Goal: Information Seeking & Learning: Learn about a topic

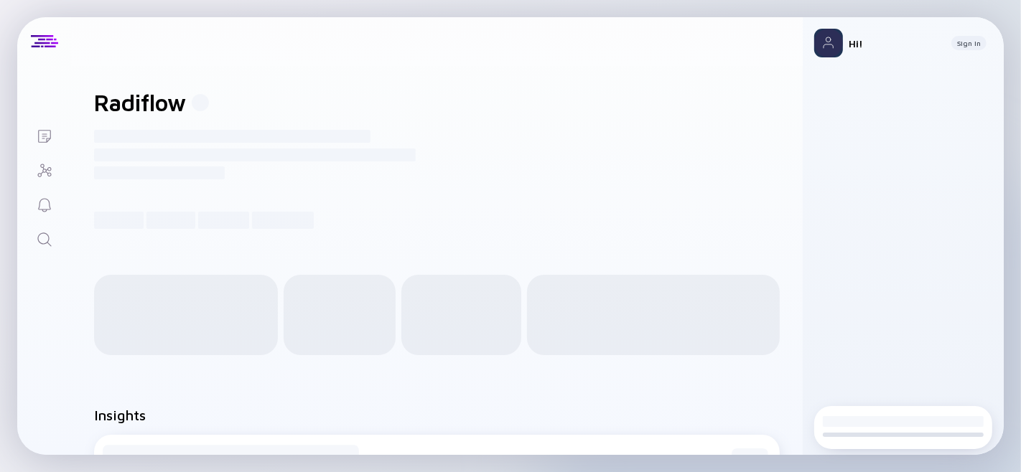
scroll to position [1, 0]
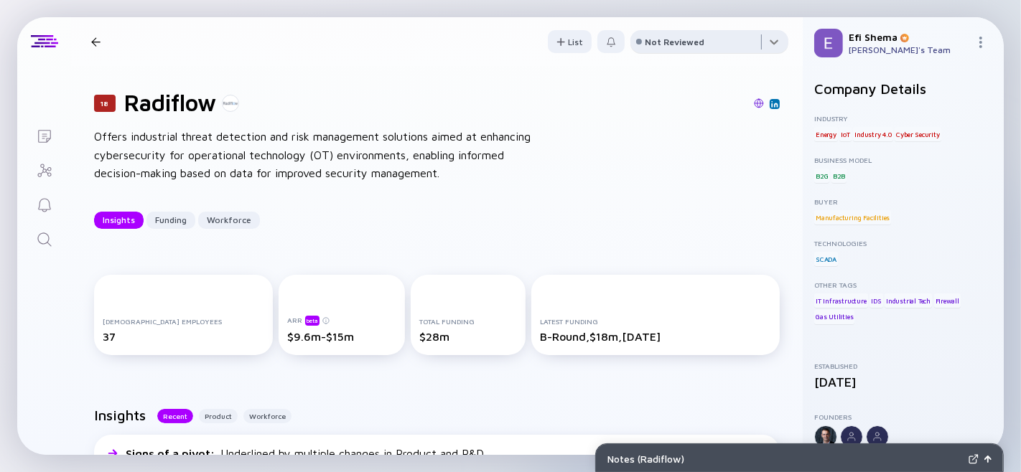
click at [706, 36] on div at bounding box center [709, 44] width 158 height 29
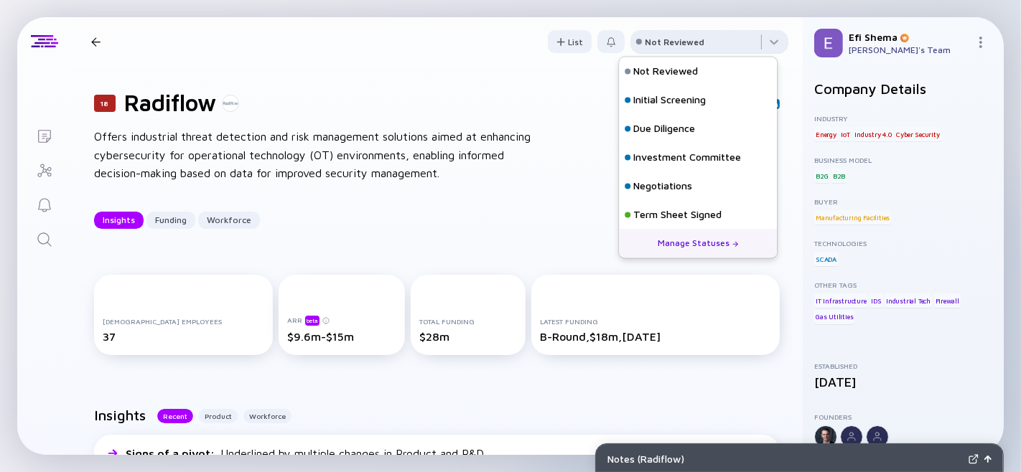
click at [688, 39] on div "Not Reviewed" at bounding box center [675, 42] width 60 height 11
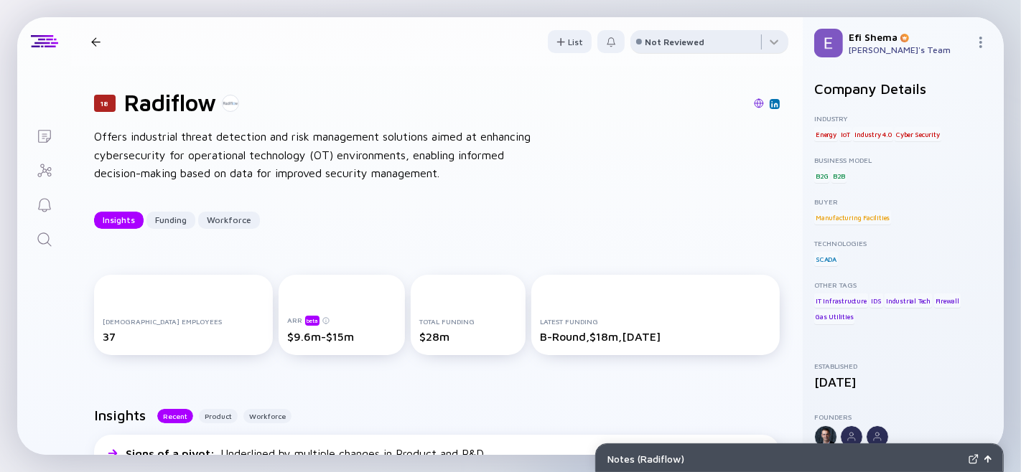
click at [688, 39] on div "Not Reviewed" at bounding box center [675, 42] width 60 height 11
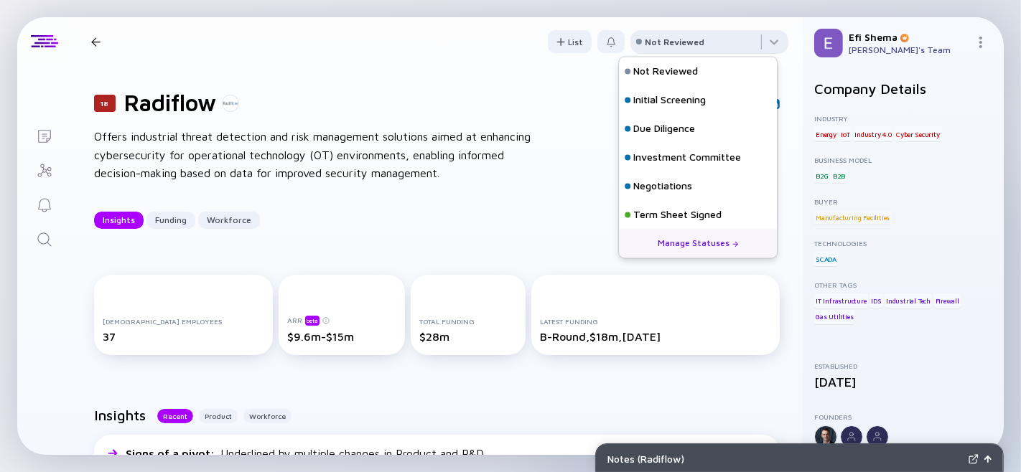
click at [688, 39] on div "Not Reviewed" at bounding box center [675, 42] width 60 height 11
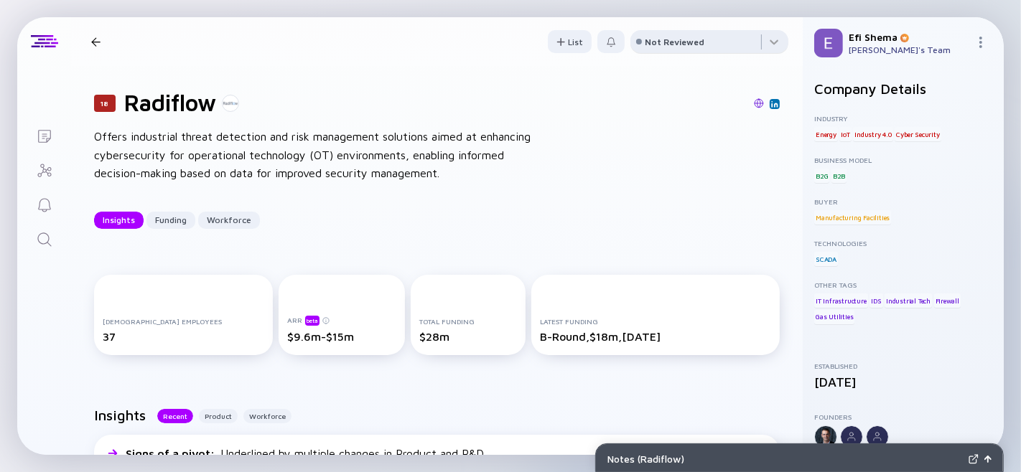
click at [688, 39] on div "Not Reviewed" at bounding box center [675, 42] width 60 height 11
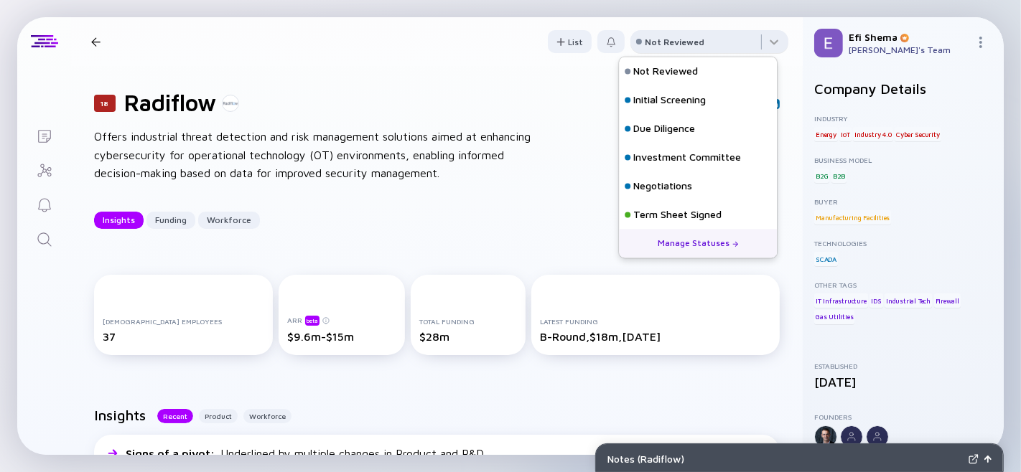
click at [688, 39] on div "Not Reviewed" at bounding box center [675, 42] width 60 height 11
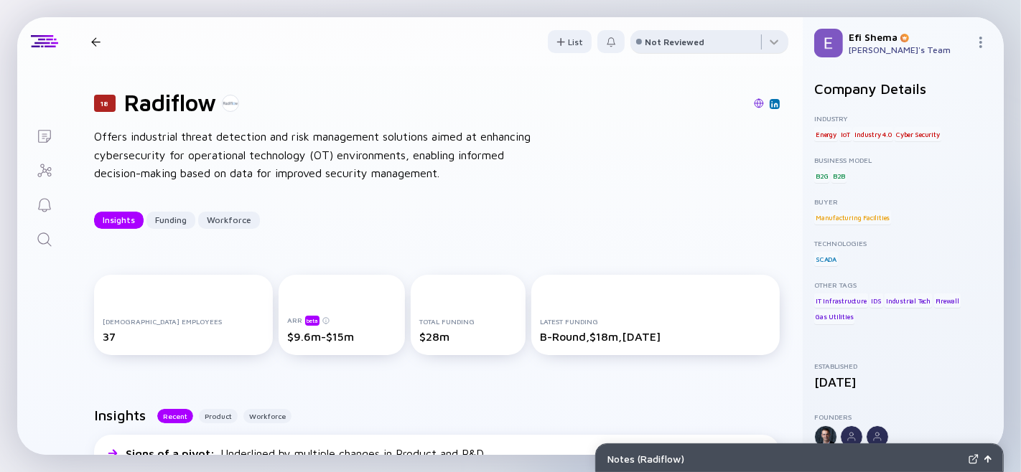
click at [688, 39] on div "Not Reviewed" at bounding box center [675, 42] width 60 height 11
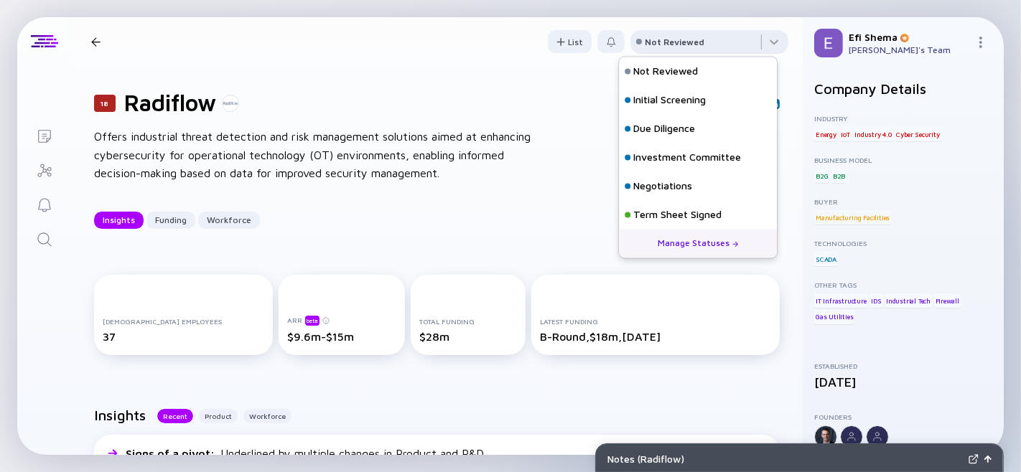
click at [679, 45] on div "Not Reviewed" at bounding box center [675, 42] width 60 height 11
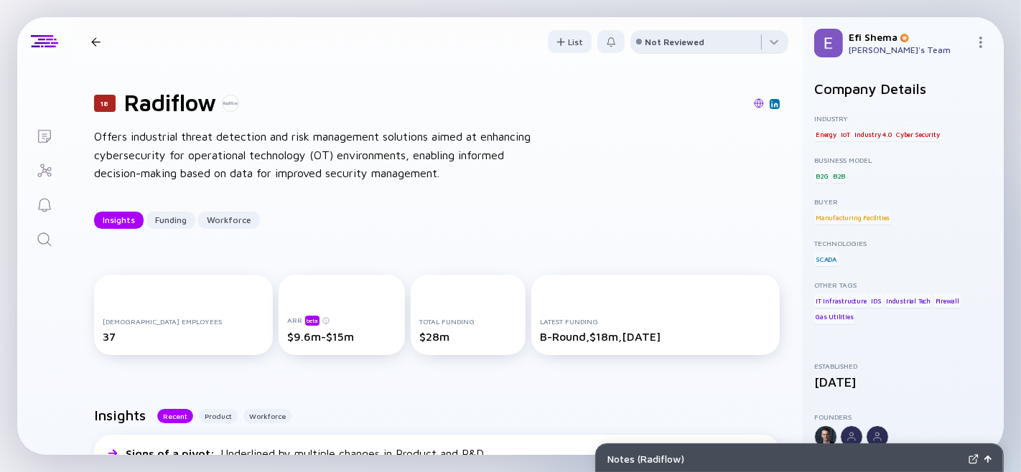
click at [679, 45] on div "Not Reviewed" at bounding box center [675, 42] width 60 height 11
click at [52, 241] on icon "Search" at bounding box center [44, 239] width 17 height 17
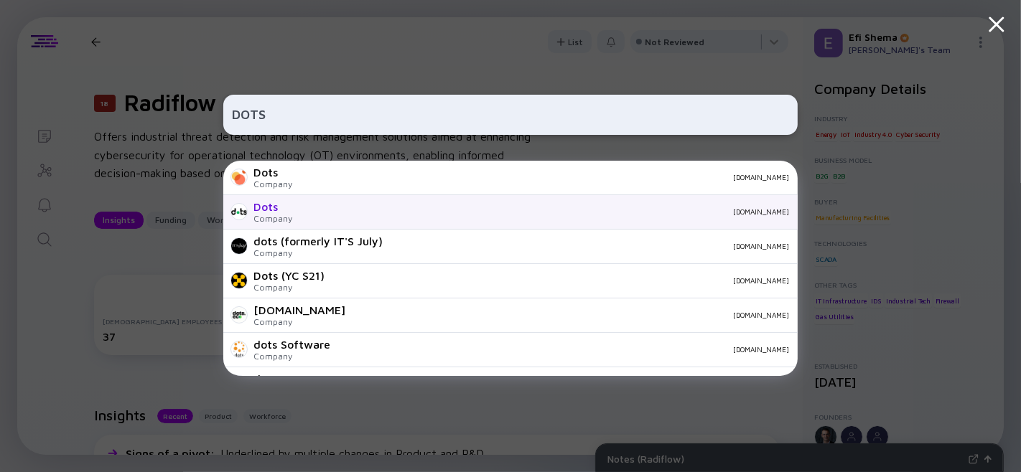
type input "DOTS"
click at [357, 213] on div "dotstech.com" at bounding box center [546, 212] width 485 height 9
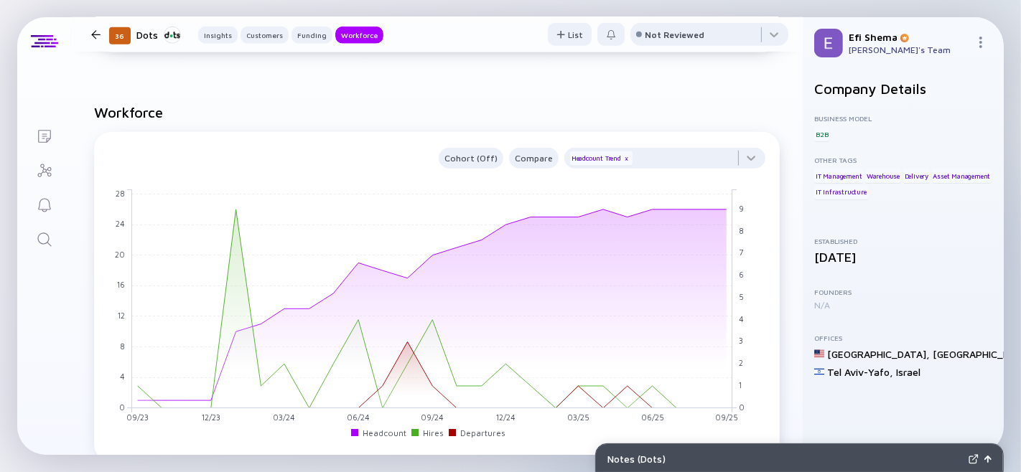
scroll to position [1272, 0]
click at [743, 174] on div at bounding box center [664, 160] width 201 height 29
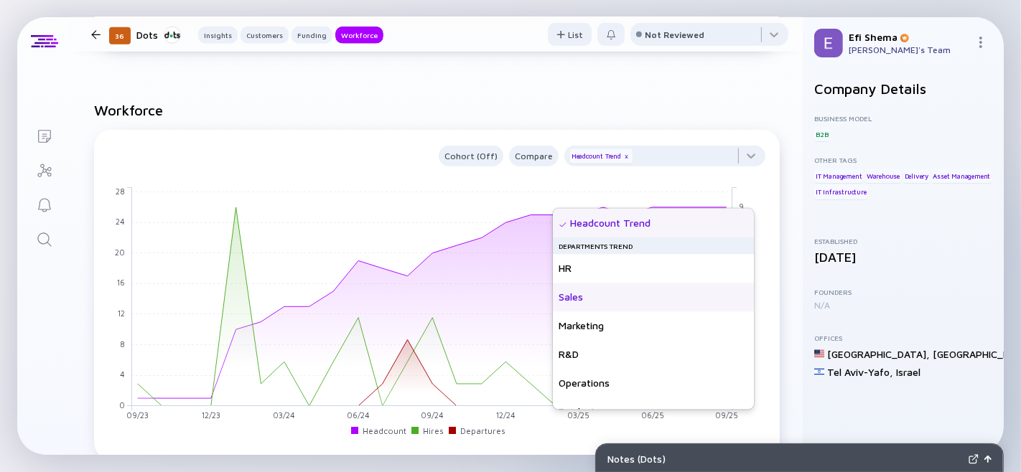
click at [580, 303] on div "Sales" at bounding box center [653, 298] width 201 height 29
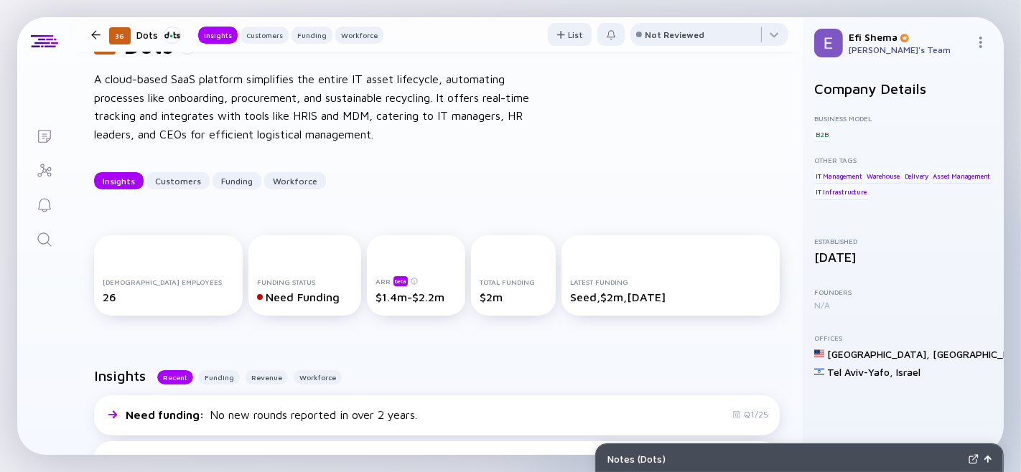
scroll to position [0, 0]
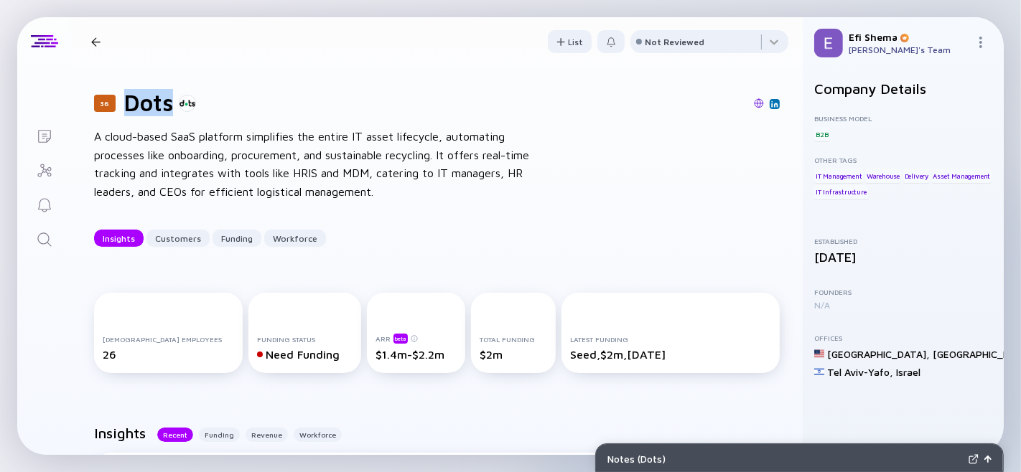
drag, startPoint x: 128, startPoint y: 106, endPoint x: 189, endPoint y: 111, distance: 61.2
type textarea "Dots"
click at [189, 111] on div "Dots" at bounding box center [160, 102] width 72 height 27
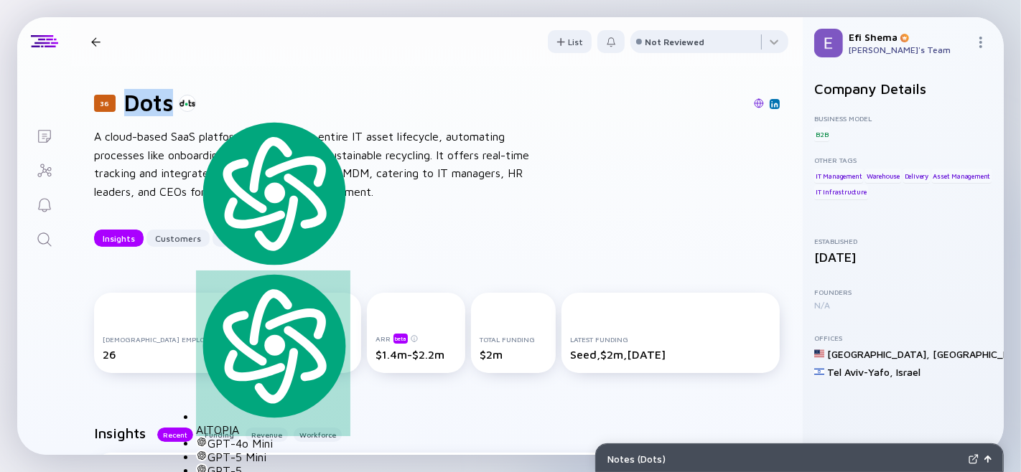
copy h1 "Dots"
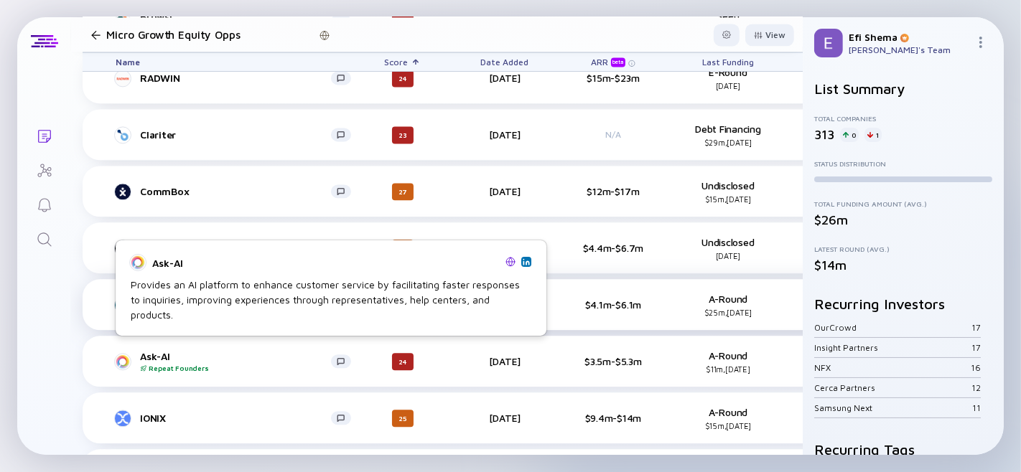
scroll to position [11889, 0]
click at [162, 350] on div "Ask-AI Repeat Founders" at bounding box center [235, 361] width 191 height 22
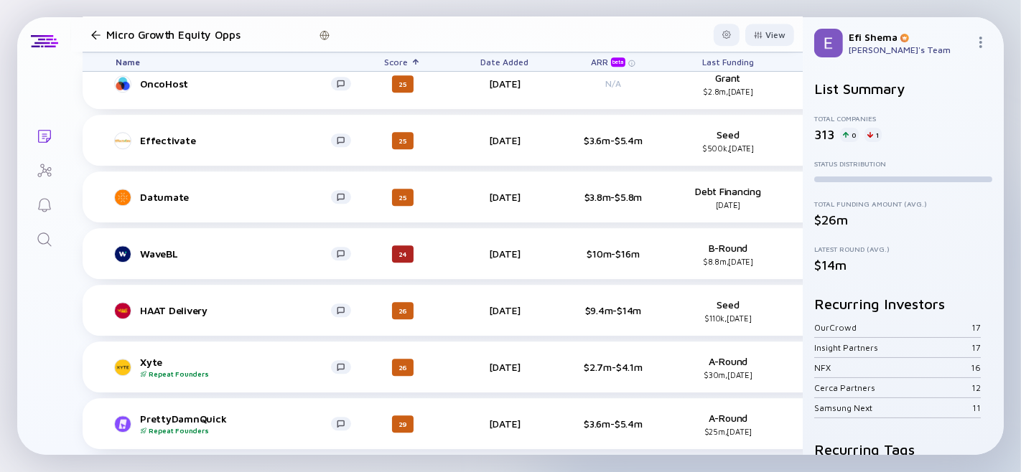
scroll to position [12469, 0]
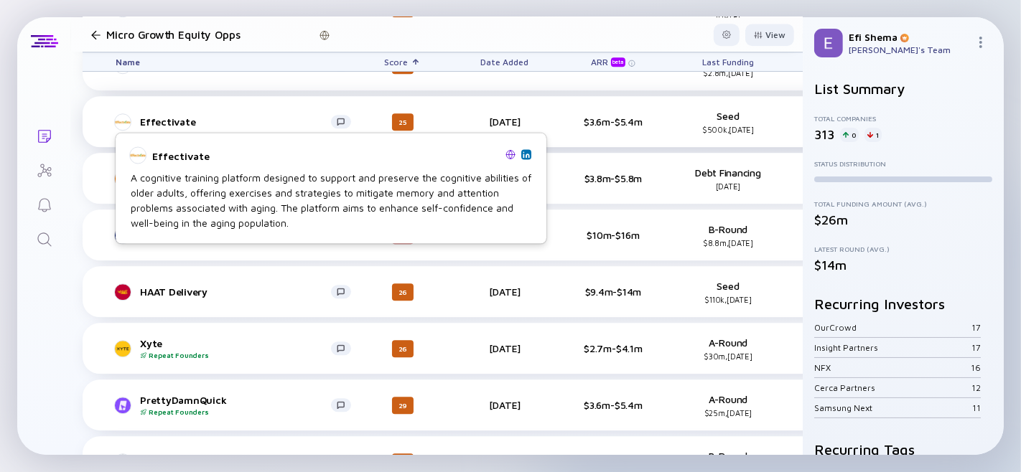
click at [160, 116] on div "Effectivate" at bounding box center [235, 122] width 191 height 12
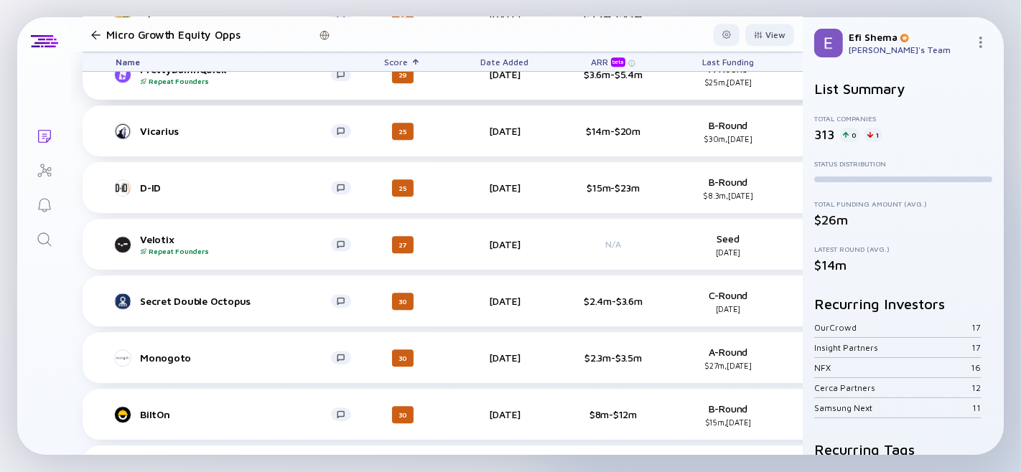
scroll to position [12800, 0]
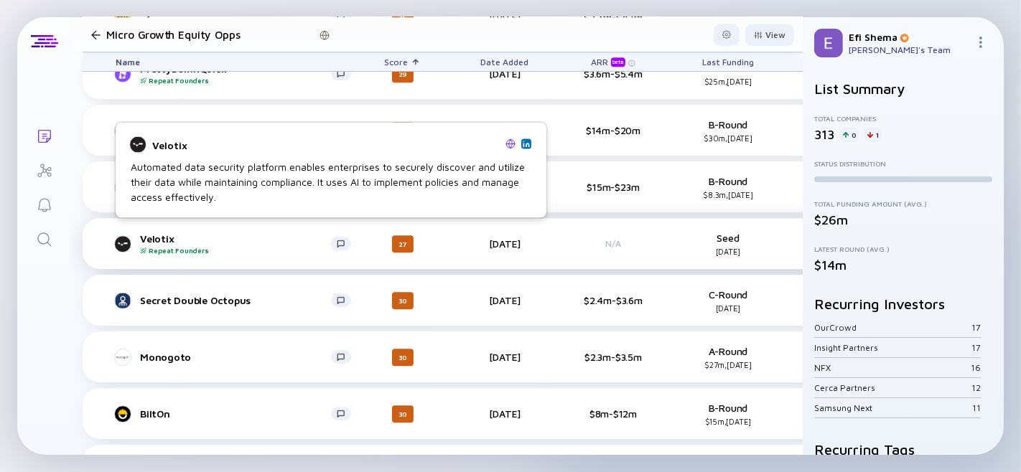
click at [149, 233] on div "Velotix Repeat Founders" at bounding box center [235, 244] width 191 height 22
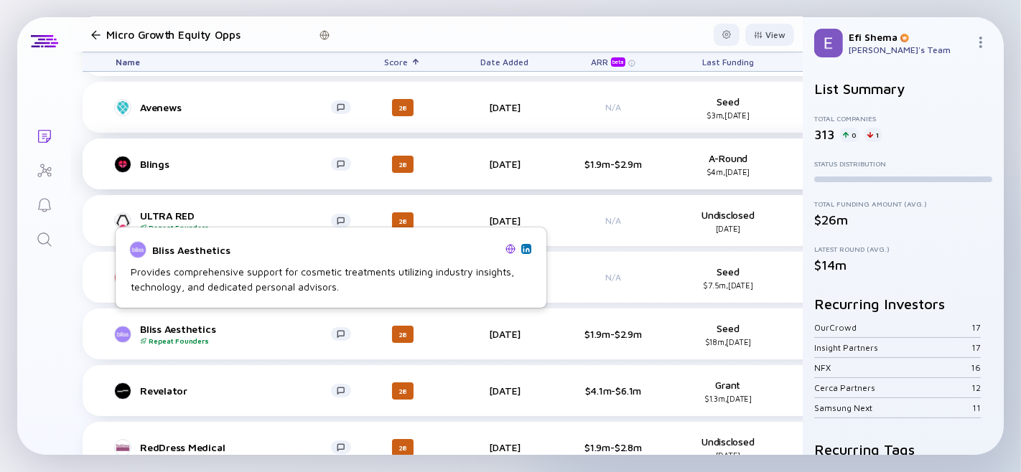
scroll to position [13335, 0]
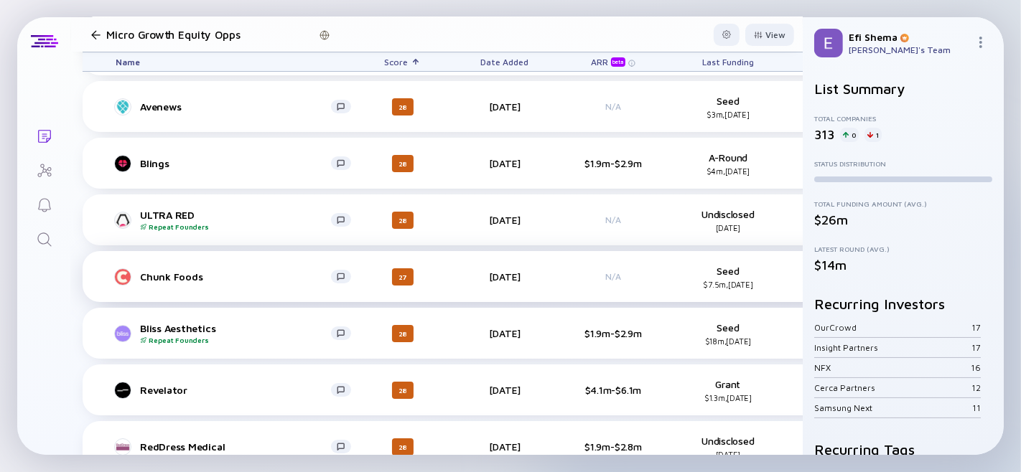
click at [45, 304] on div "Lists Micro Growth Equity Opps View Name Score Date Added ARR beta Last Funding…" at bounding box center [510, 236] width 987 height 438
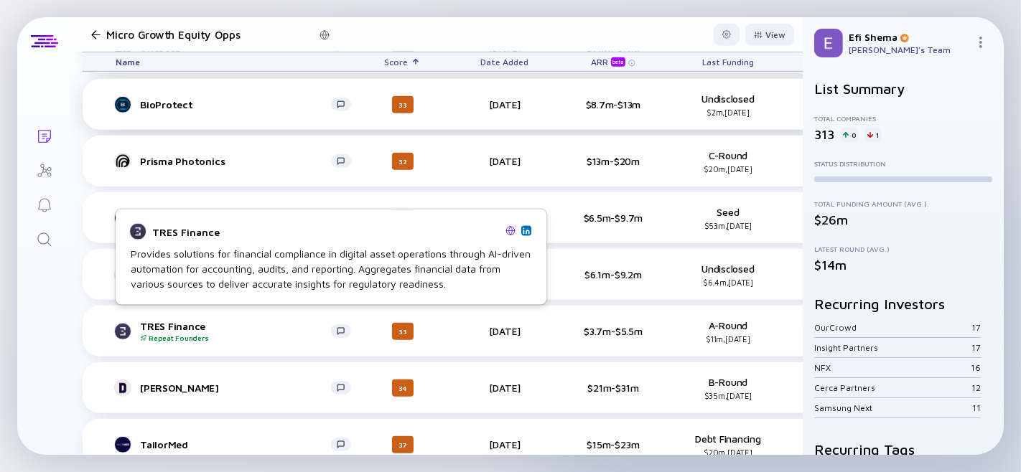
scroll to position [14585, 0]
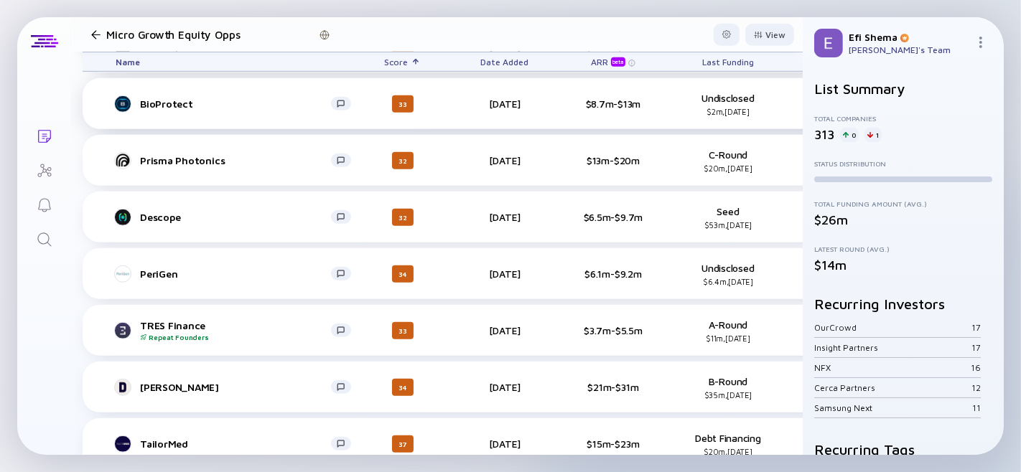
click at [154, 323] on div "TRES Finance Repeat Founders" at bounding box center [235, 331] width 191 height 22
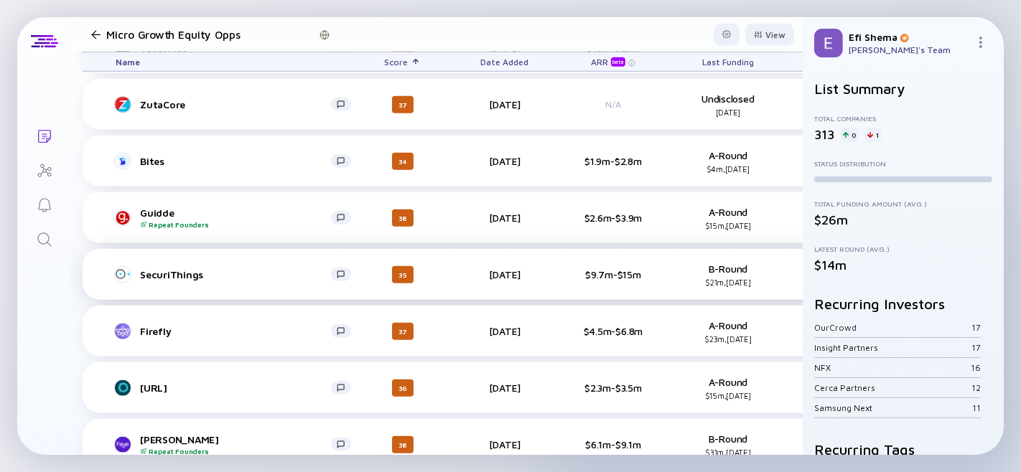
scroll to position [14982, 0]
click at [175, 271] on div "SecuriThings" at bounding box center [235, 275] width 191 height 12
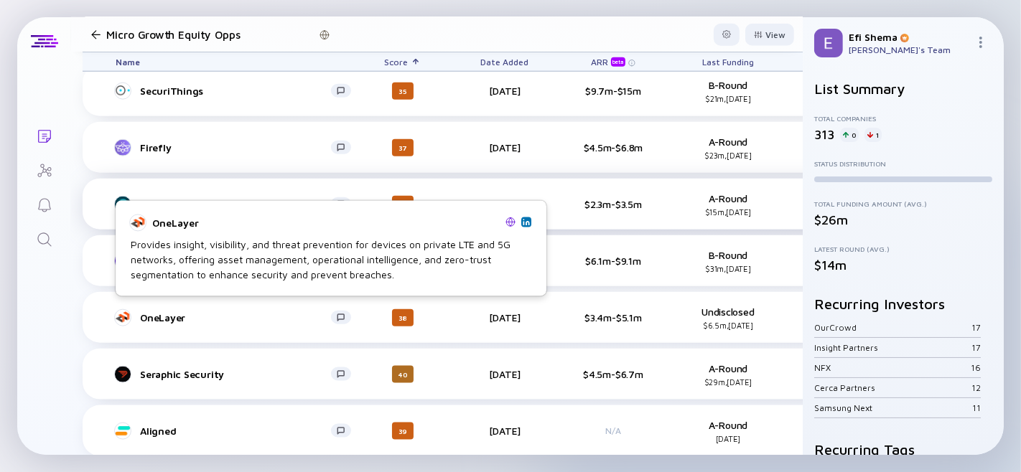
scroll to position [15166, 0]
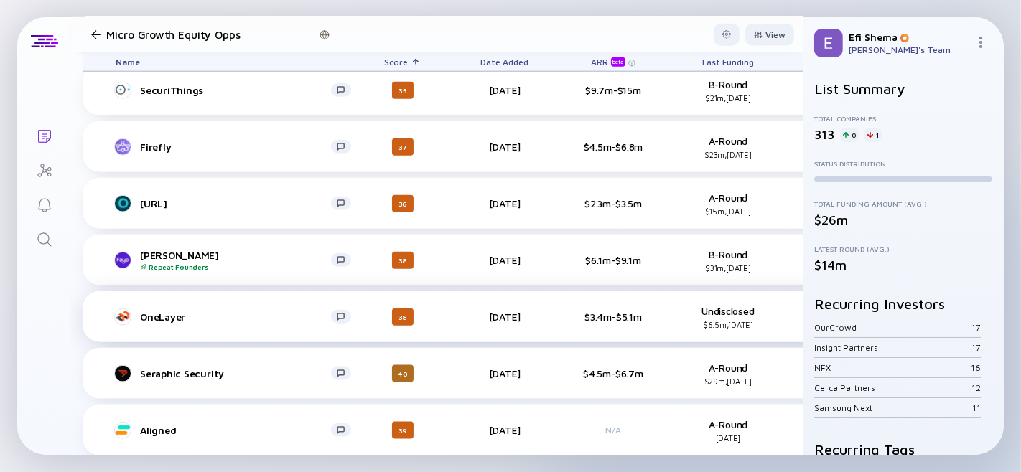
click at [167, 311] on div "OneLayer" at bounding box center [235, 317] width 191 height 12
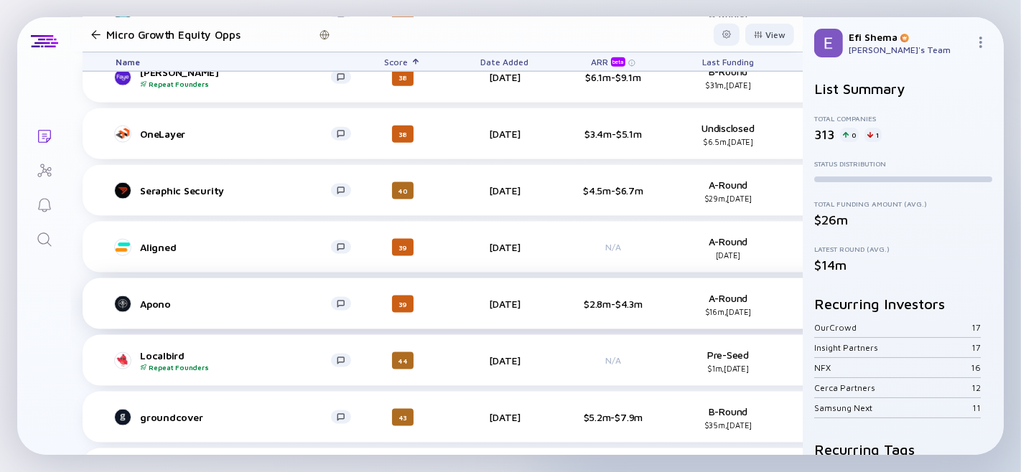
scroll to position [15351, 0]
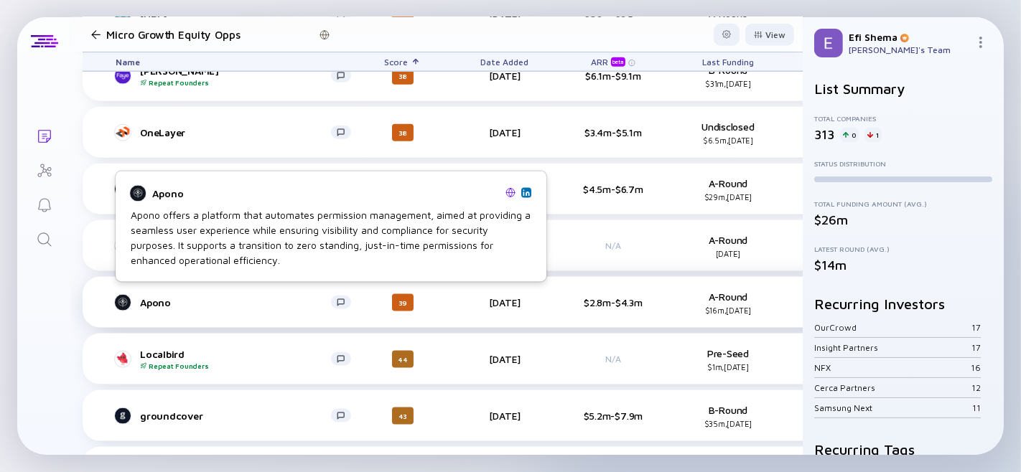
click at [152, 297] on div "Apono" at bounding box center [235, 303] width 191 height 12
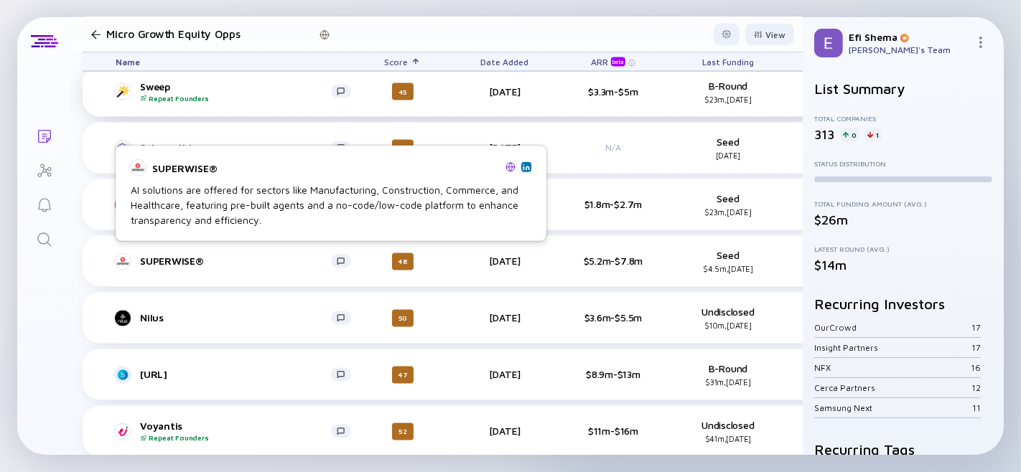
scroll to position [15959, 0]
click at [172, 256] on div "SUPERWISE®" at bounding box center [235, 262] width 191 height 12
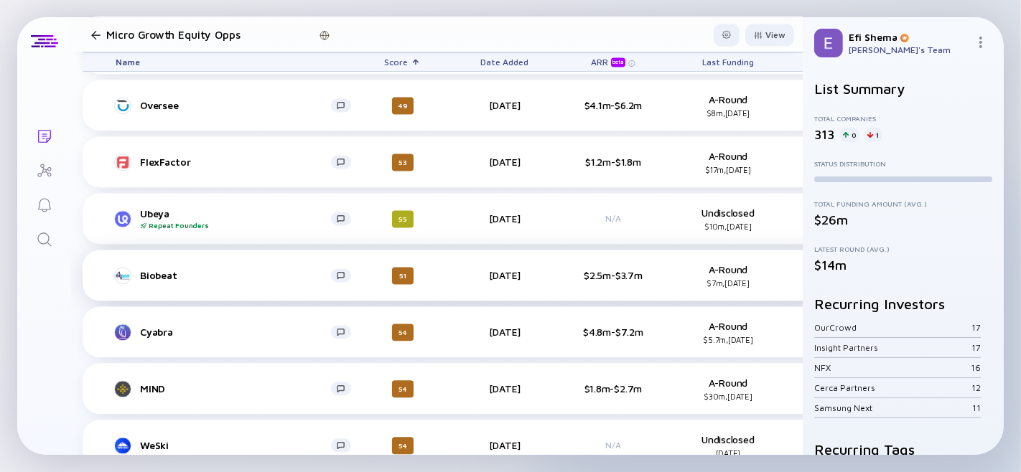
scroll to position [16355, 0]
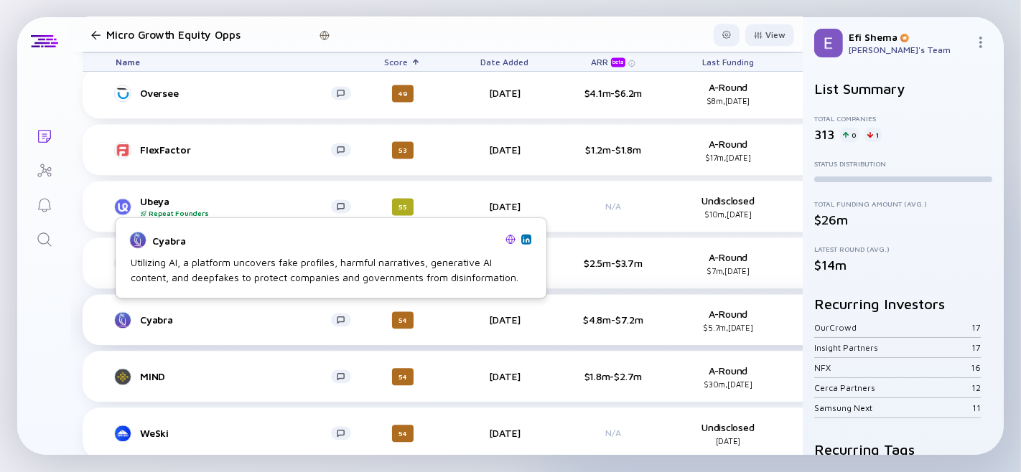
click at [159, 314] on div "Cyabra" at bounding box center [235, 320] width 191 height 12
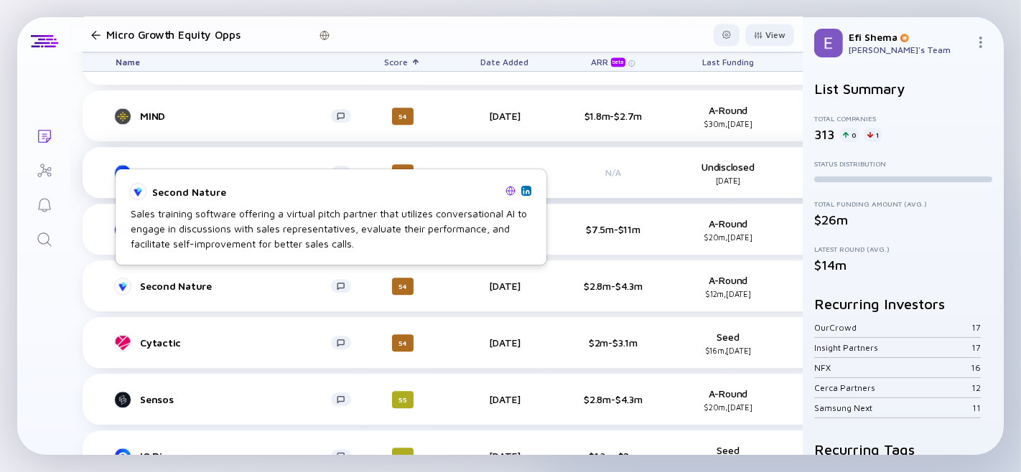
scroll to position [16615, 0]
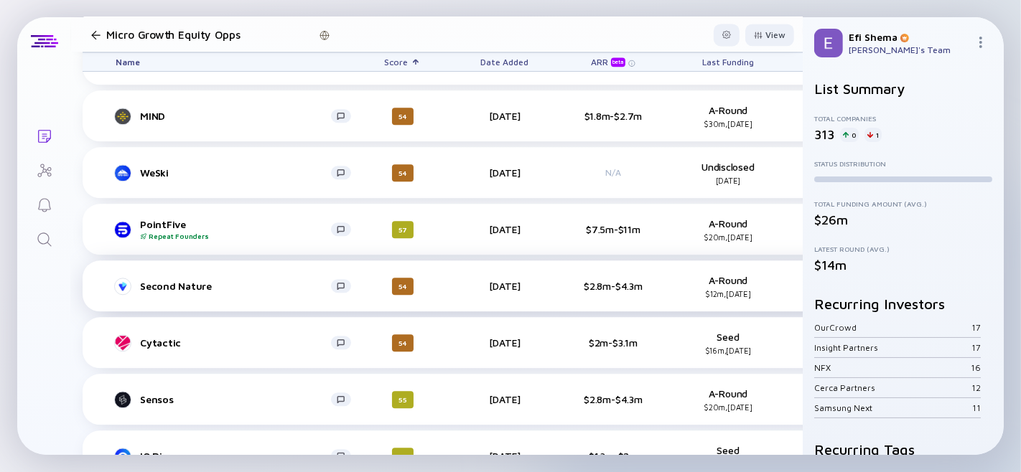
click at [177, 281] on div "Second Nature" at bounding box center [235, 286] width 191 height 12
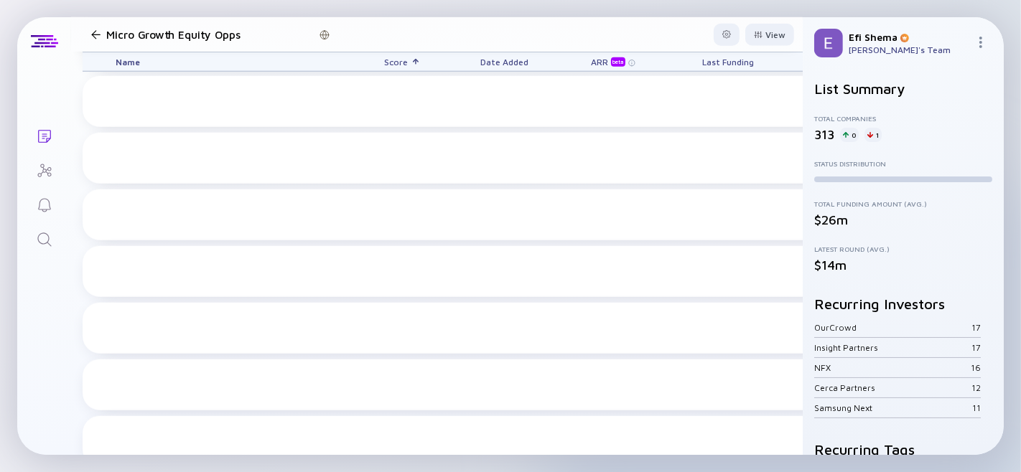
scroll to position [0, 0]
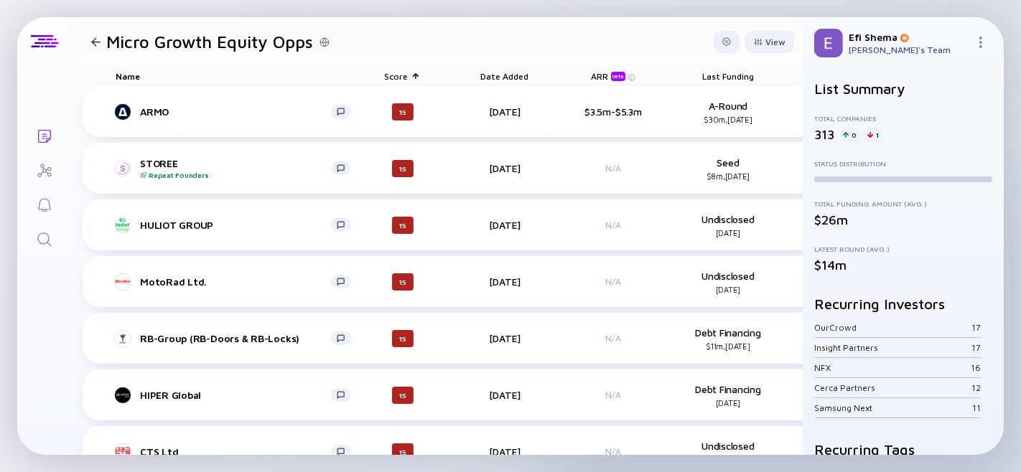
drag, startPoint x: 810, startPoint y: 33, endPoint x: 494, endPoint y: 27, distance: 316.0
click at [494, 27] on header "Micro Growth Equity Opps View" at bounding box center [437, 41] width 732 height 49
click at [714, 43] on div at bounding box center [727, 42] width 26 height 22
click at [754, 42] on div at bounding box center [758, 42] width 9 height 8
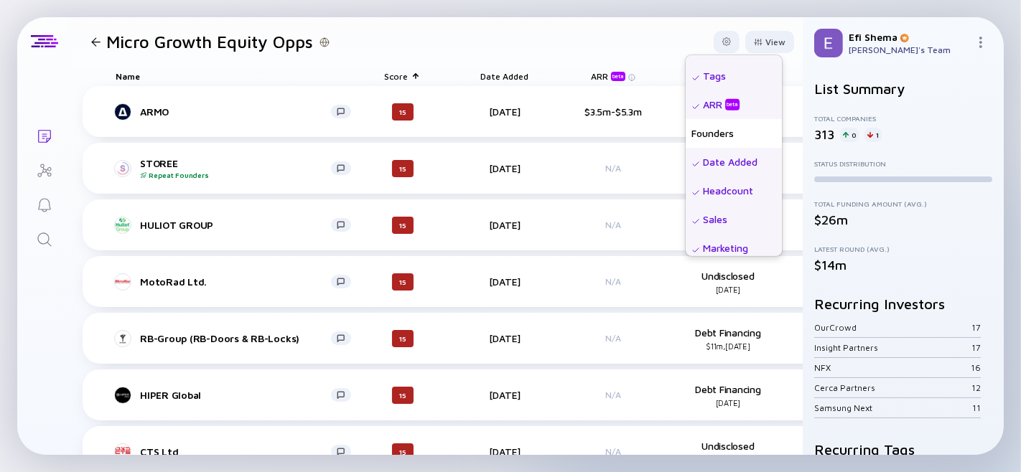
scroll to position [87, 0]
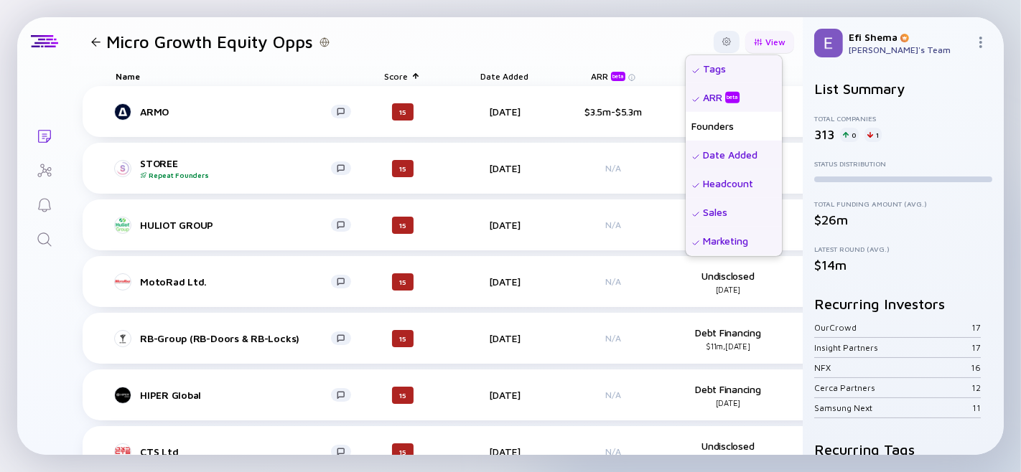
click at [754, 39] on div at bounding box center [758, 42] width 9 height 8
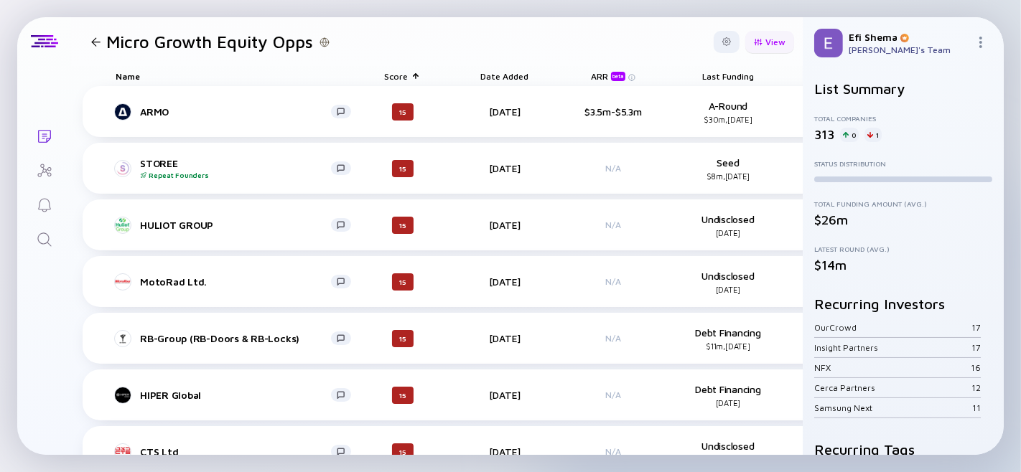
click at [754, 39] on div at bounding box center [758, 42] width 9 height 8
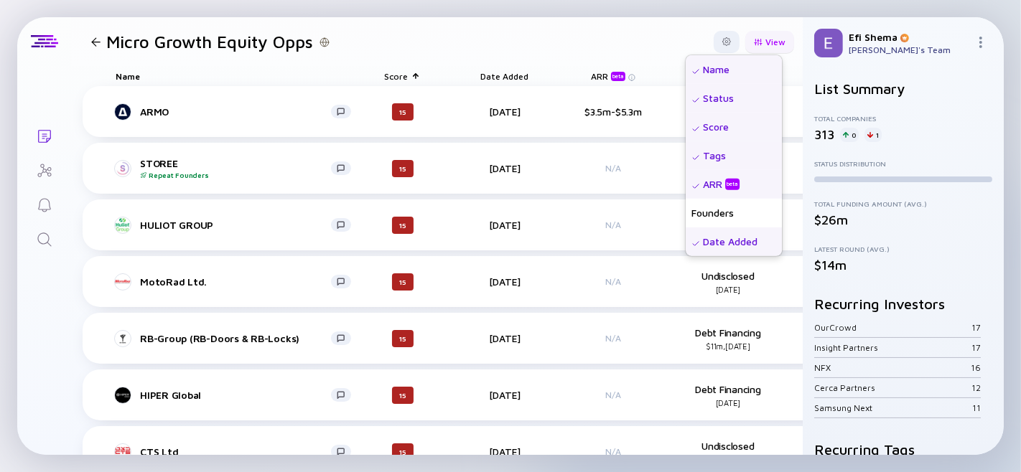
click at [754, 39] on div at bounding box center [758, 42] width 9 height 8
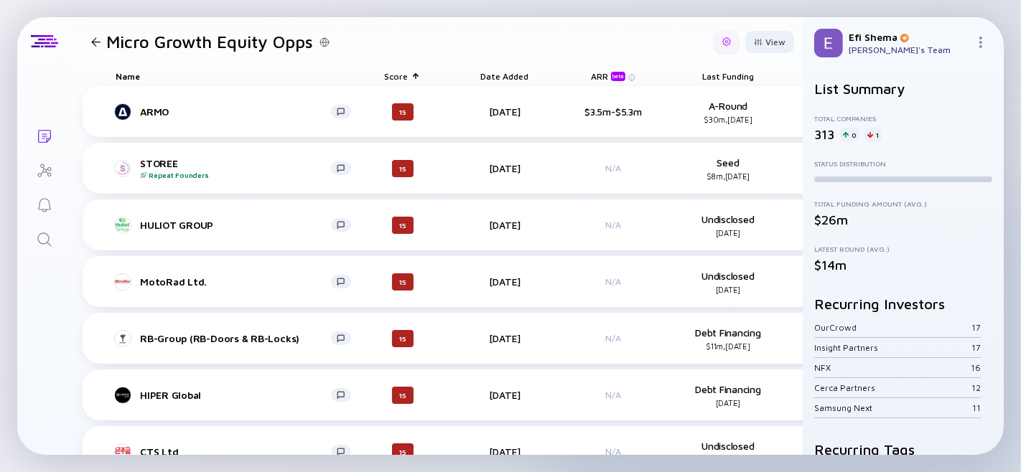
click at [722, 34] on div at bounding box center [727, 42] width 26 height 22
click at [768, 39] on div "View" at bounding box center [769, 42] width 49 height 22
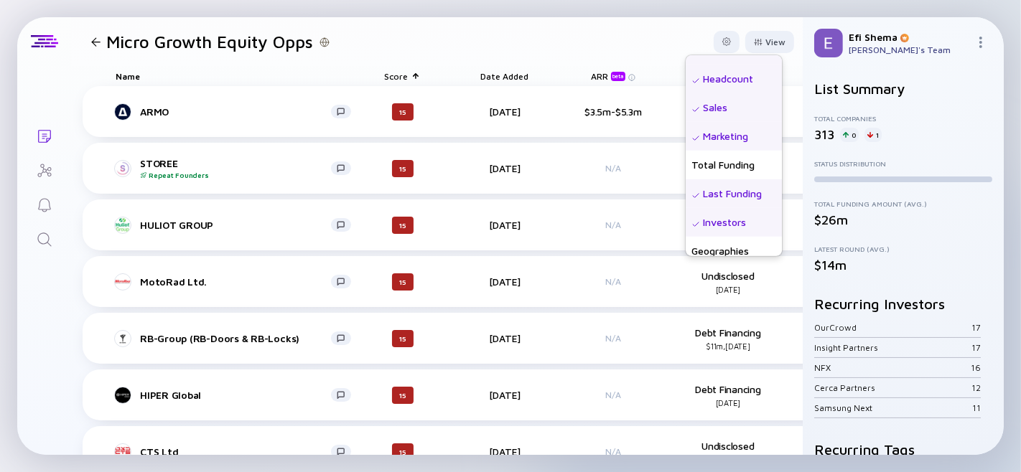
scroll to position [187, 0]
click at [718, 195] on div "Last Funding" at bounding box center [734, 198] width 96 height 29
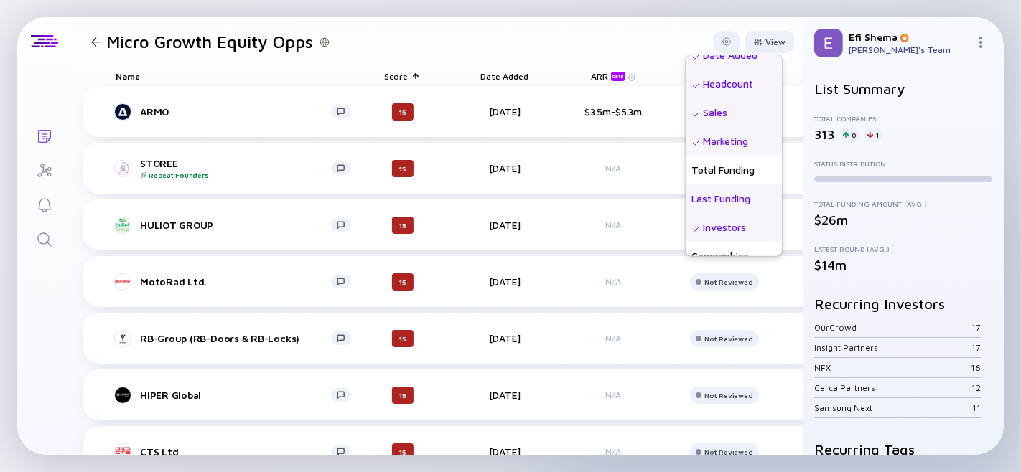
click at [718, 195] on div "Last Funding" at bounding box center [734, 198] width 96 height 29
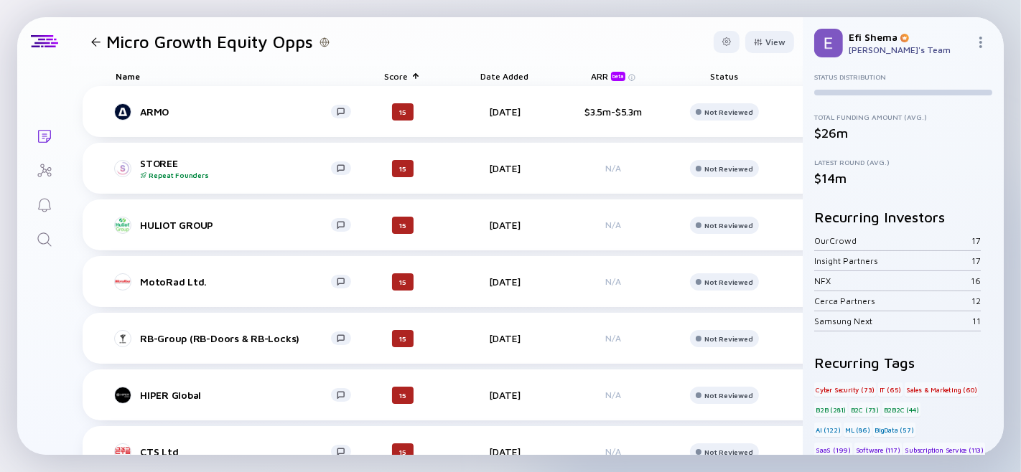
scroll to position [0, 0]
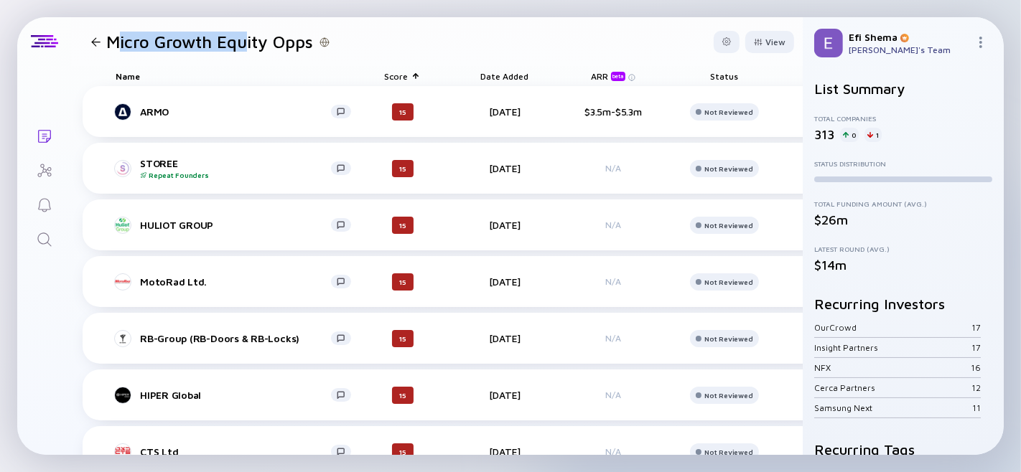
drag, startPoint x: 113, startPoint y: 36, endPoint x: 249, endPoint y: 58, distance: 138.2
click at [249, 58] on header "Micro Growth Equity Opps View" at bounding box center [437, 41] width 732 height 49
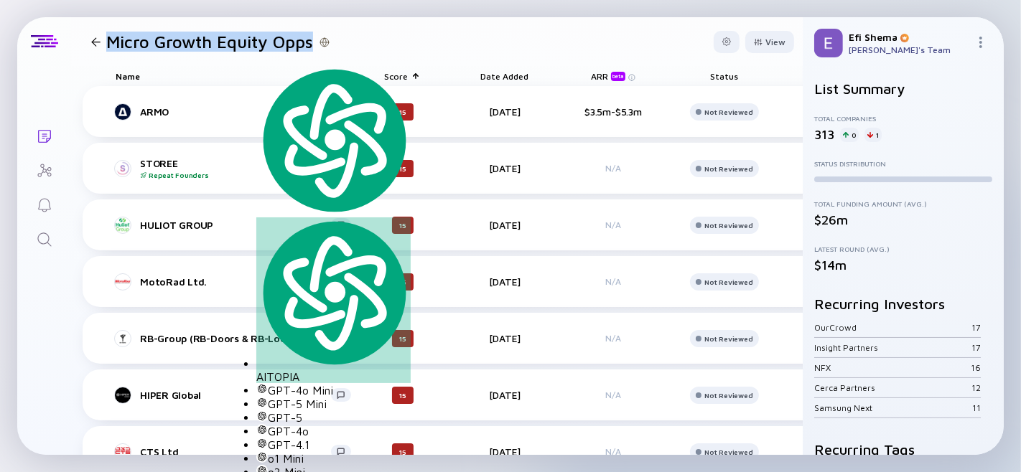
drag, startPoint x: 312, startPoint y: 42, endPoint x: 103, endPoint y: 45, distance: 209.0
click at [103, 45] on div "Micro Growth Equity Opps" at bounding box center [207, 42] width 245 height 20
copy div "Micro Growth Equity Opps"
click at [159, 41] on h1 "Micro Growth Equity Opps" at bounding box center [209, 42] width 207 height 20
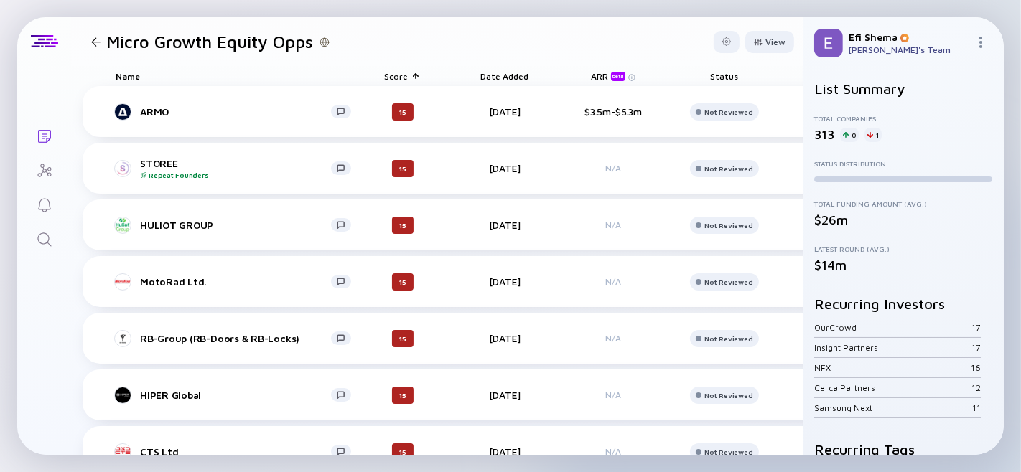
click at [98, 44] on div at bounding box center [95, 41] width 9 height 9
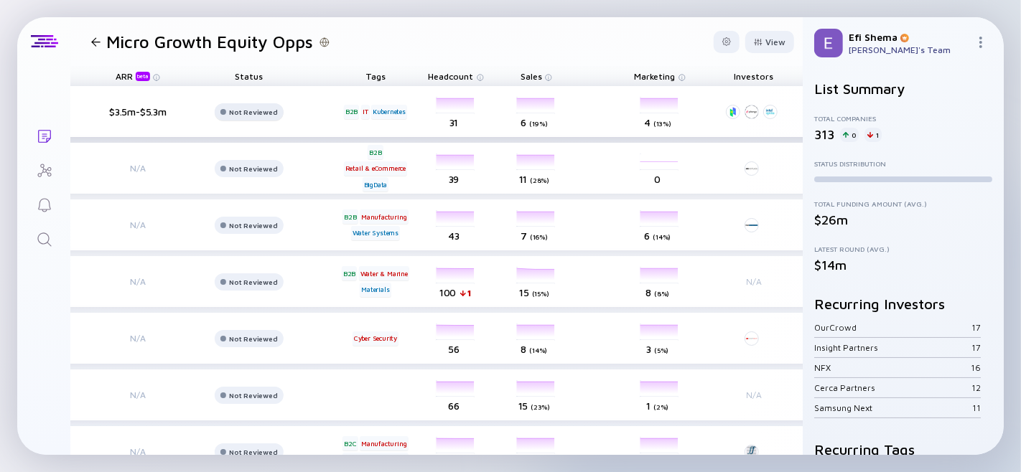
scroll to position [0, 620]
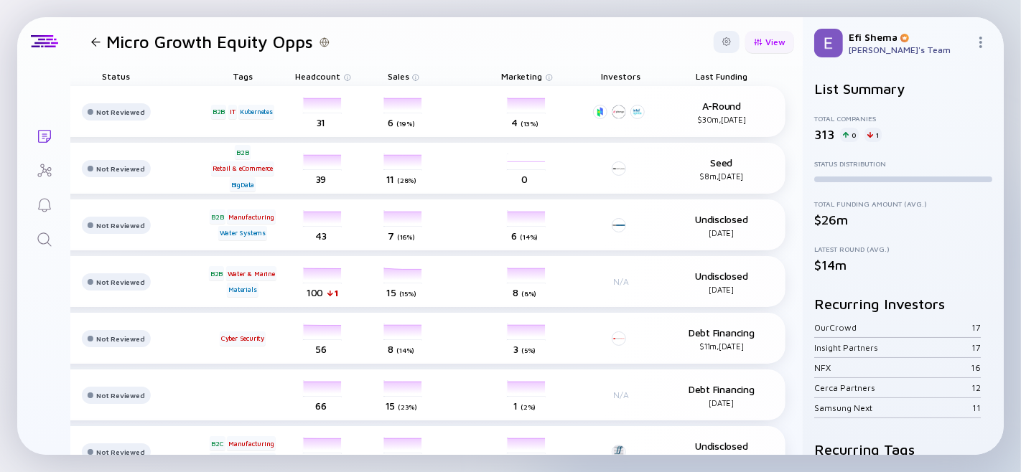
click at [759, 41] on div "View" at bounding box center [769, 42] width 49 height 22
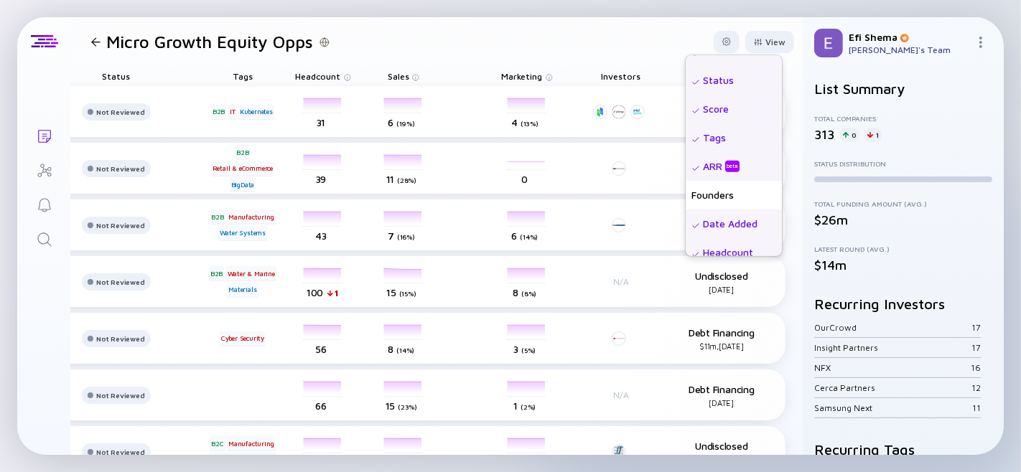
scroll to position [0, 0]
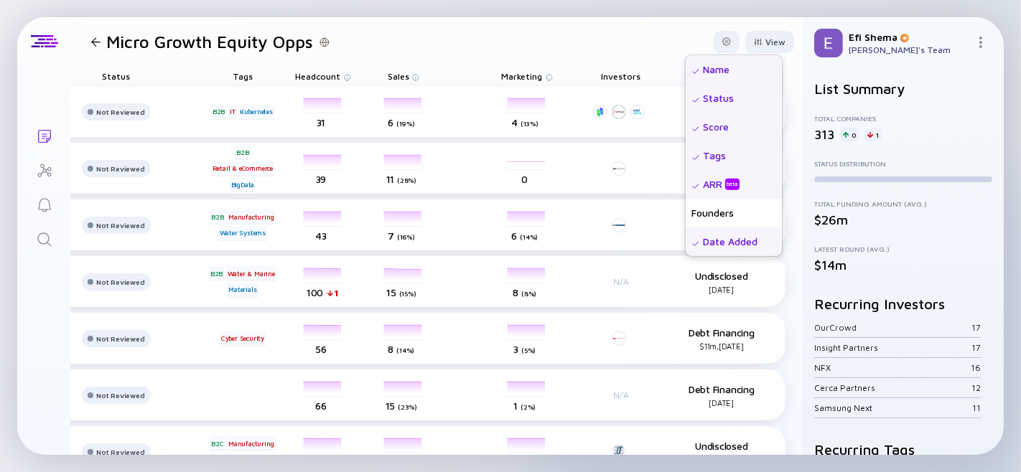
click at [607, 55] on header "Micro Growth Equity Opps View Name Status Score Tags ARR beta Founders Date Add…" at bounding box center [437, 41] width 732 height 49
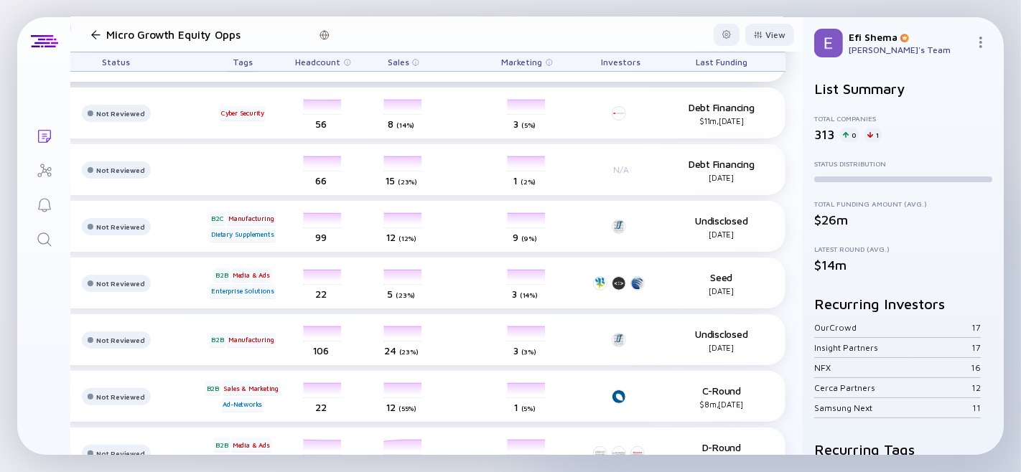
scroll to position [0, 620]
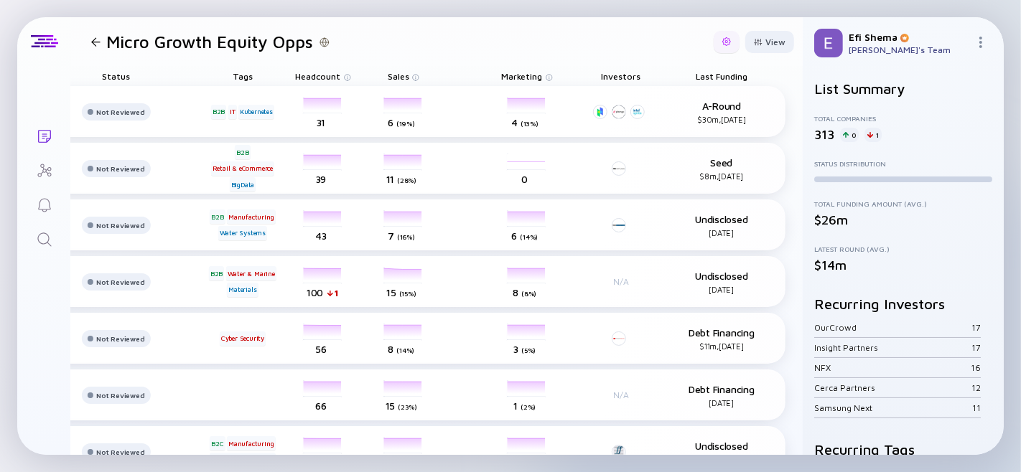
click at [723, 50] on div at bounding box center [727, 42] width 26 height 22
click at [722, 42] on div at bounding box center [726, 41] width 9 height 9
click at [268, 48] on h1 "Micro Growth Equity Opps" at bounding box center [209, 42] width 207 height 20
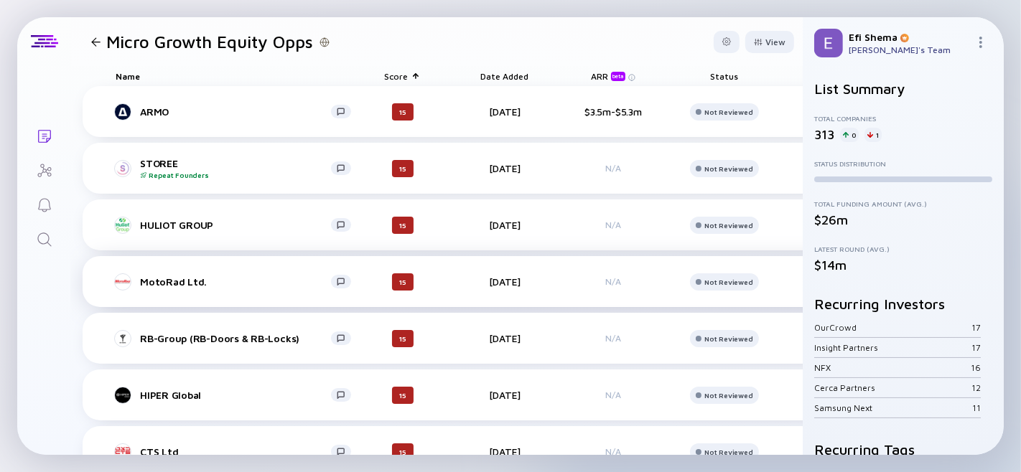
scroll to position [1, 0]
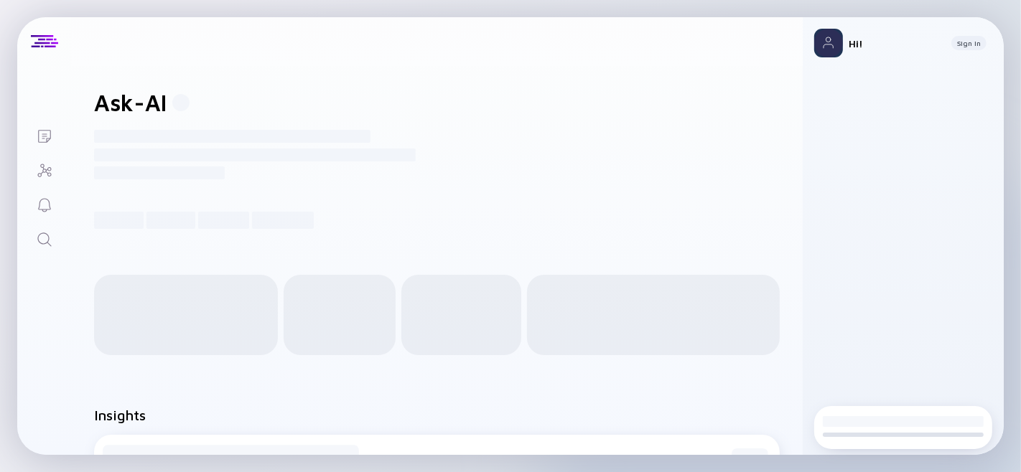
scroll to position [1, 0]
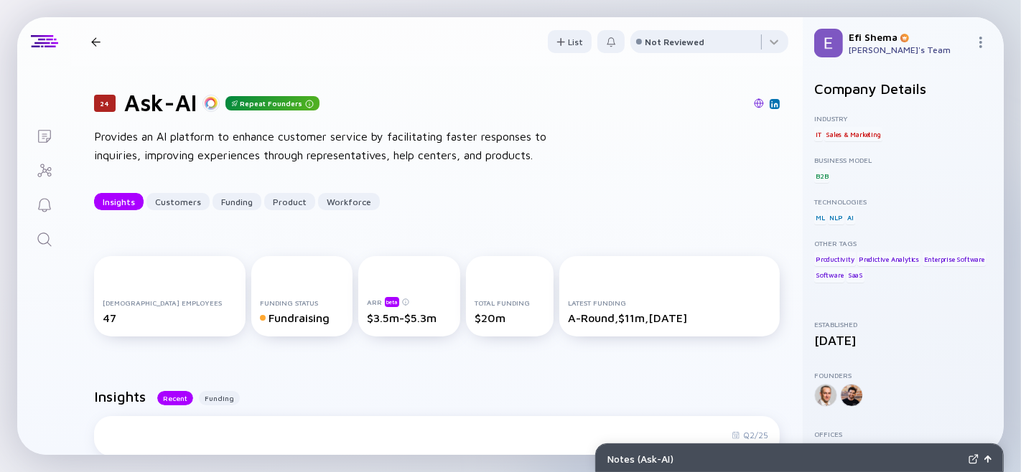
click at [439, 190] on div "24 Ask-AI Repeat Founders Provides an AI platform to enhance customer service b…" at bounding box center [437, 149] width 732 height 167
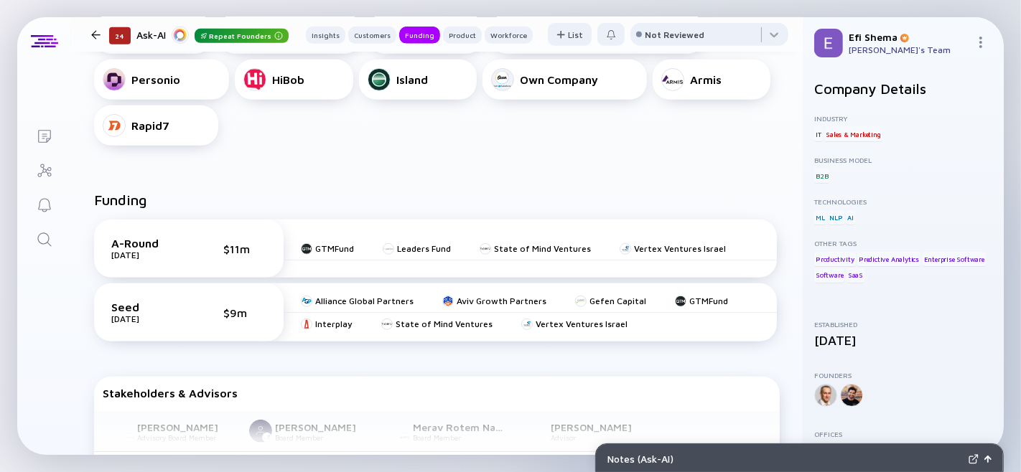
scroll to position [570, 0]
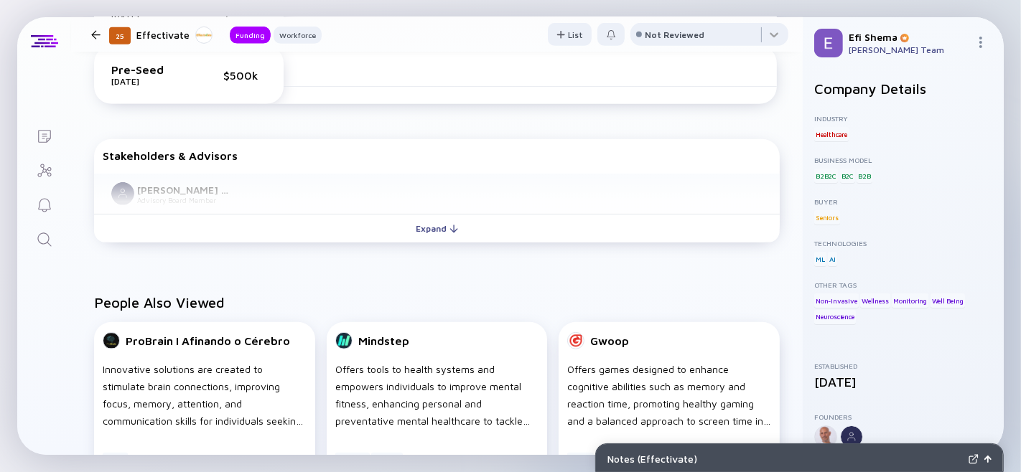
scroll to position [608, 0]
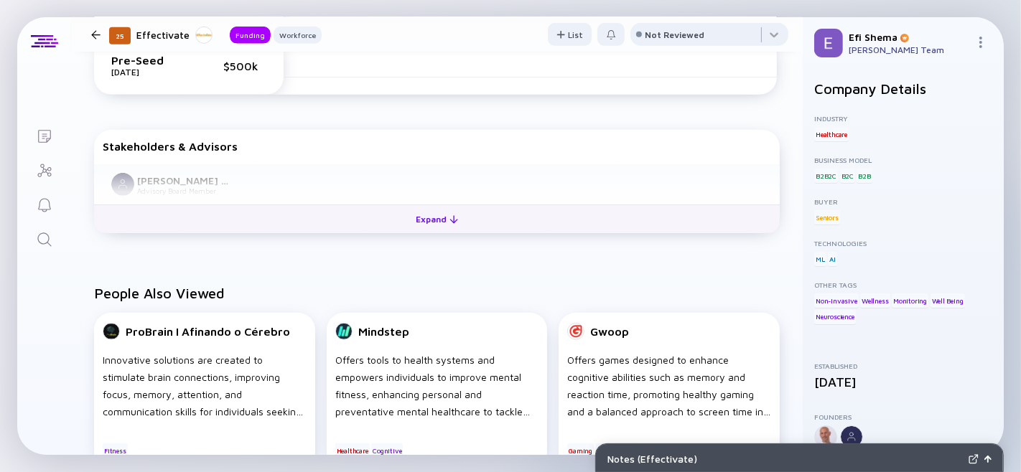
click at [428, 230] on div "Expand" at bounding box center [437, 219] width 60 height 22
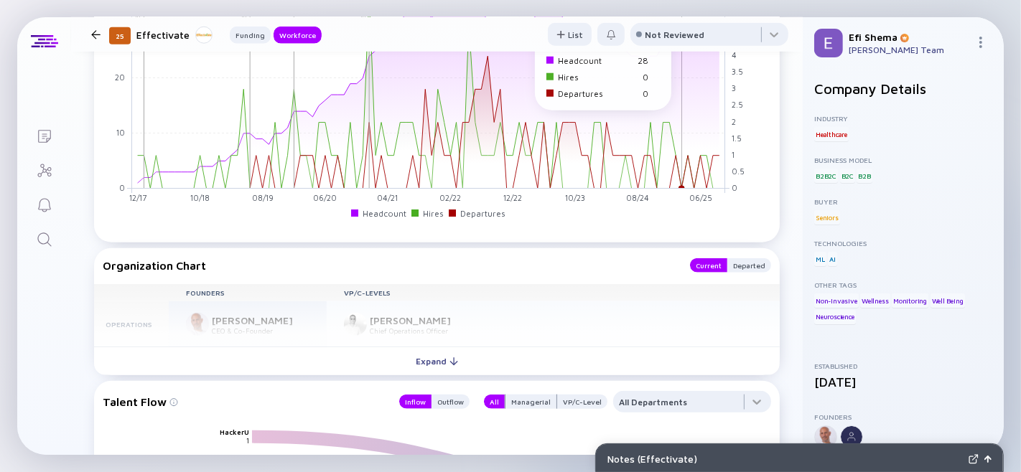
scroll to position [1461, 0]
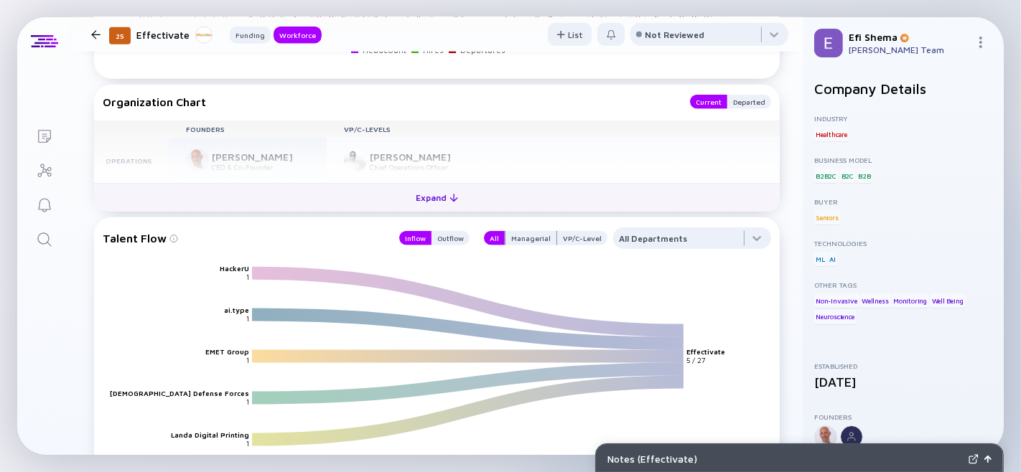
click at [426, 209] on div "Expand" at bounding box center [437, 198] width 60 height 22
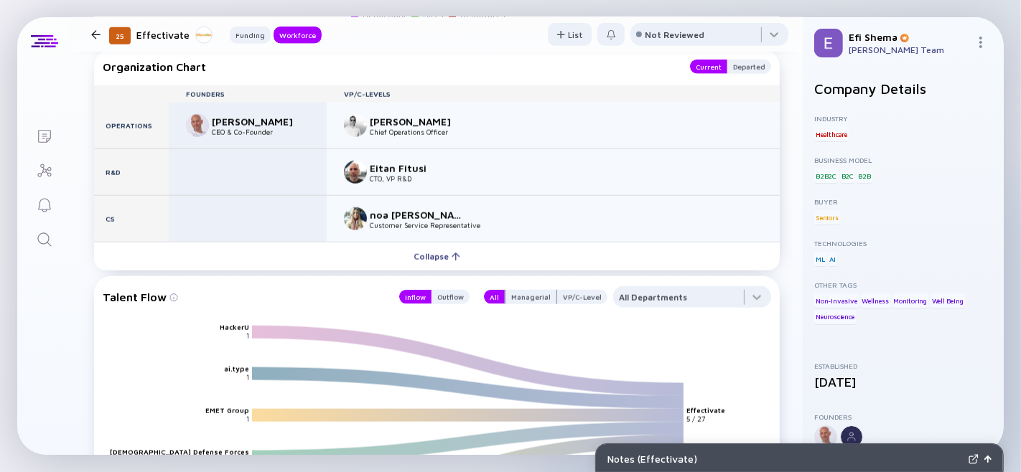
scroll to position [1497, 0]
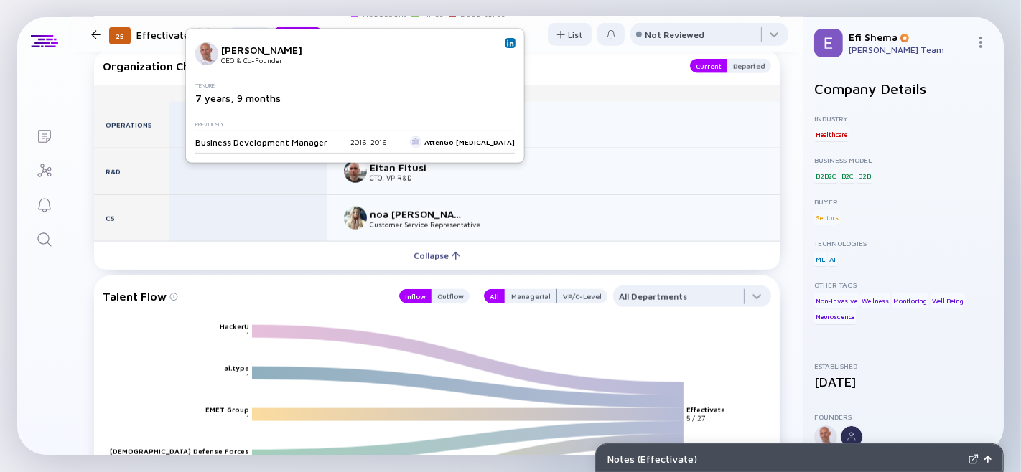
click at [507, 39] on img at bounding box center [510, 42] width 7 height 7
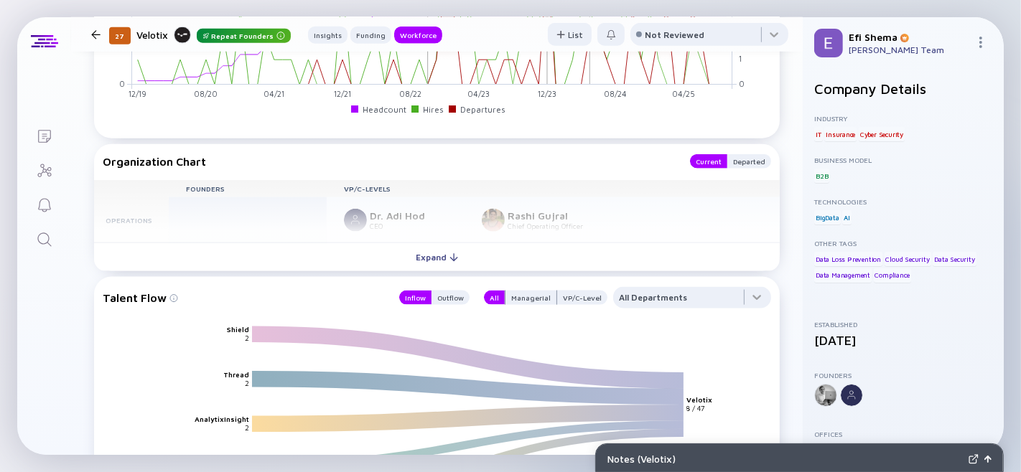
scroll to position [1613, 0]
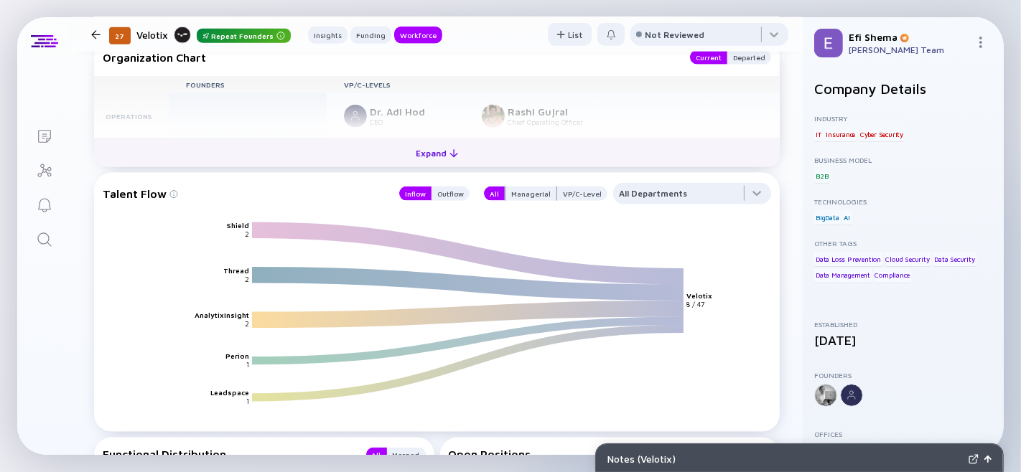
click at [424, 164] on div "Expand" at bounding box center [437, 153] width 60 height 22
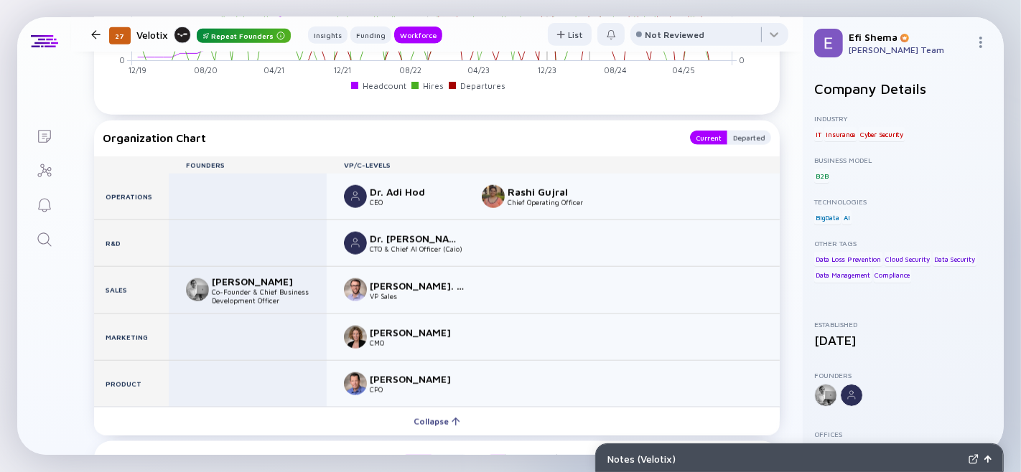
scroll to position [1533, 0]
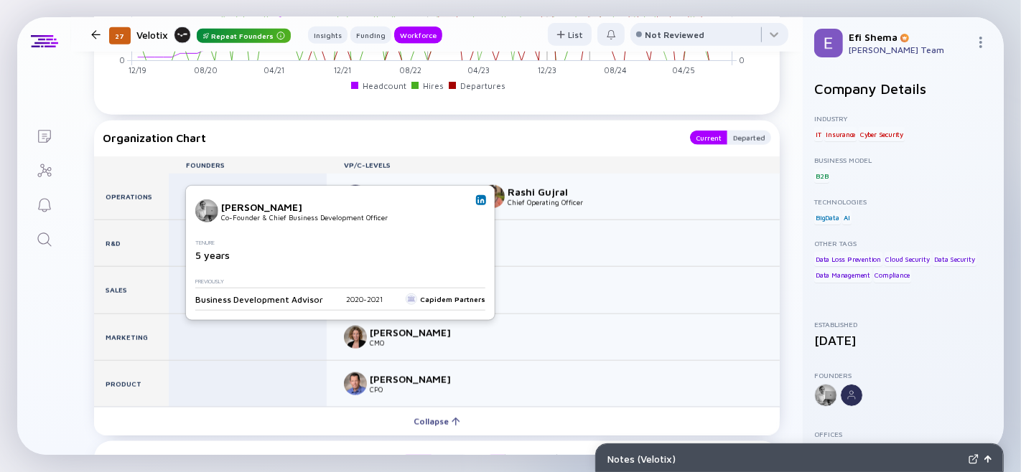
click at [477, 197] on img at bounding box center [480, 200] width 7 height 7
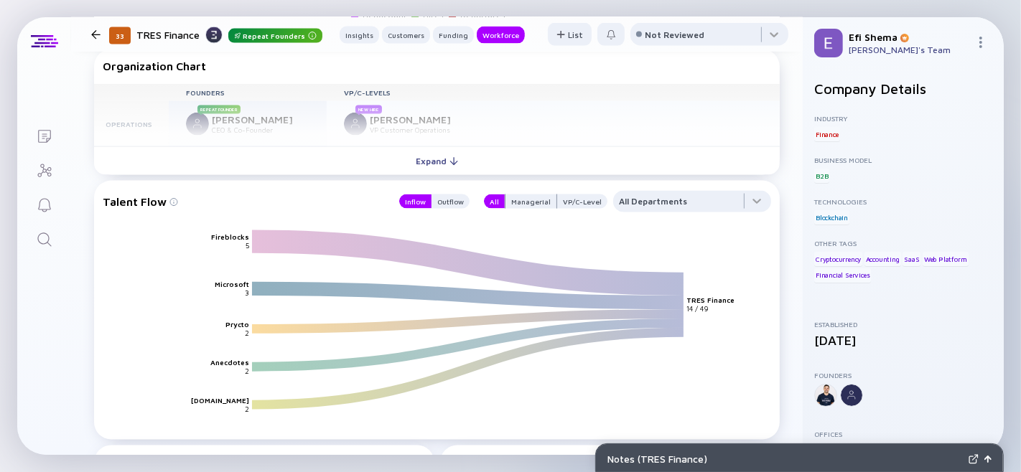
scroll to position [1849, 0]
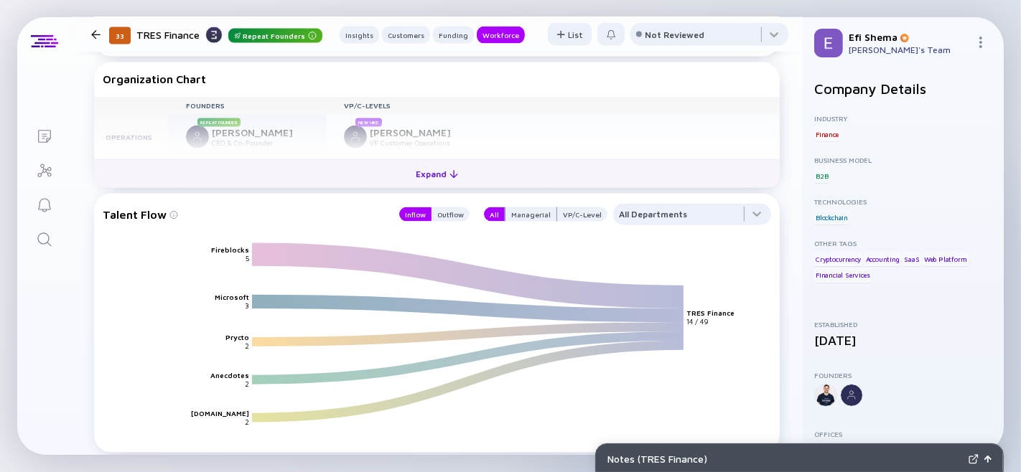
click at [434, 185] on div "Expand" at bounding box center [437, 174] width 60 height 22
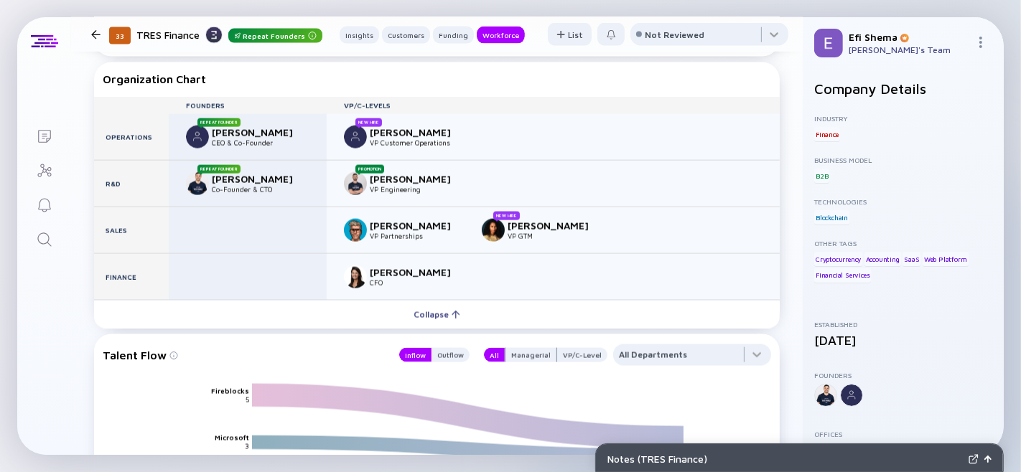
click at [147, 34] on div "TRES Finance Repeat Founders" at bounding box center [229, 35] width 186 height 18
type textarea "TRES"
click at [147, 34] on div "TRES Finance Repeat Founders" at bounding box center [229, 35] width 186 height 18
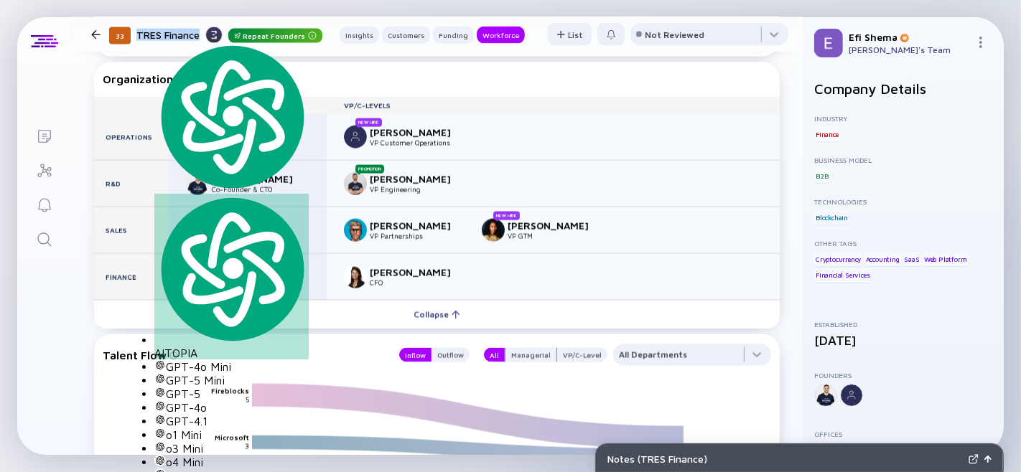
click at [147, 34] on div "TRES Finance Repeat Founders" at bounding box center [229, 35] width 186 height 18
copy div "TRES Finance"
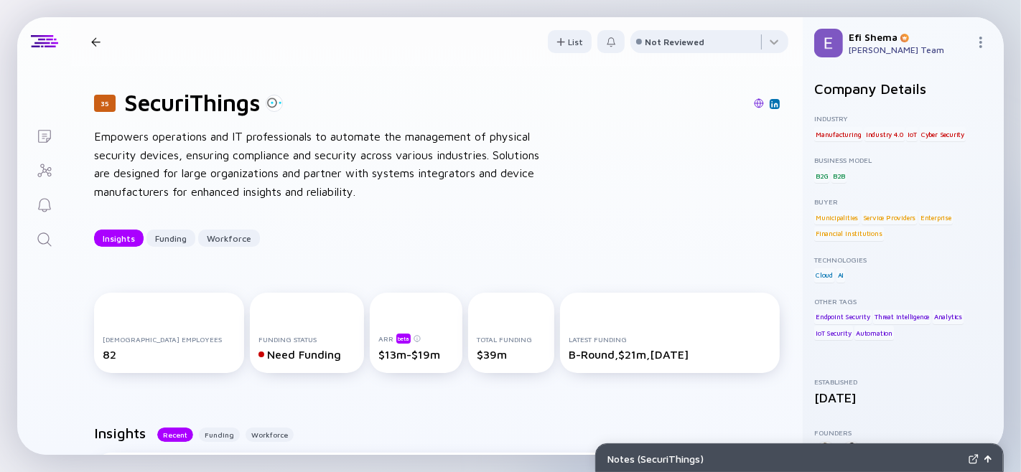
click at [209, 116] on h1 "SecuriThings" at bounding box center [192, 102] width 136 height 27
type textarea "SecuriThings"
click at [209, 116] on h1 "SecuriThings" at bounding box center [192, 102] width 136 height 27
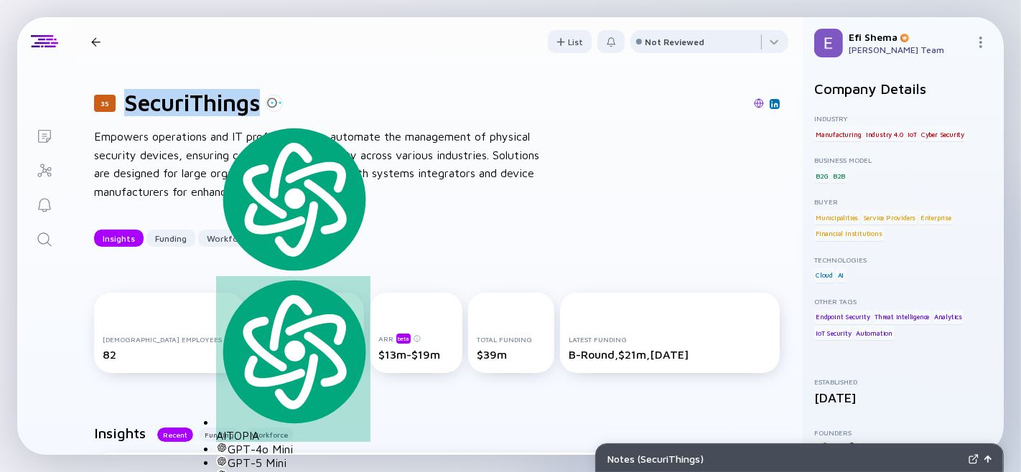
copy h1 "SecuriThings"
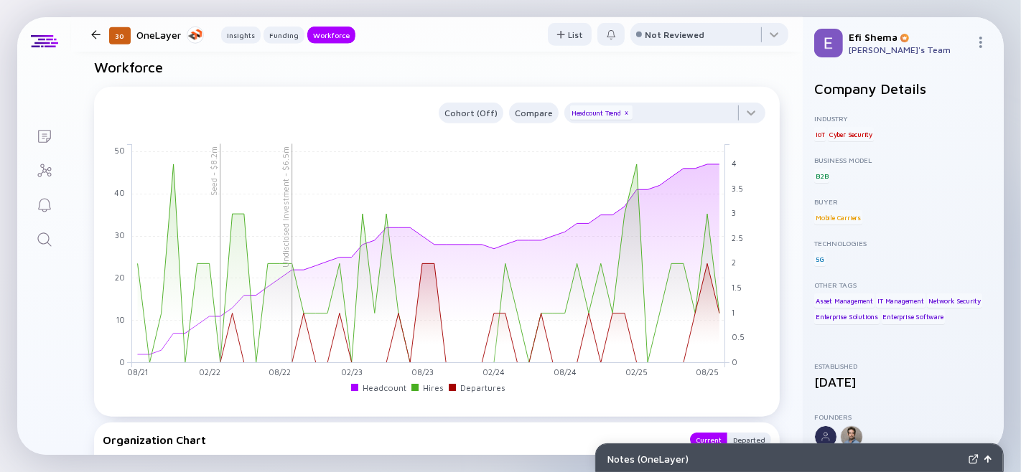
scroll to position [1165, 0]
click at [734, 134] on div at bounding box center [664, 119] width 201 height 29
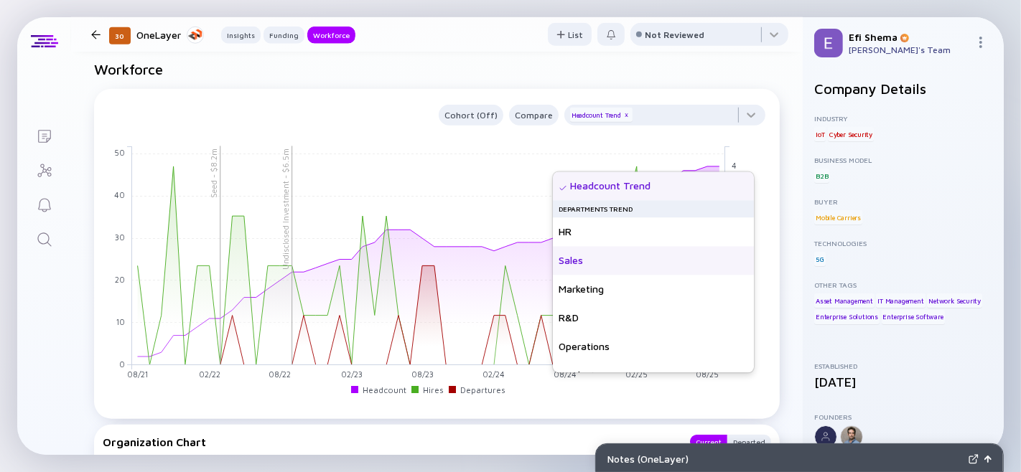
click at [580, 255] on div "Sales" at bounding box center [653, 260] width 201 height 29
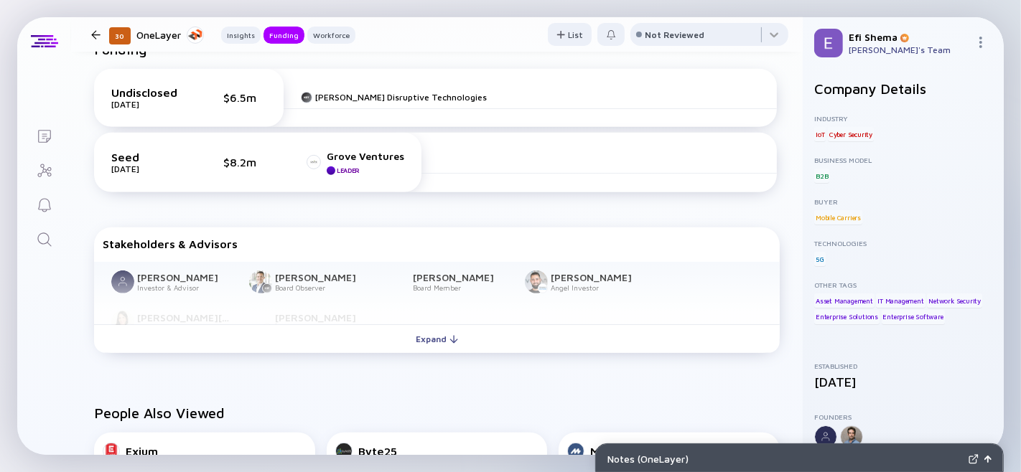
scroll to position [531, 0]
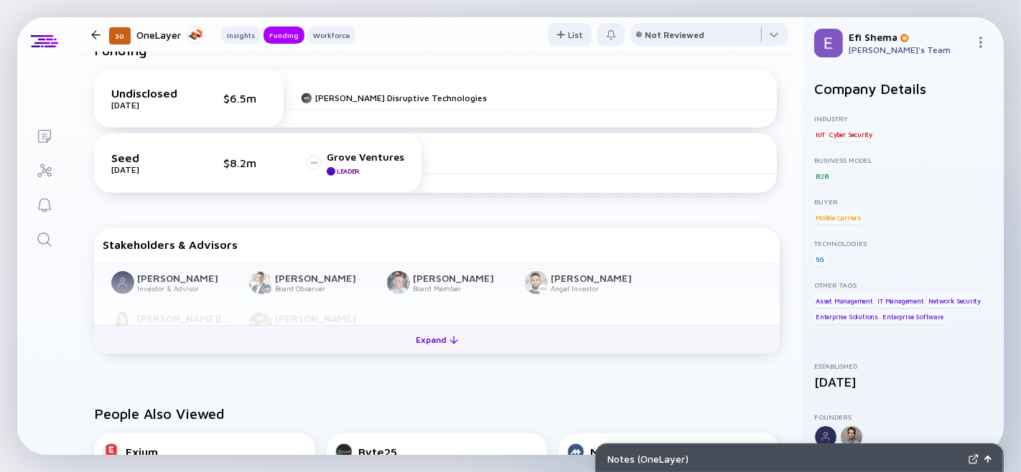
click at [440, 351] on div "Expand" at bounding box center [437, 340] width 60 height 22
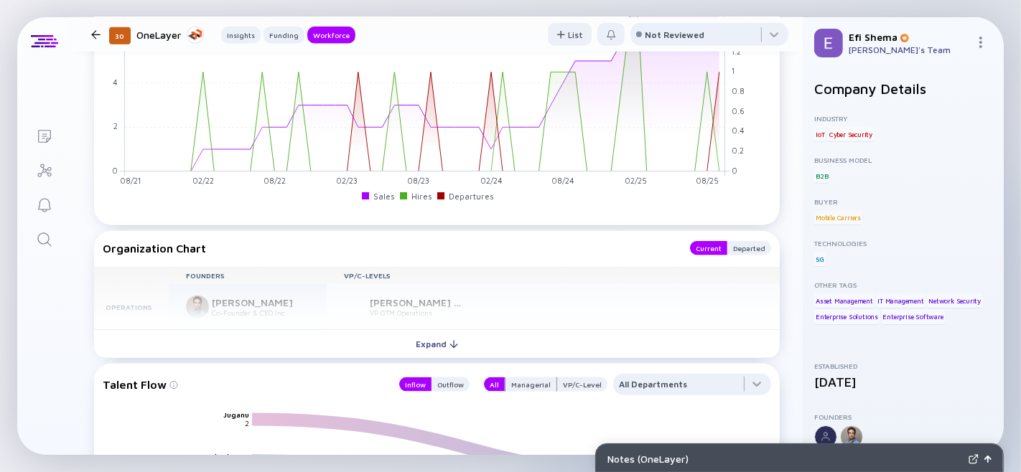
scroll to position [1377, 0]
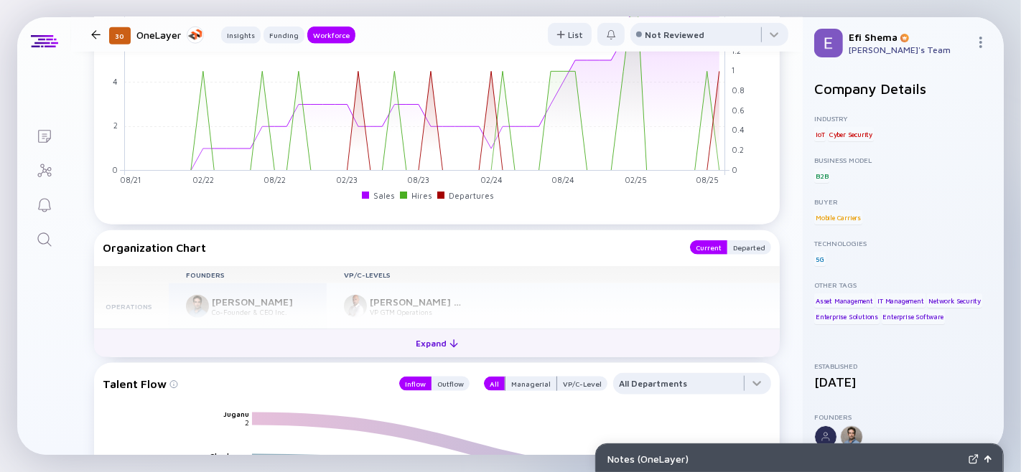
click at [452, 355] on div "Expand" at bounding box center [437, 343] width 60 height 22
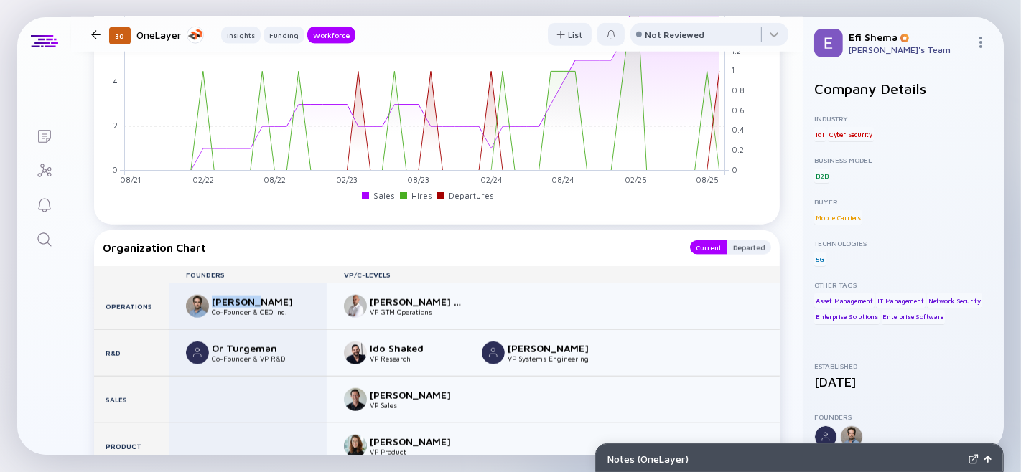
drag, startPoint x: 211, startPoint y: 352, endPoint x: 269, endPoint y: 350, distance: 58.2
type textarea "Dave Mor"
click at [269, 308] on div "Dave Mor" at bounding box center [259, 302] width 95 height 12
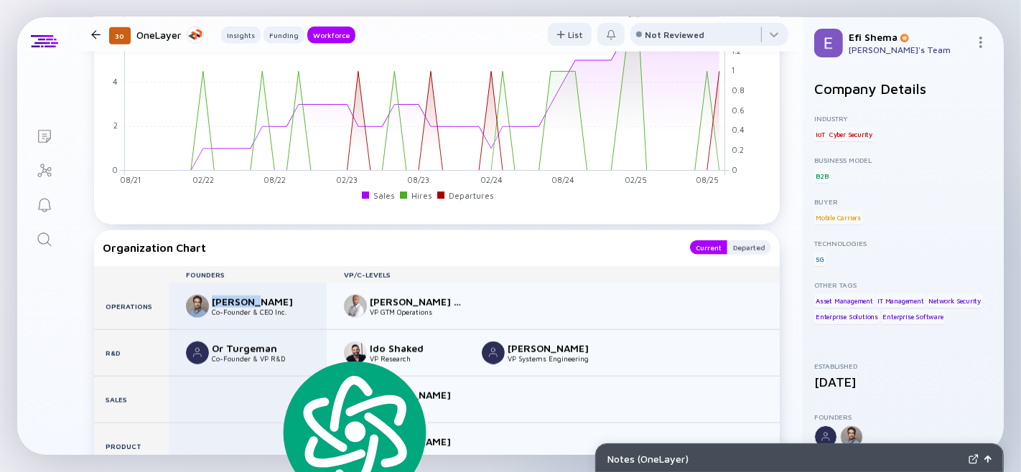
copy div "Dave Mor"
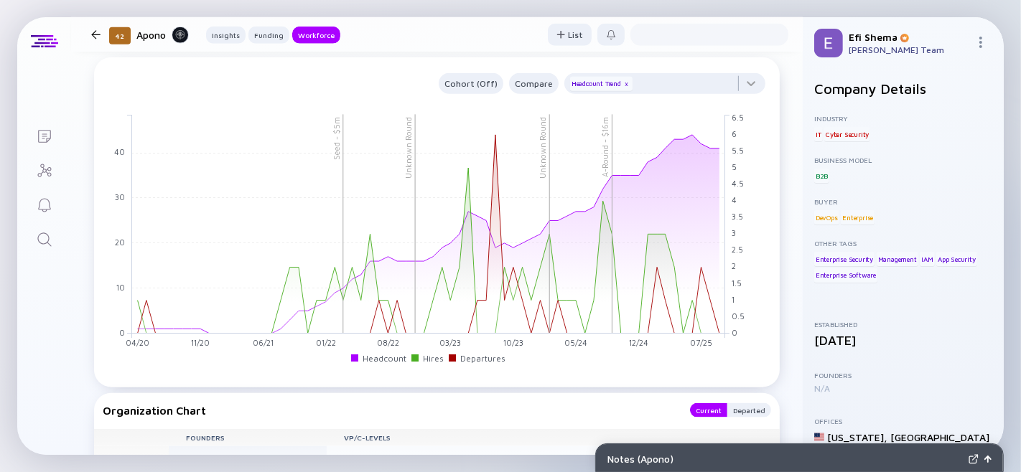
scroll to position [1343, 0]
click at [737, 103] on div at bounding box center [664, 88] width 201 height 29
type textarea "Unknown Round Unknown Round Seed - $5m A-Round - $16m 04/20 11/20 06/21 01/22 0…"
click at [737, 103] on div at bounding box center [664, 88] width 201 height 29
click at [733, 103] on div at bounding box center [664, 88] width 201 height 29
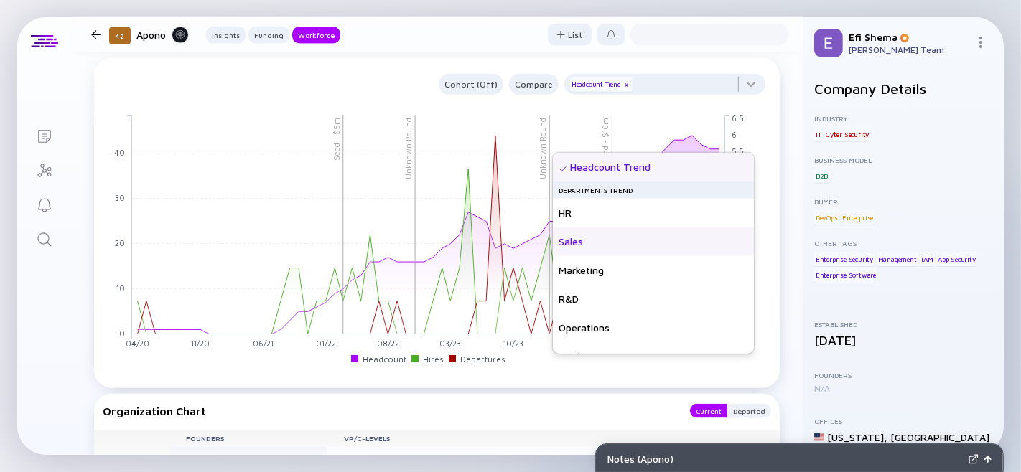
click at [584, 237] on div "Sales" at bounding box center [653, 242] width 201 height 29
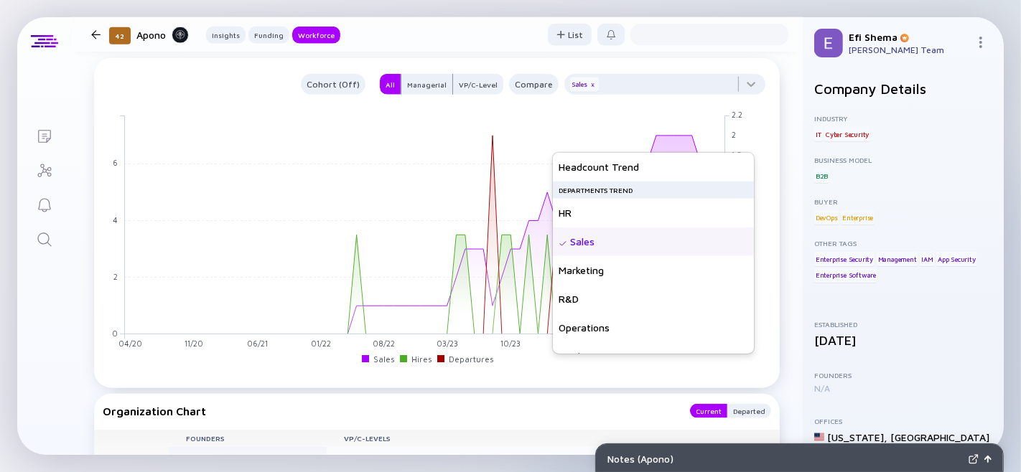
click at [67, 269] on div "Lists 42 Apono Insights Funding Workforce List 42 Apono Apono offers a platform…" at bounding box center [510, 236] width 987 height 438
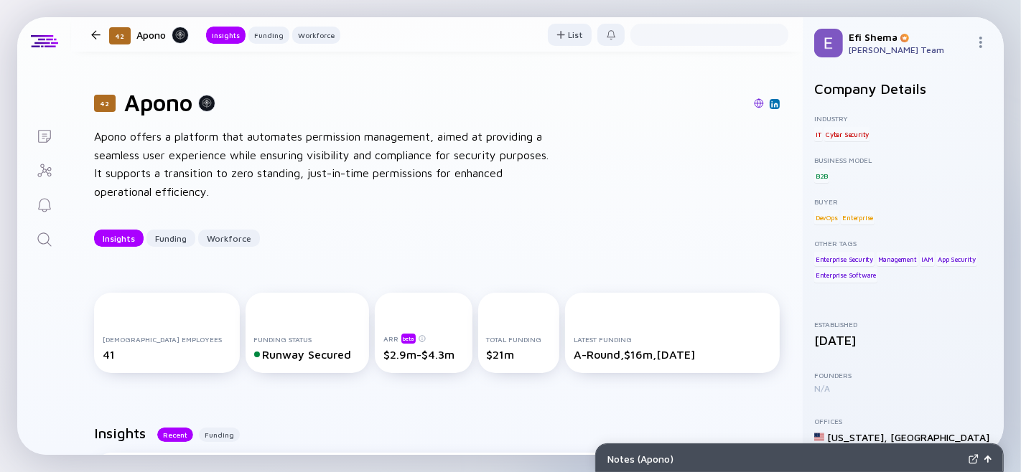
scroll to position [6, 0]
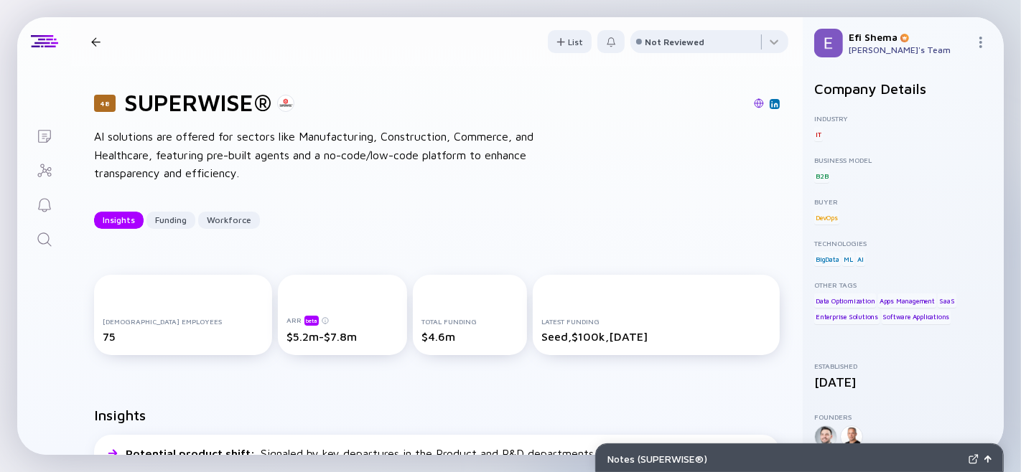
click at [161, 109] on h1 "SUPERWISE®" at bounding box center [197, 102] width 147 height 27
type textarea "SUPERWISE"
click at [161, 109] on h1 "SUPERWISE®" at bounding box center [197, 102] width 147 height 27
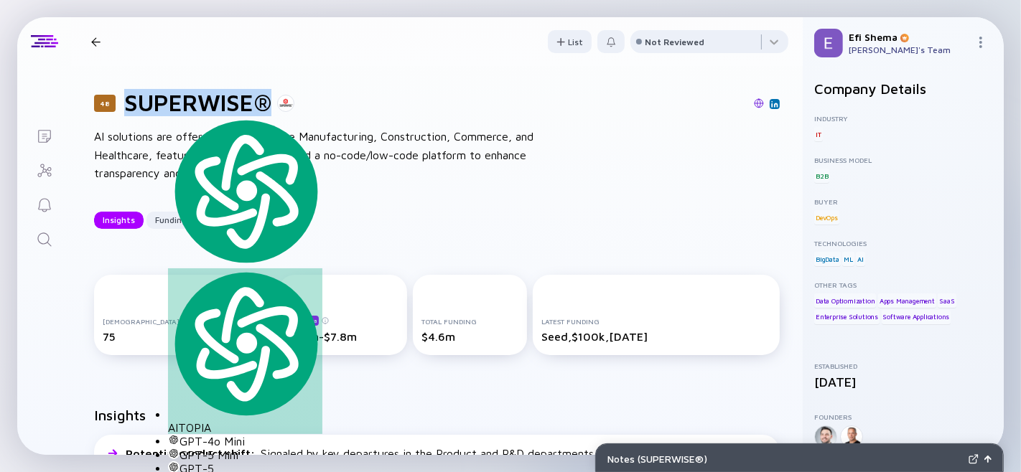
drag, startPoint x: 269, startPoint y: 108, endPoint x: 126, endPoint y: 102, distance: 143.7
click at [126, 102] on h1 "SUPERWISE®" at bounding box center [197, 102] width 147 height 27
copy h1 "SUPERWISE®"
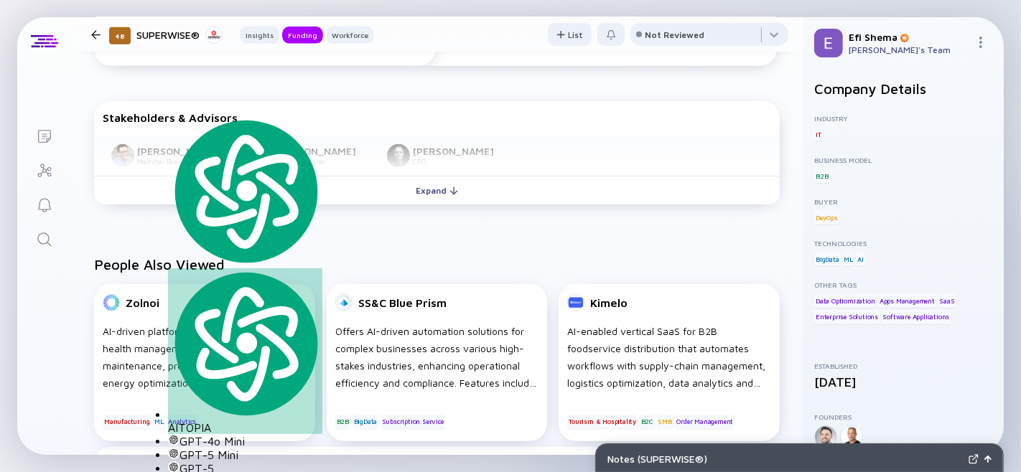
scroll to position [663, 0]
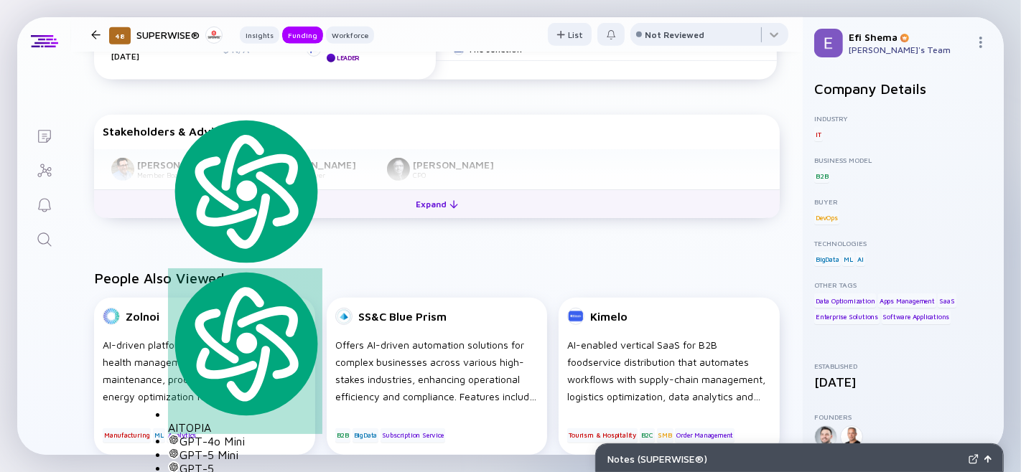
click at [418, 215] on div "Expand" at bounding box center [437, 204] width 60 height 22
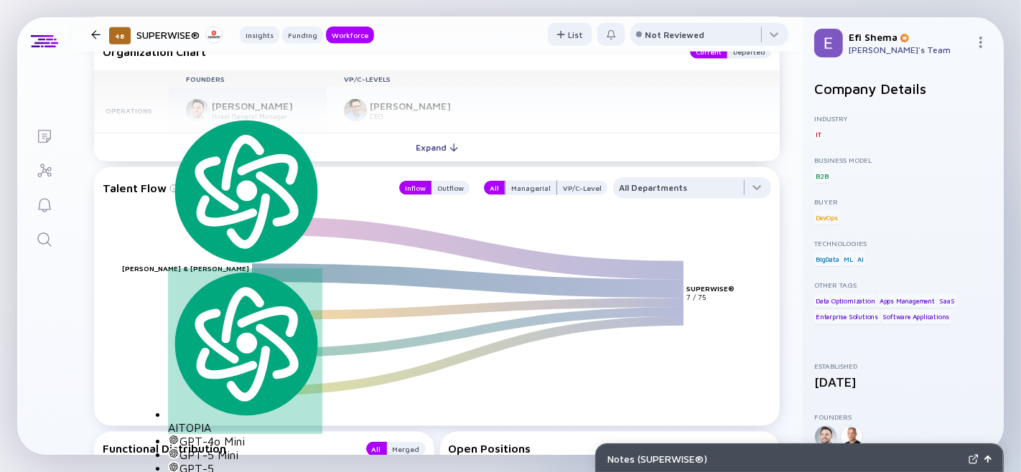
scroll to position [1548, 0]
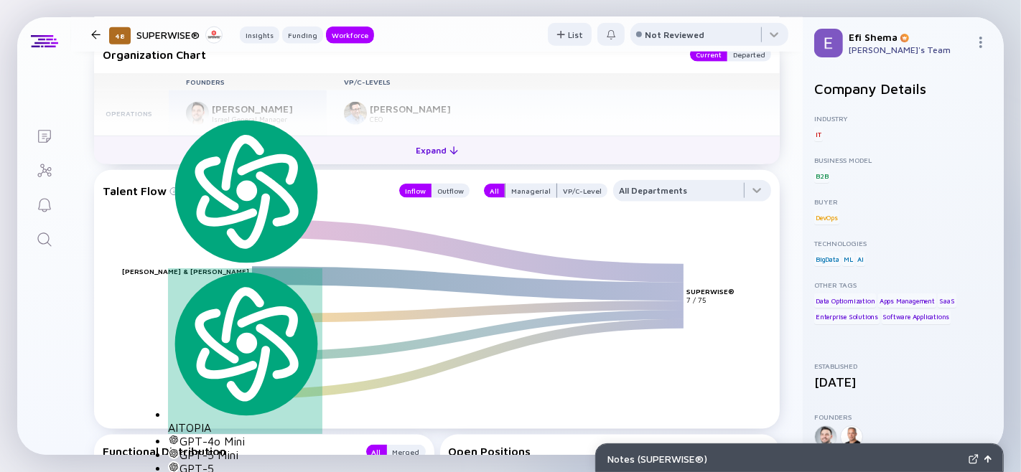
click at [438, 162] on div "Expand" at bounding box center [437, 150] width 60 height 22
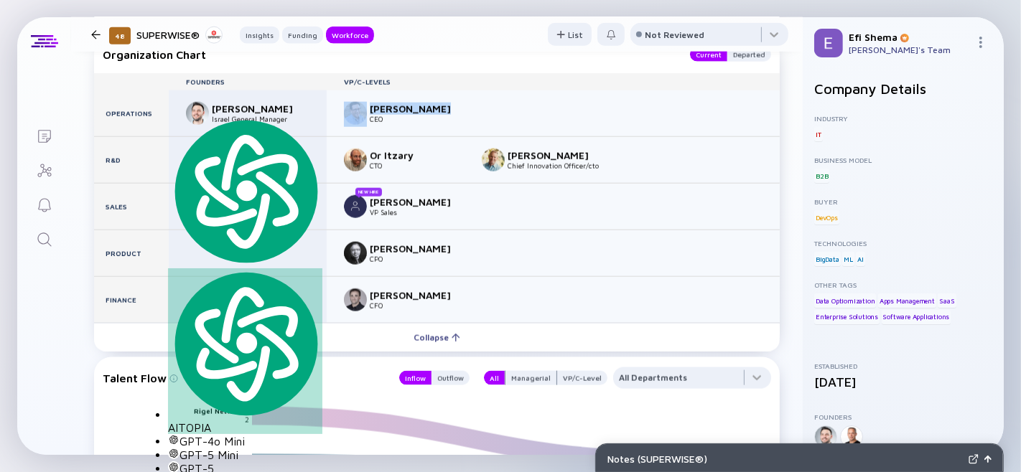
drag, startPoint x: 366, startPoint y: 157, endPoint x: 442, endPoint y: 164, distance: 76.4
click at [442, 125] on div "Russ Blattner CEO" at bounding box center [404, 113] width 121 height 23
copy div "Russ Blattner"
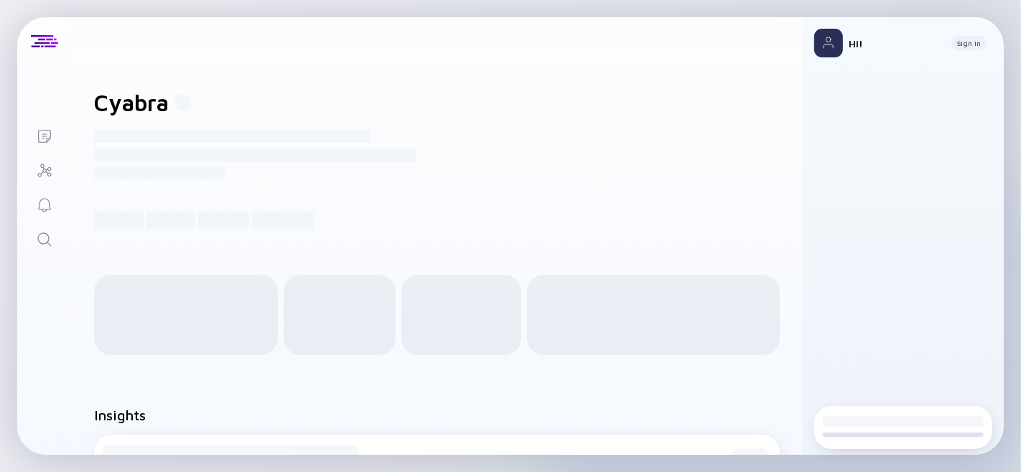
scroll to position [1, 0]
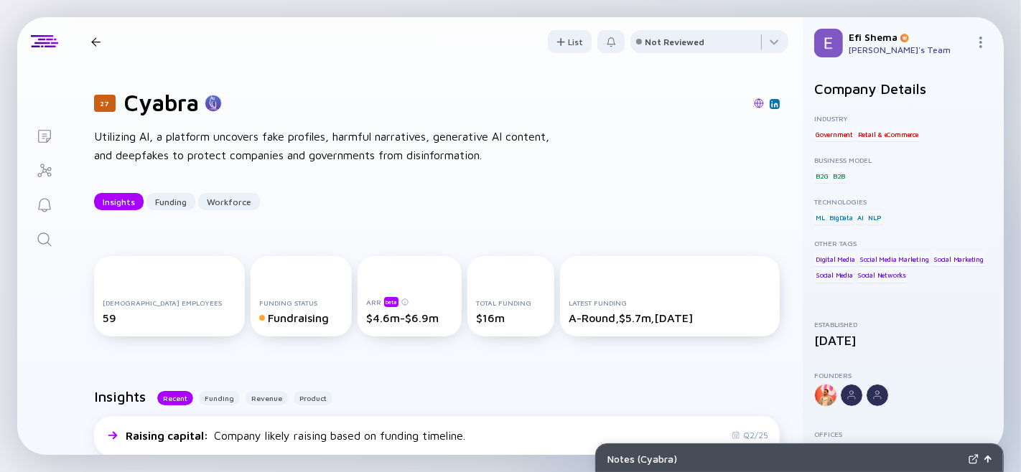
click at [98, 39] on div at bounding box center [95, 41] width 9 height 9
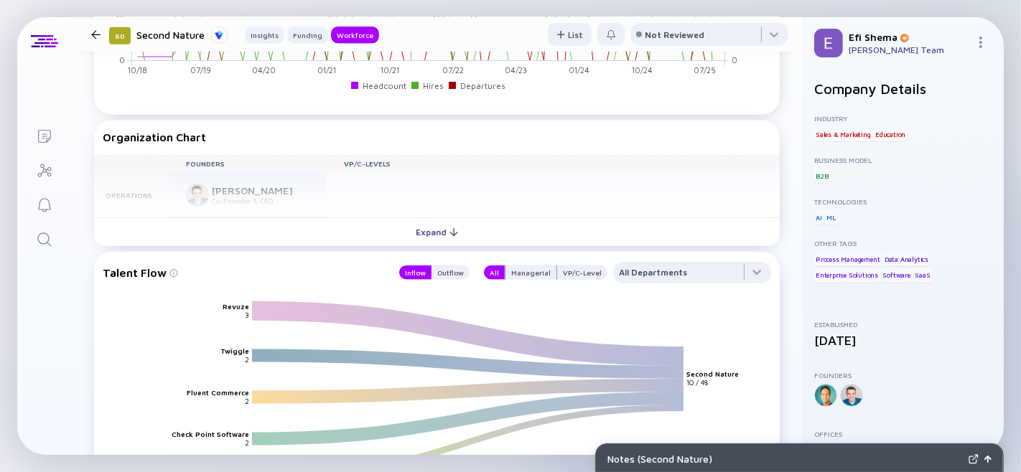
scroll to position [1416, 0]
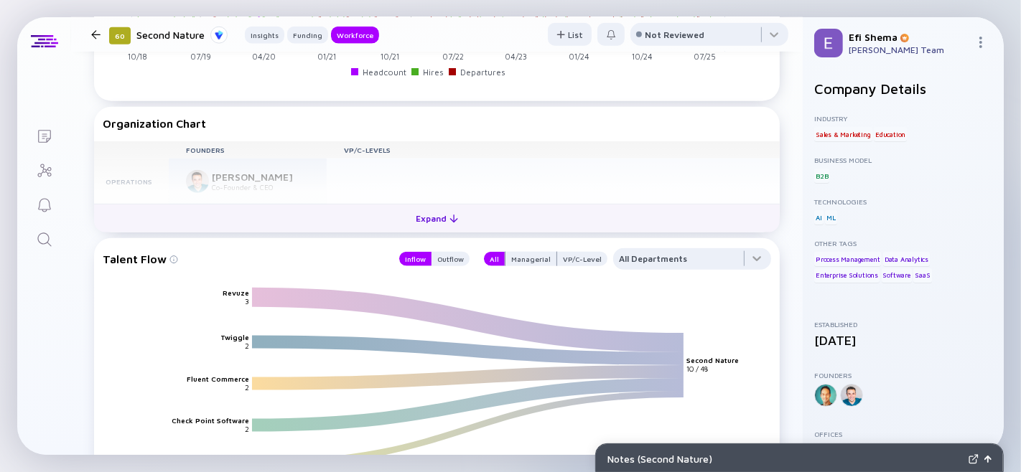
click at [428, 230] on div "Expand" at bounding box center [437, 219] width 60 height 22
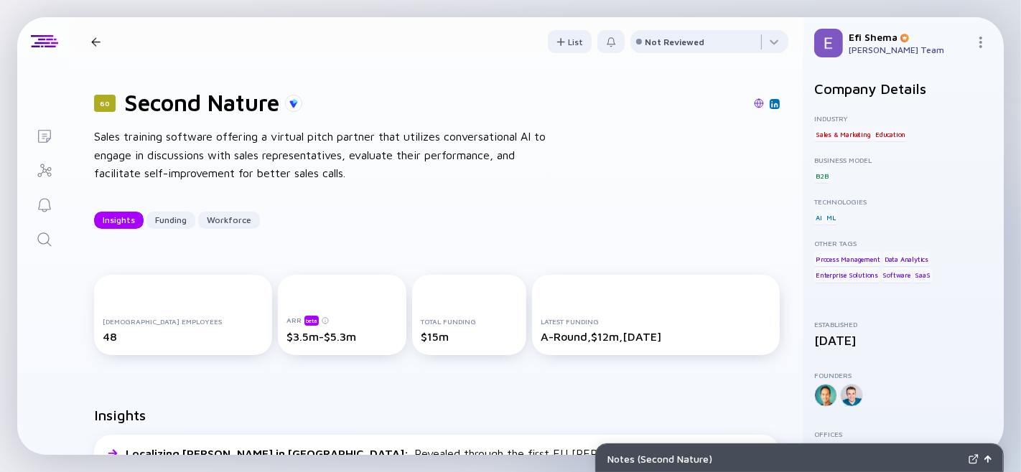
scroll to position [7, 0]
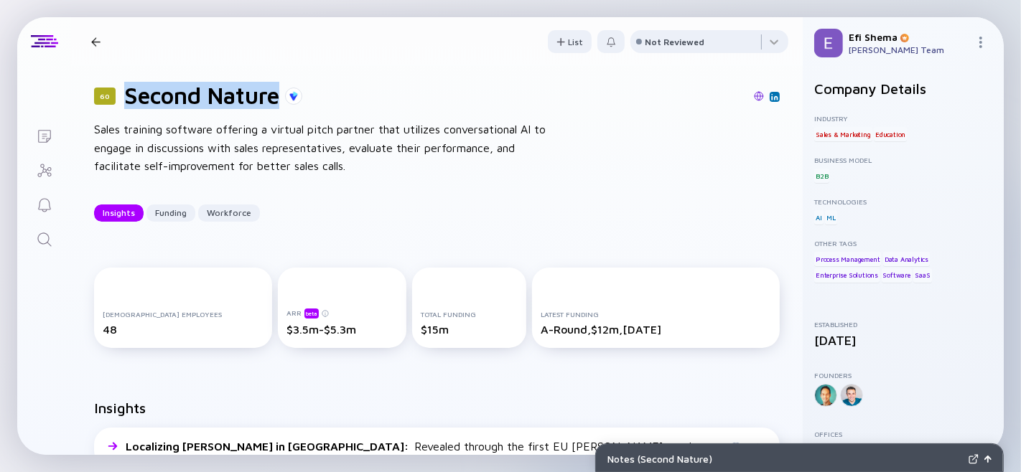
drag, startPoint x: 128, startPoint y: 98, endPoint x: 285, endPoint y: 103, distance: 157.3
type textarea "Second Nature"
click at [285, 103] on div "Second Nature" at bounding box center [213, 95] width 178 height 27
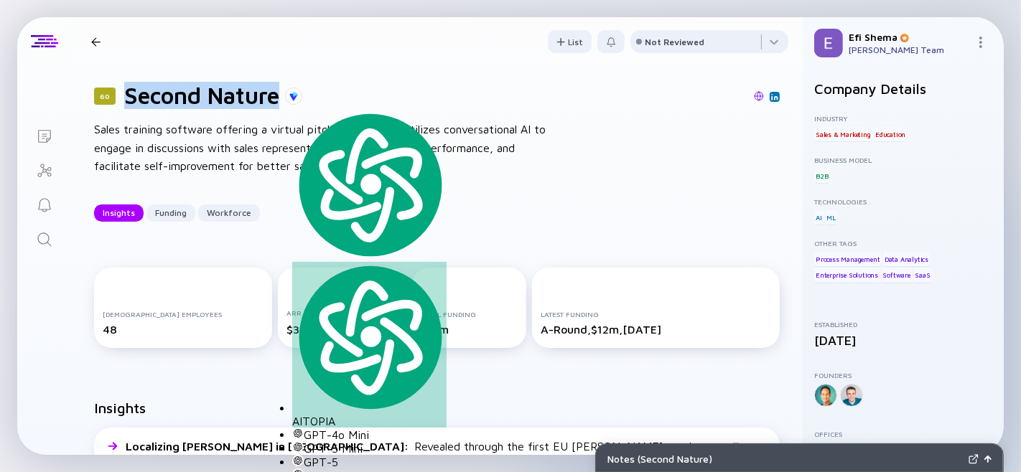
copy h1 "Second Nature"
click at [36, 233] on icon "Search" at bounding box center [44, 239] width 17 height 17
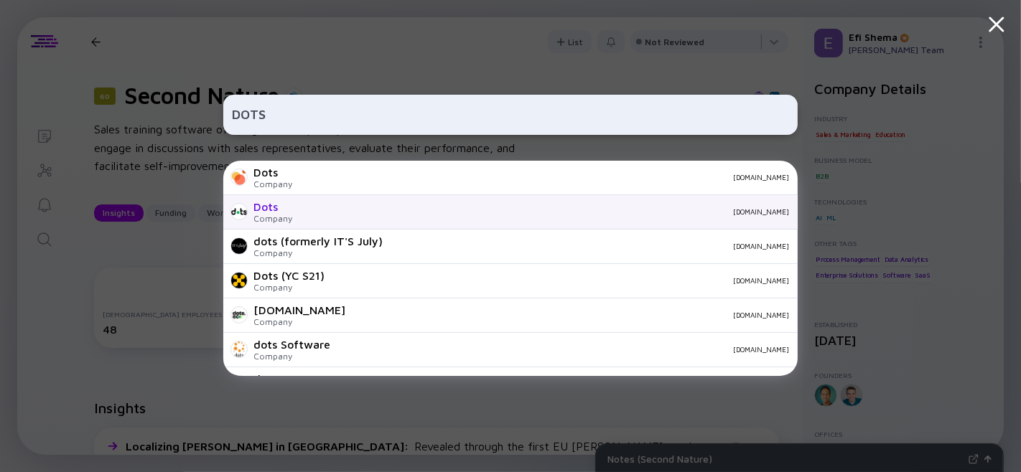
type input "DOTS"
click at [289, 216] on div "Company" at bounding box center [272, 218] width 39 height 11
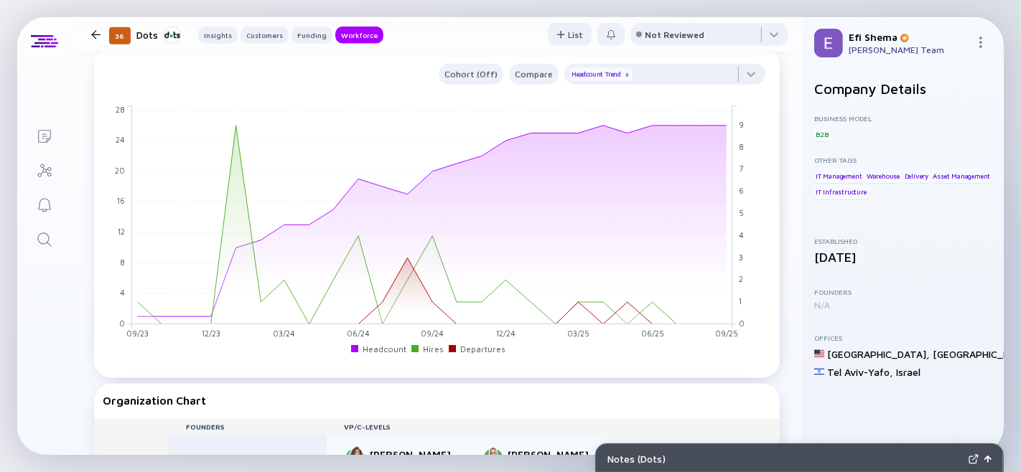
scroll to position [1337, 0]
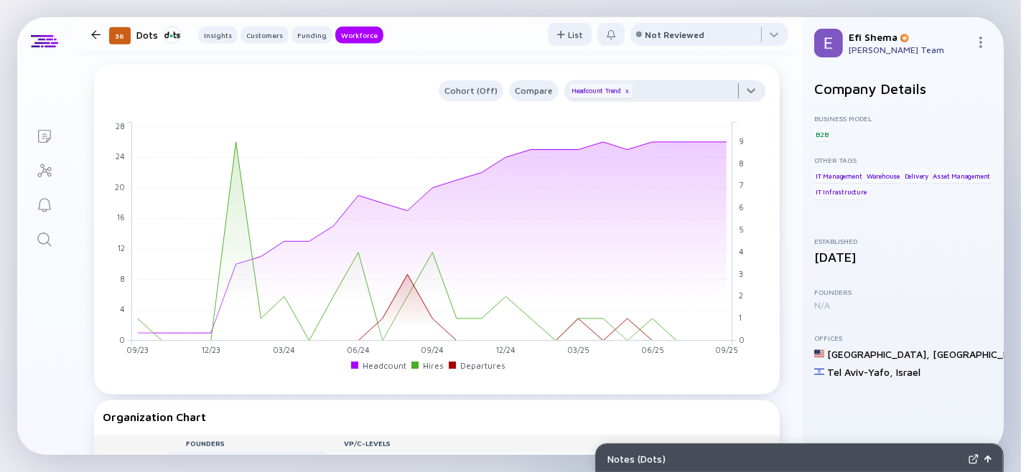
click at [749, 109] on div at bounding box center [664, 94] width 201 height 29
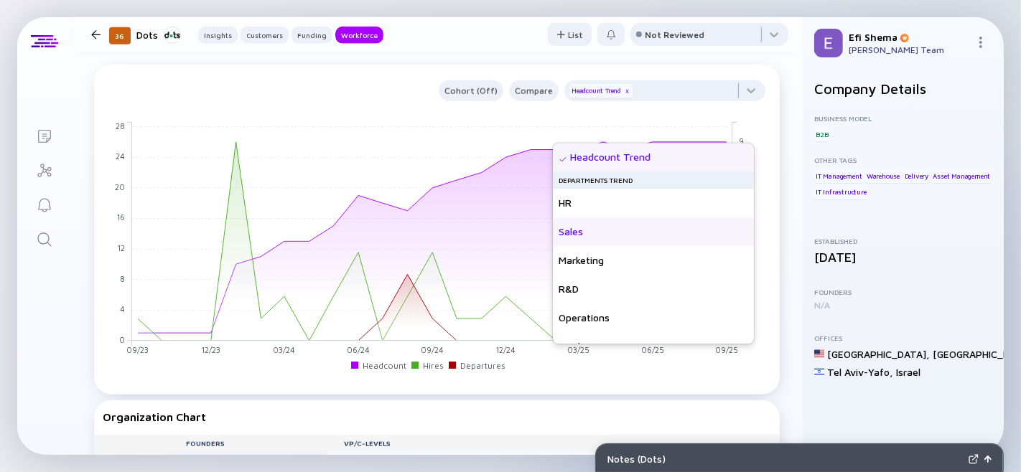
click at [617, 244] on div "Sales" at bounding box center [653, 232] width 201 height 29
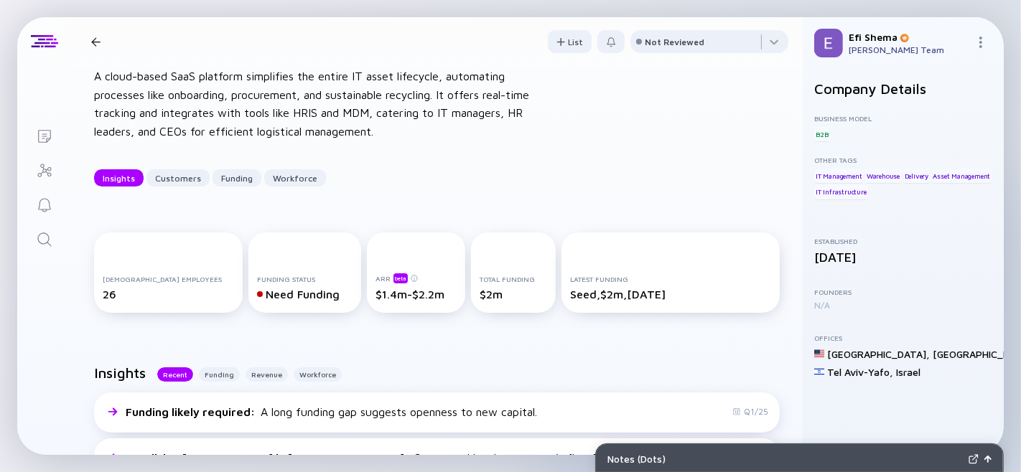
scroll to position [1, 0]
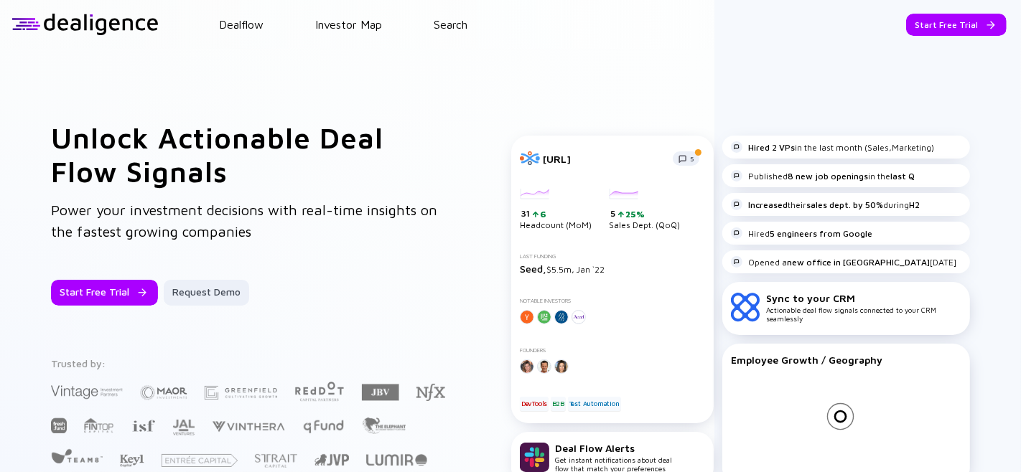
scroll to position [1, 0]
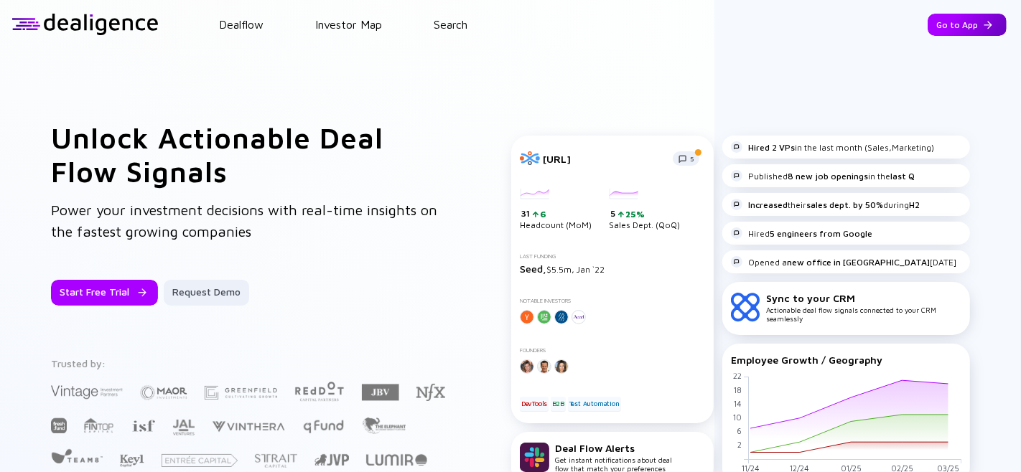
click at [946, 32] on div "Go to App" at bounding box center [967, 25] width 79 height 22
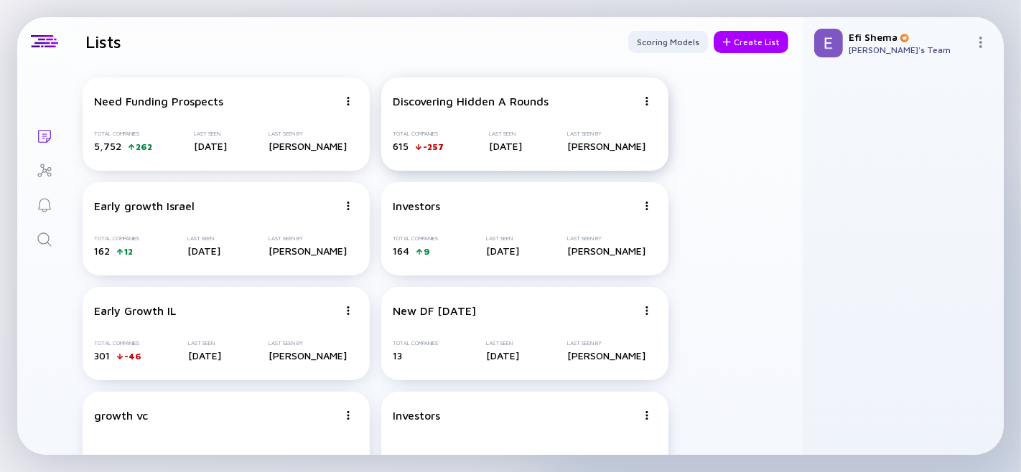
click at [647, 105] on img at bounding box center [647, 101] width 9 height 9
click at [486, 103] on div "Discovering Hidden A Rounds" at bounding box center [471, 101] width 156 height 13
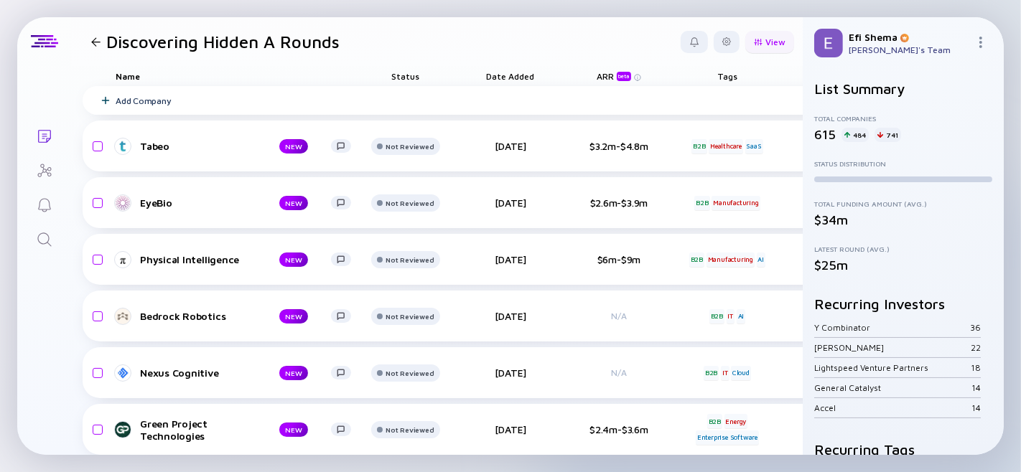
click at [765, 44] on div "View" at bounding box center [769, 42] width 49 height 22
click at [714, 42] on div at bounding box center [727, 42] width 26 height 22
click at [97, 45] on div at bounding box center [95, 41] width 9 height 9
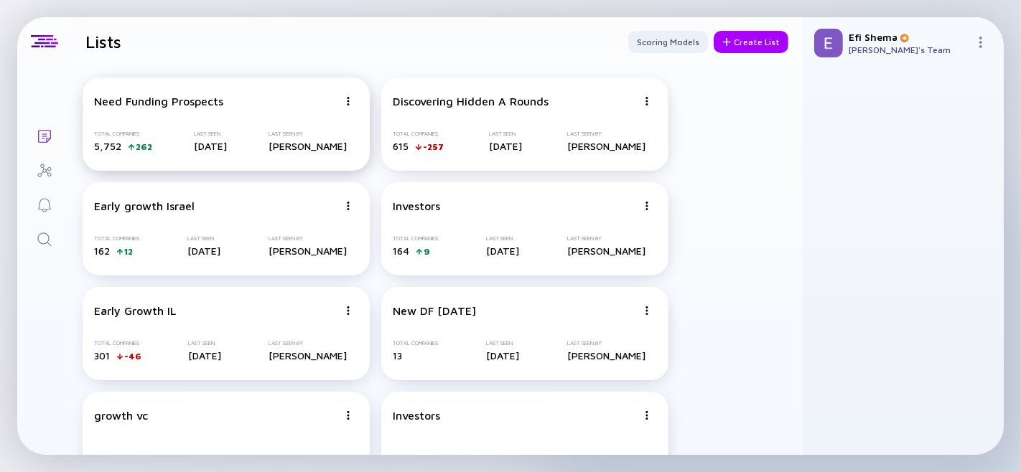
click at [225, 106] on div "Need Funding Prospects" at bounding box center [216, 101] width 244 height 13
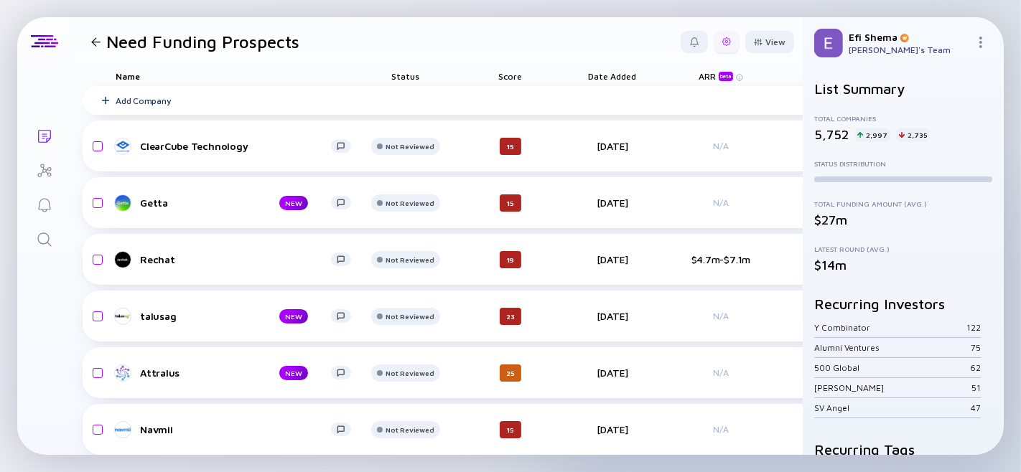
click at [722, 39] on div at bounding box center [726, 41] width 9 height 9
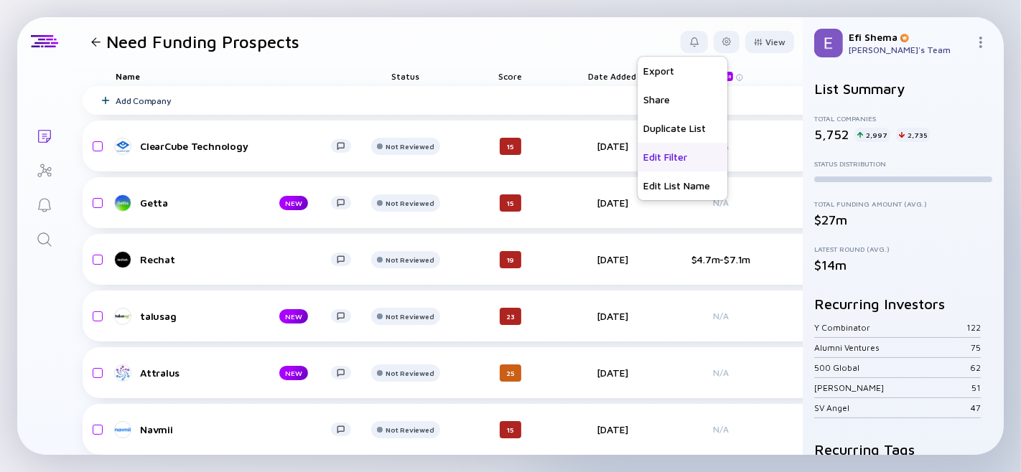
click at [658, 148] on div "Edit Filter" at bounding box center [683, 157] width 90 height 29
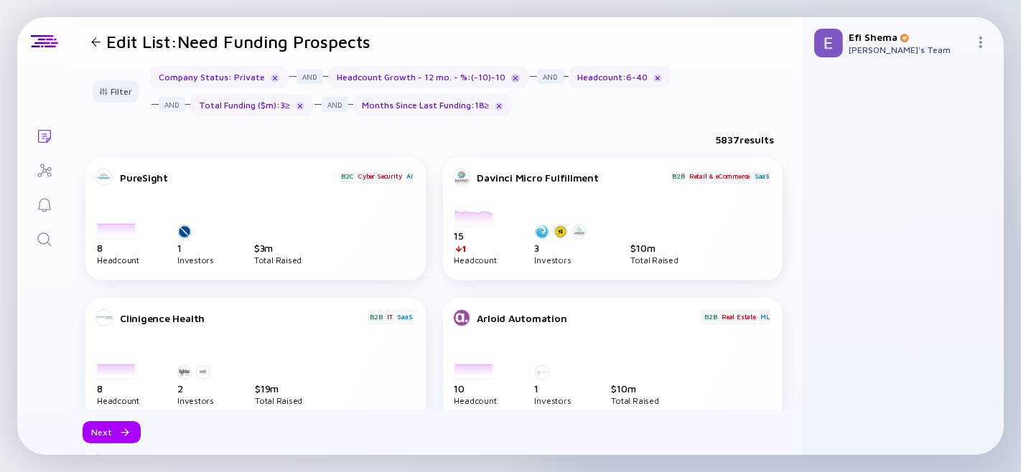
click at [511, 77] on div at bounding box center [515, 78] width 9 height 9
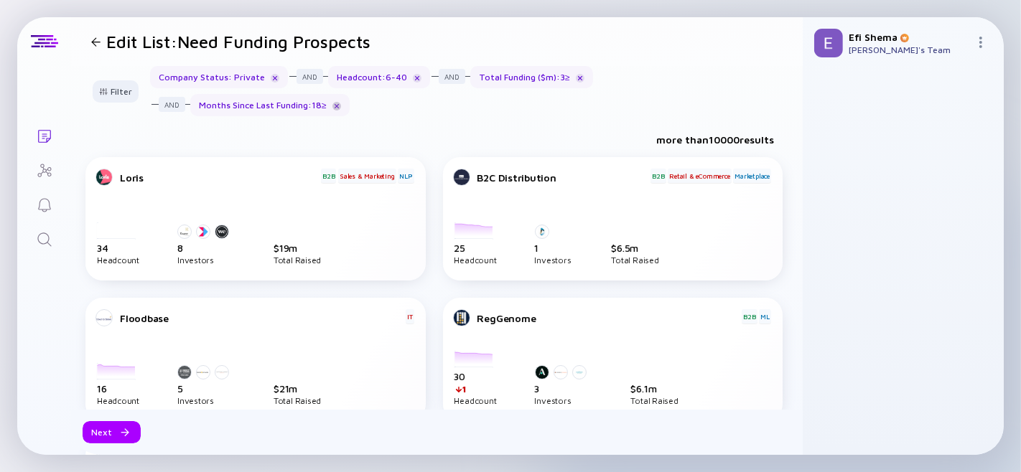
click at [332, 106] on div at bounding box center [336, 106] width 9 height 9
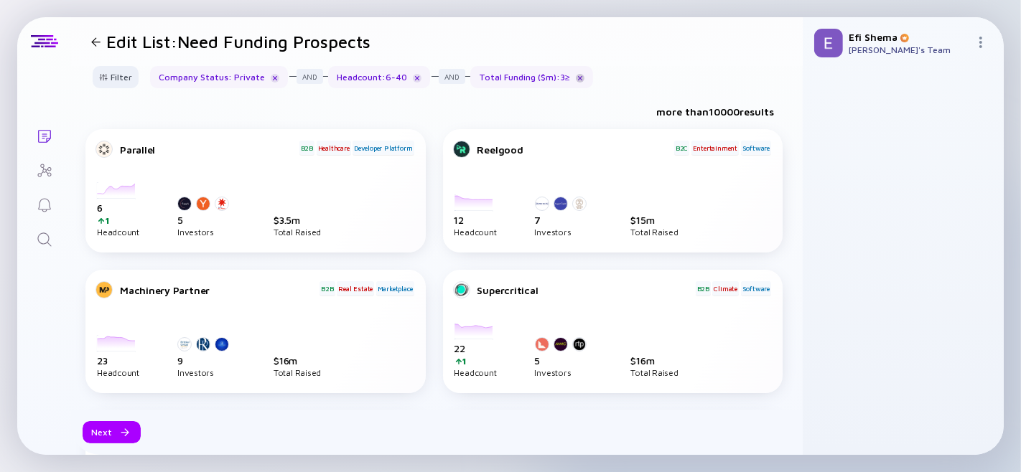
click at [576, 78] on div at bounding box center [580, 78] width 9 height 9
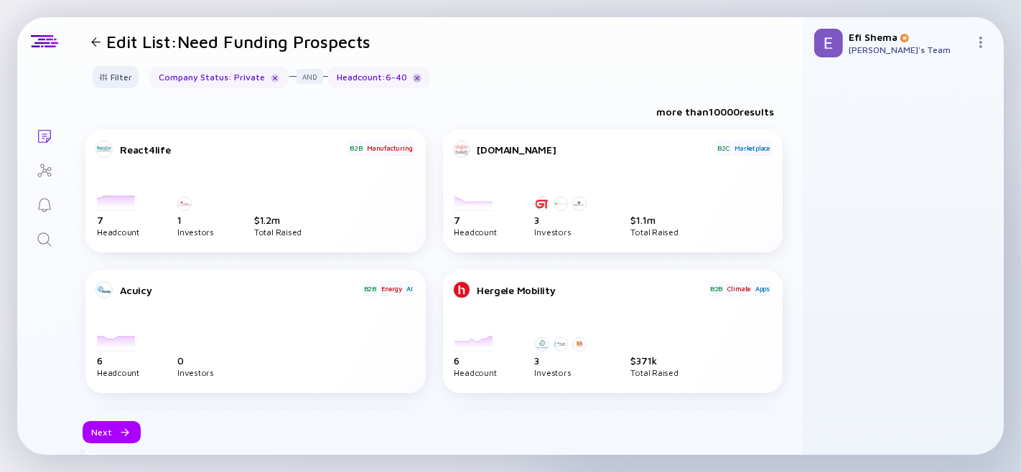
click at [413, 77] on div at bounding box center [417, 78] width 9 height 9
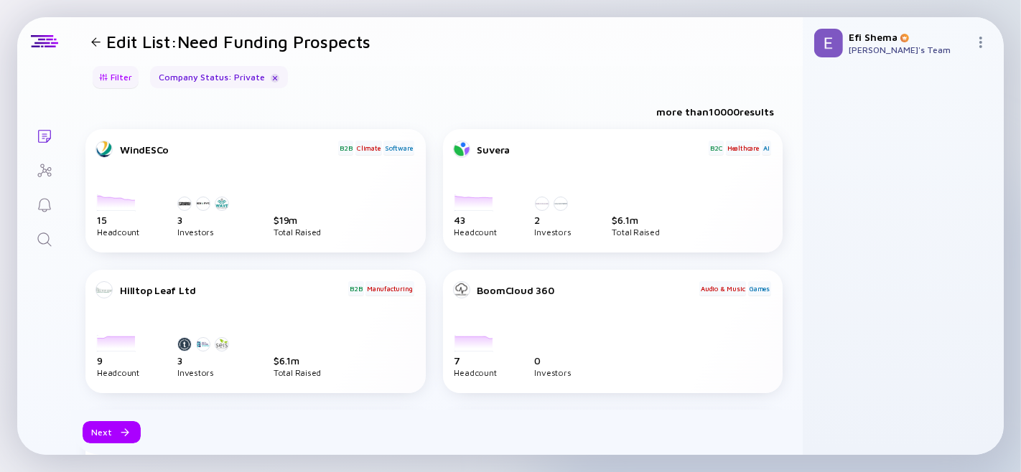
click at [113, 83] on div "Filter" at bounding box center [115, 77] width 50 height 22
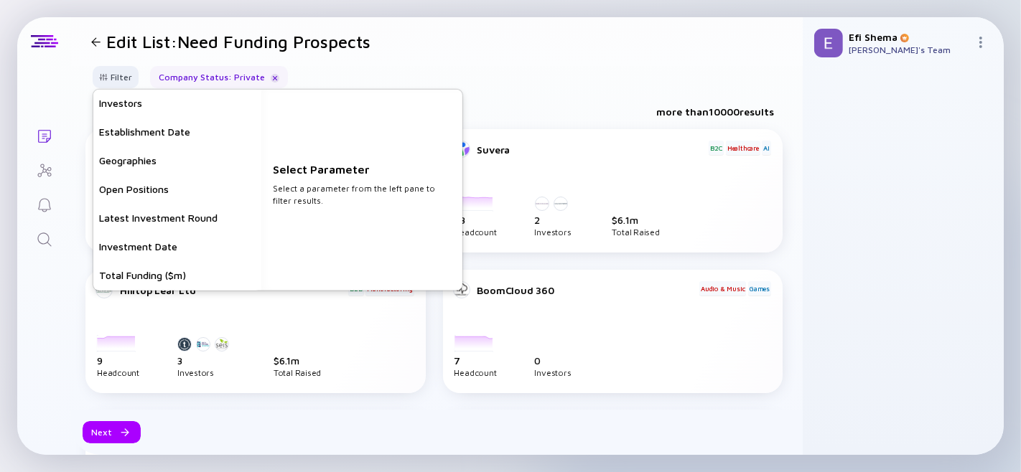
scroll to position [145, 0]
click at [167, 218] on div "Latest Investment Round" at bounding box center [177, 217] width 168 height 29
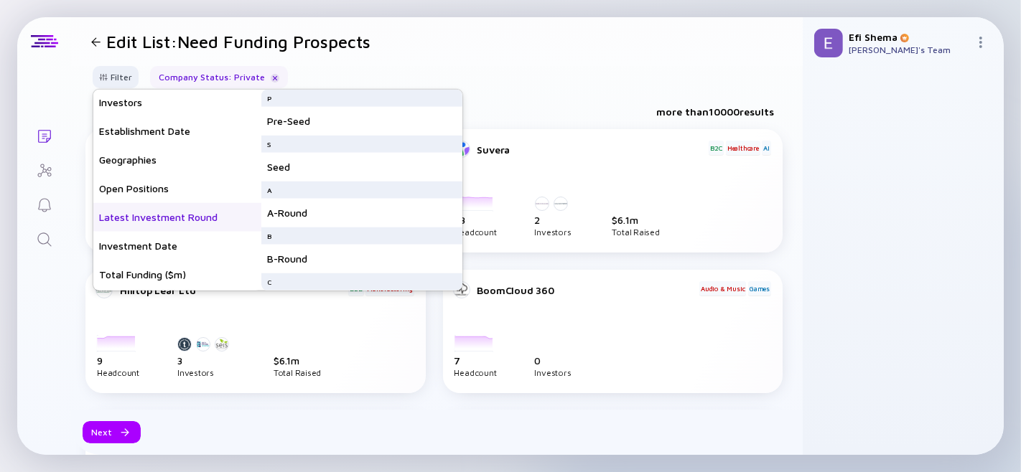
click at [167, 218] on div "Latest Investment Round" at bounding box center [177, 217] width 168 height 29
click at [164, 241] on div "Investment Date" at bounding box center [177, 246] width 168 height 29
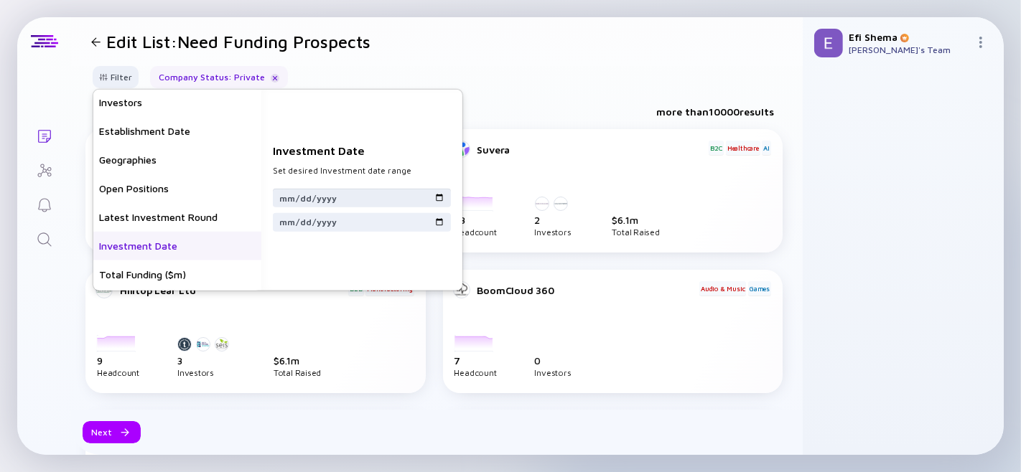
click at [332, 198] on input "date" at bounding box center [362, 197] width 167 height 14
click at [445, 202] on input "date" at bounding box center [362, 197] width 167 height 14
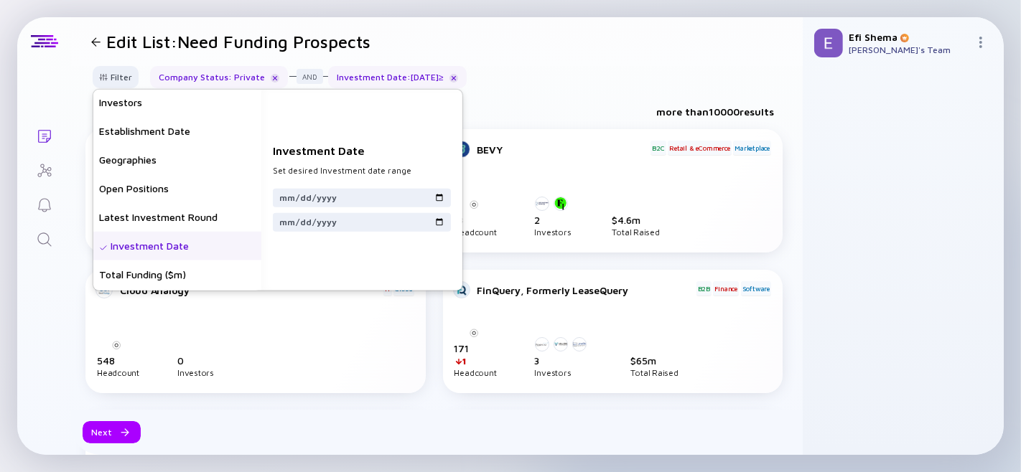
type input "2023-12-03"
click at [425, 126] on div "Investment Date Set desired Investment date range 2023-12-03" at bounding box center [361, 190] width 201 height 201
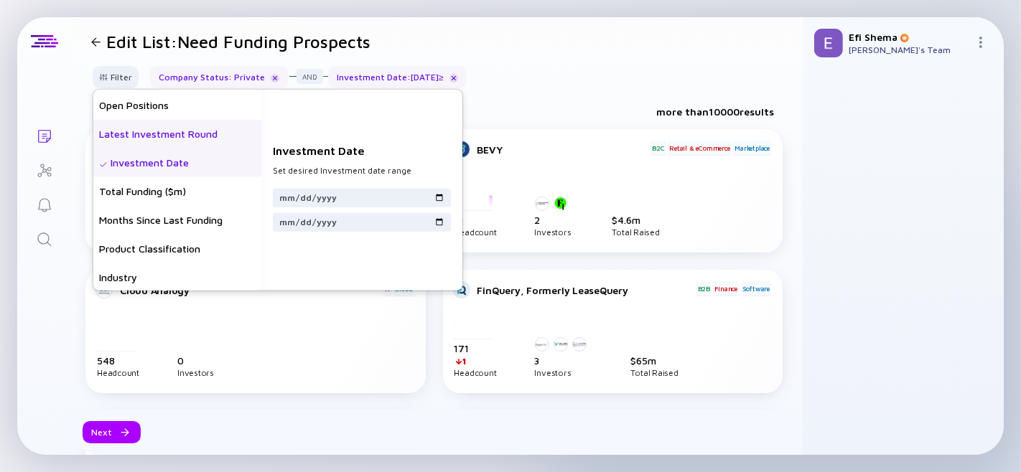
scroll to position [230, 0]
click at [144, 195] on div "Total Funding ($m)" at bounding box center [177, 190] width 168 height 29
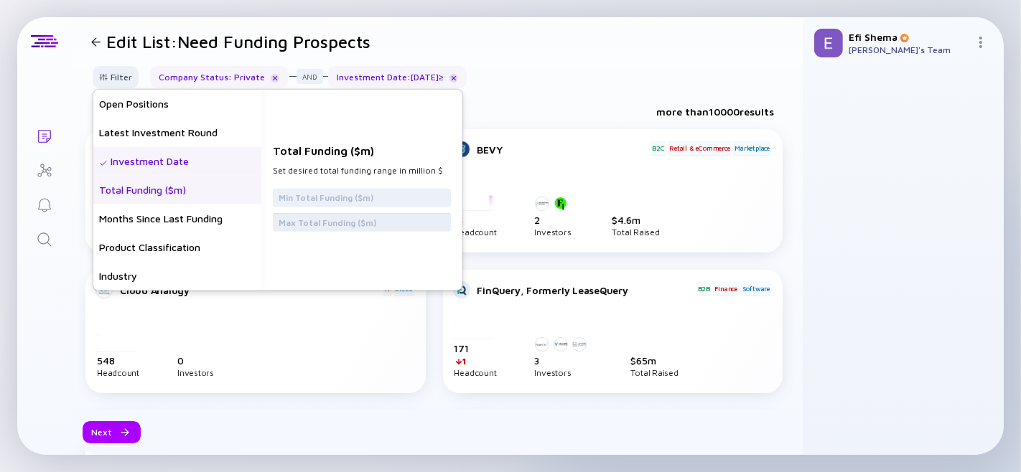
click at [335, 228] on input "text" at bounding box center [362, 222] width 167 height 14
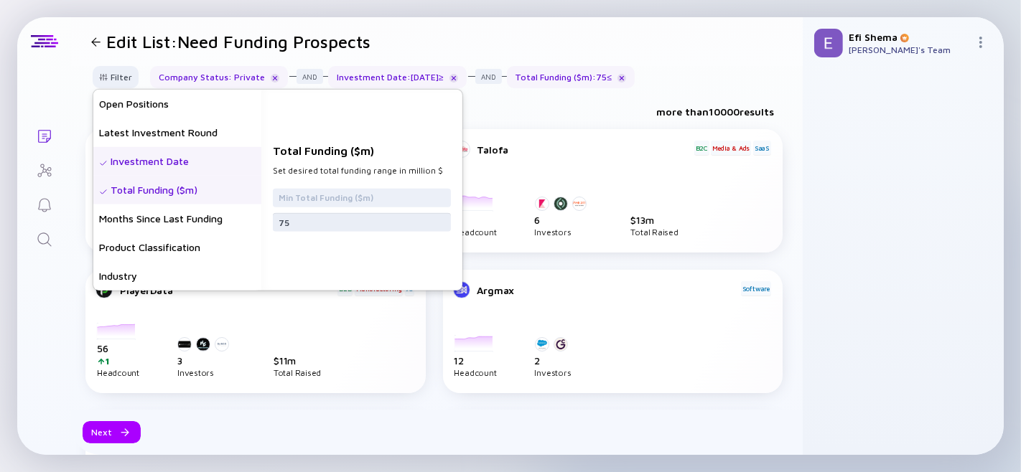
type input "7"
type input "75"
click at [201, 220] on div "Months Since Last Funding" at bounding box center [177, 219] width 168 height 29
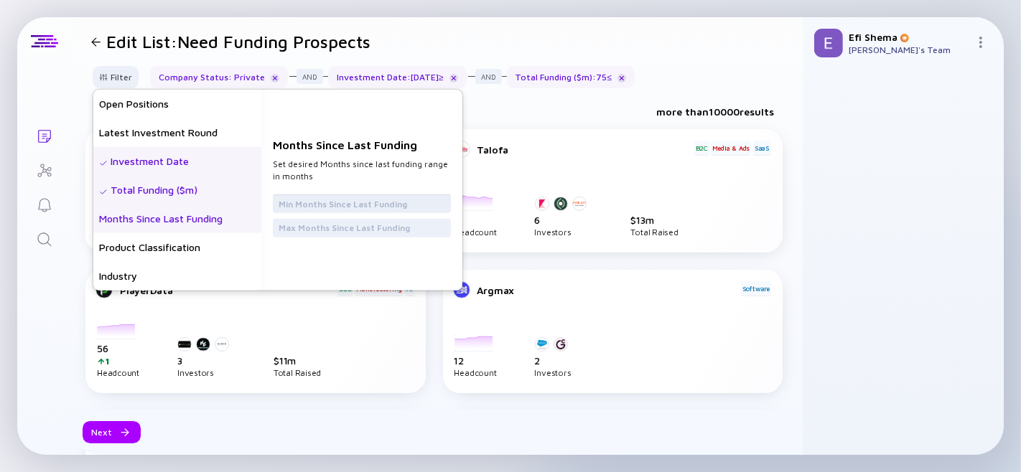
click at [318, 204] on input "text" at bounding box center [362, 204] width 167 height 14
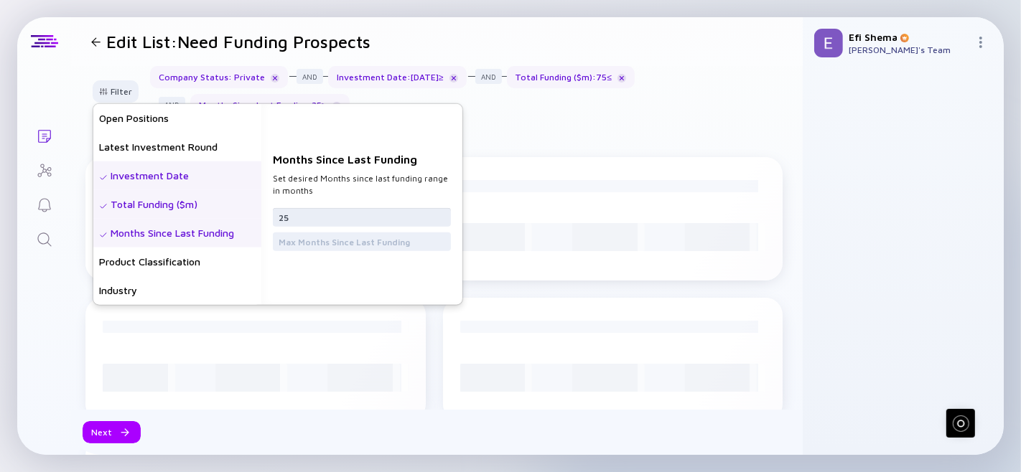
type input "2"
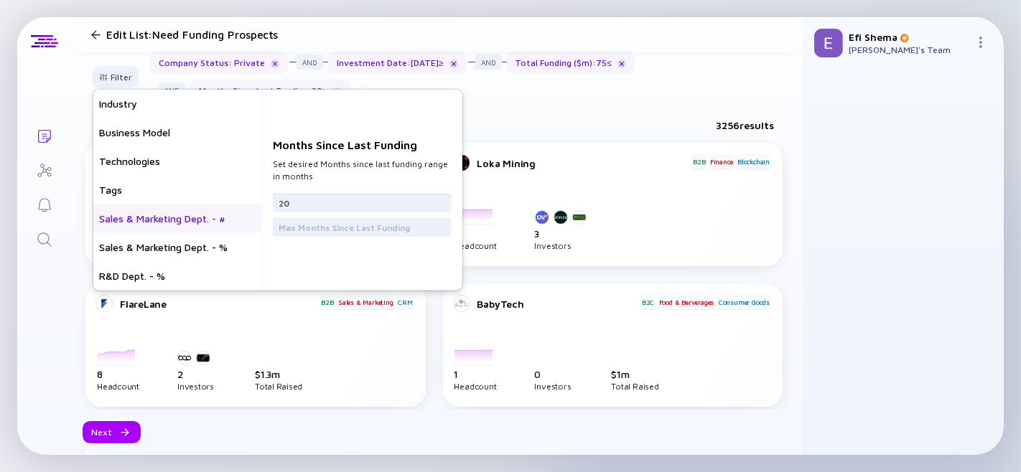
scroll to position [14, 0]
type input "20"
click at [172, 223] on div "Sales & Marketing Dept. - #" at bounding box center [177, 218] width 168 height 29
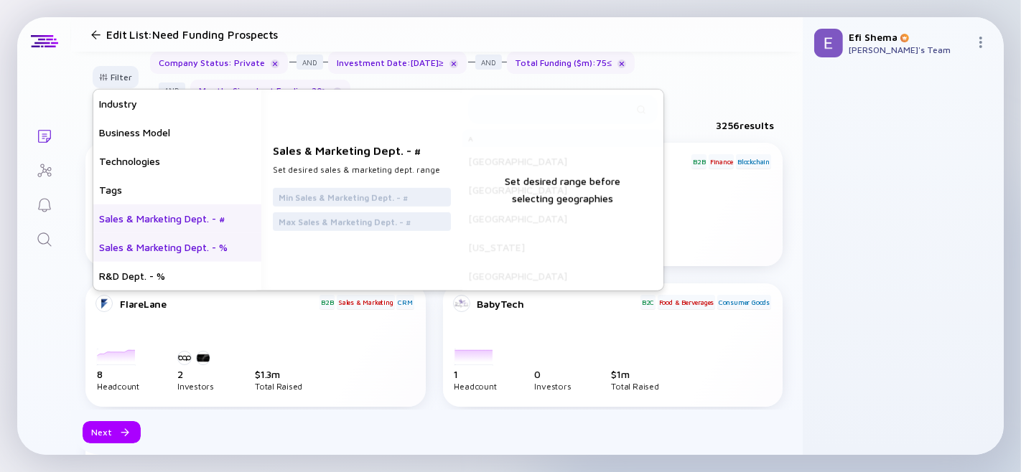
click at [170, 248] on div "Sales & Marketing Dept. - %" at bounding box center [177, 247] width 168 height 29
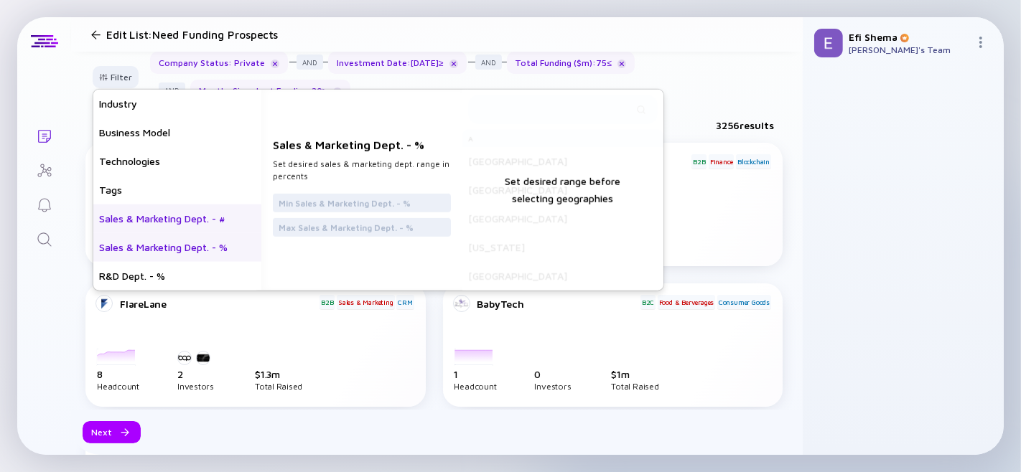
click at [170, 223] on div "Sales & Marketing Dept. - #" at bounding box center [177, 218] width 168 height 29
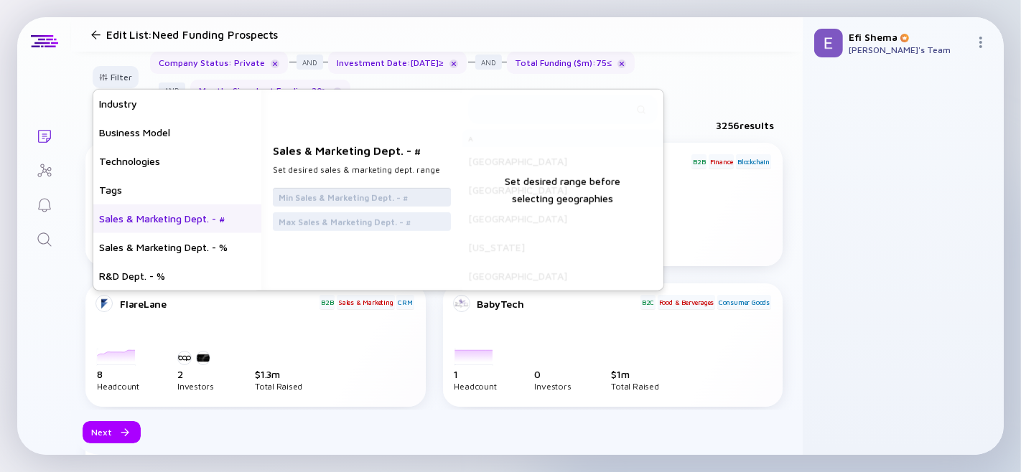
click at [314, 197] on input "text" at bounding box center [362, 197] width 167 height 14
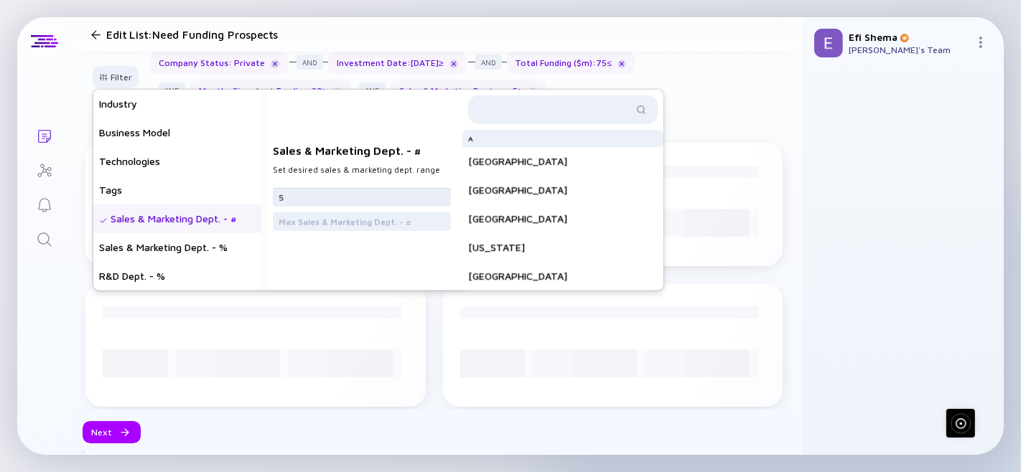
type input "5"
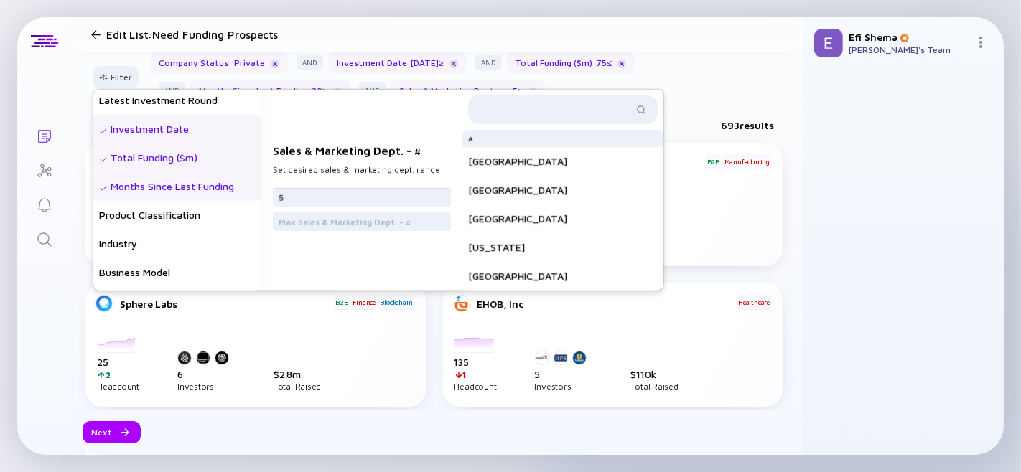
scroll to position [261, 0]
click at [175, 189] on div "Months Since Last Funding" at bounding box center [177, 186] width 168 height 29
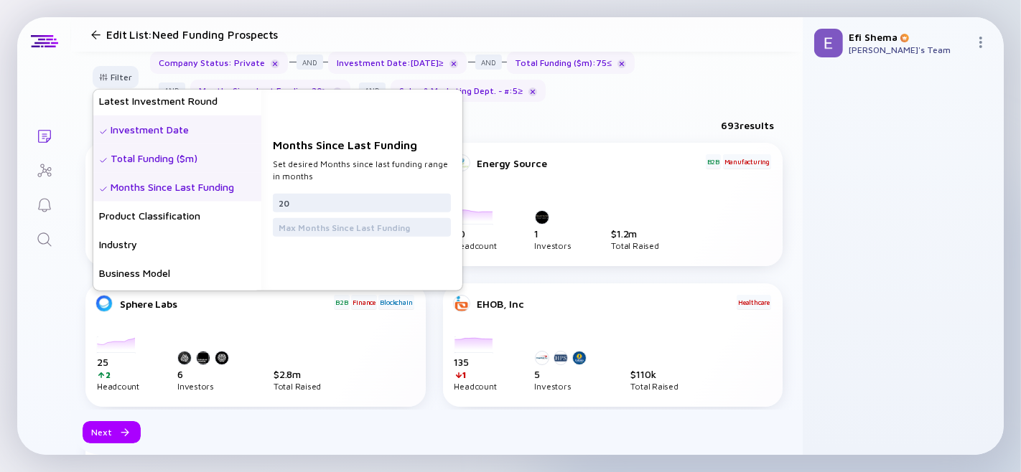
click at [620, 139] on div "693 results" at bounding box center [437, 127] width 732 height 29
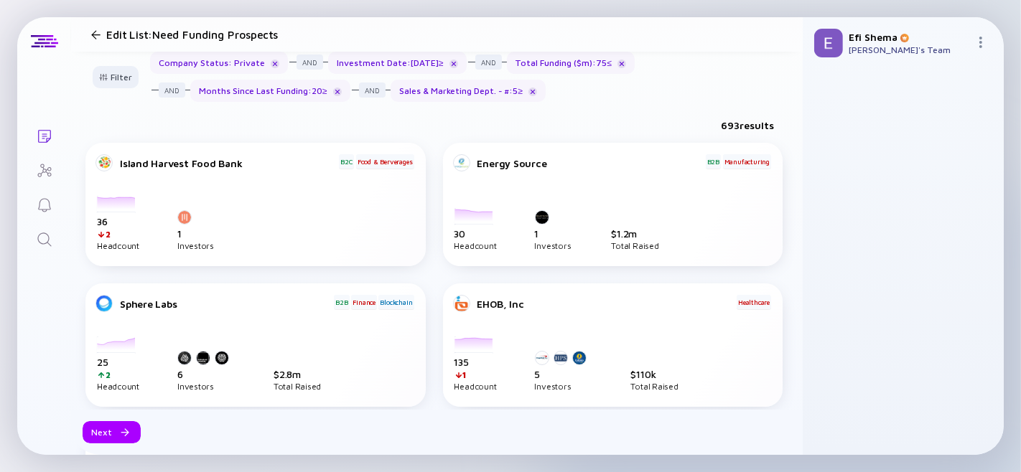
scroll to position [196, 0]
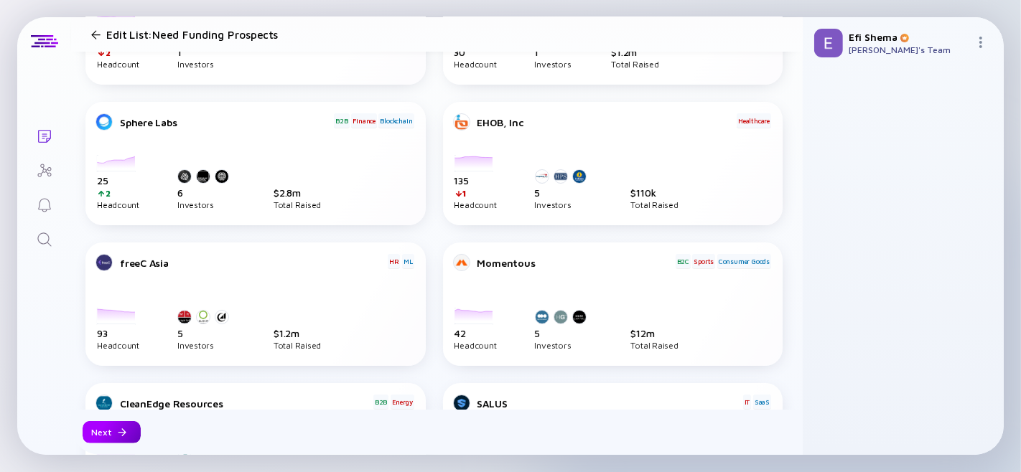
click at [115, 434] on div "Next" at bounding box center [112, 432] width 58 height 22
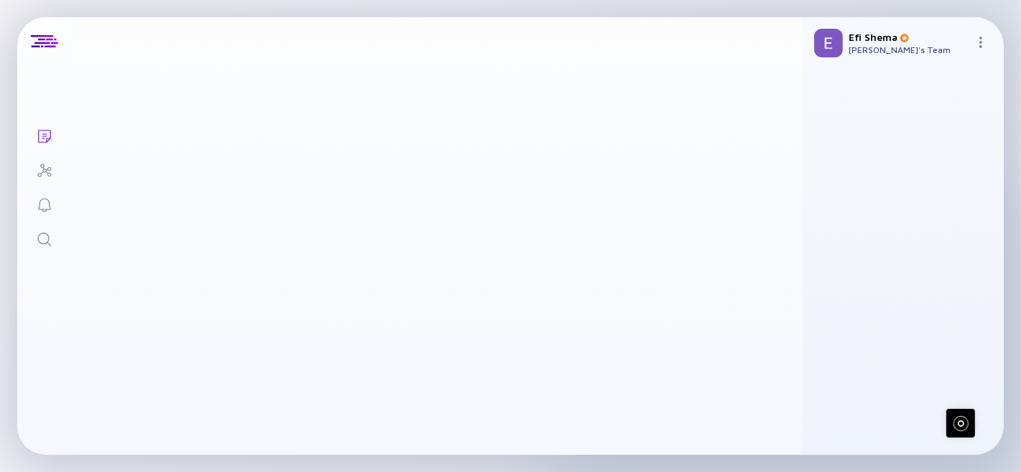
scroll to position [0, 0]
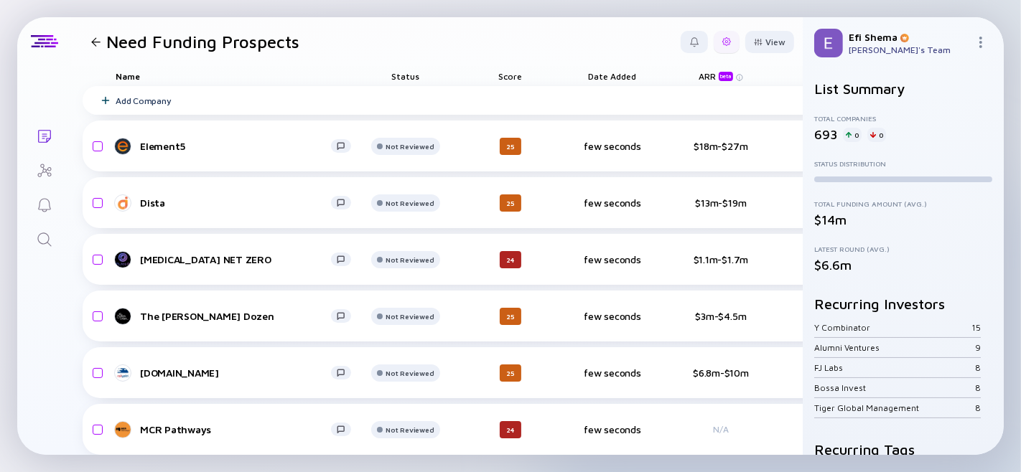
click at [718, 46] on div at bounding box center [727, 42] width 26 height 22
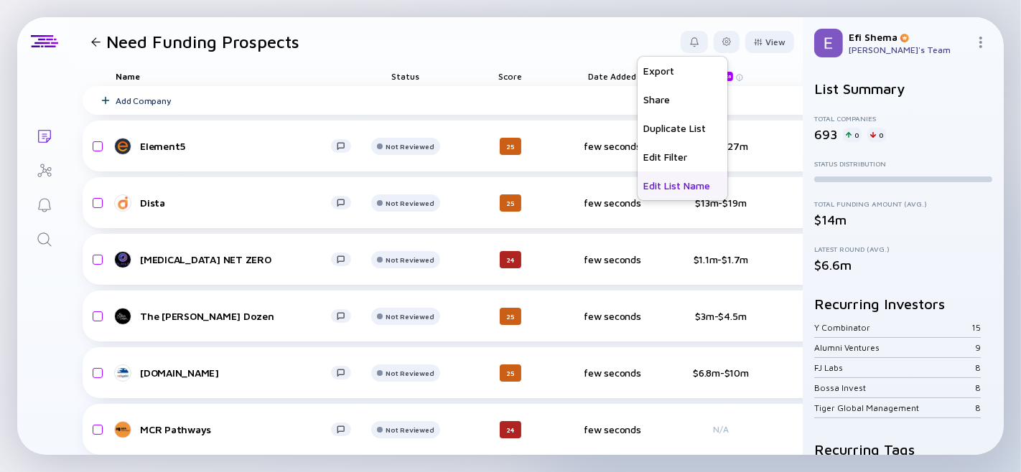
click at [678, 185] on div "Edit List Name" at bounding box center [683, 186] width 90 height 29
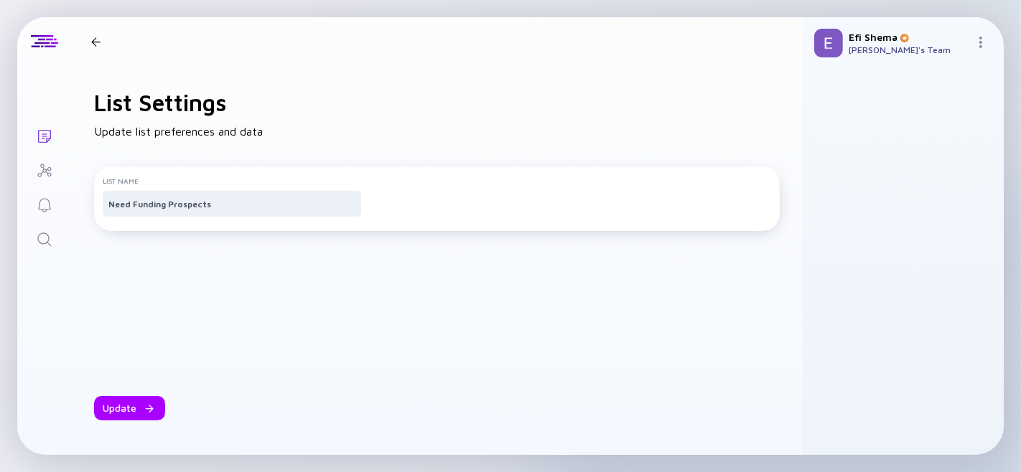
click at [92, 38] on div at bounding box center [95, 41] width 9 height 9
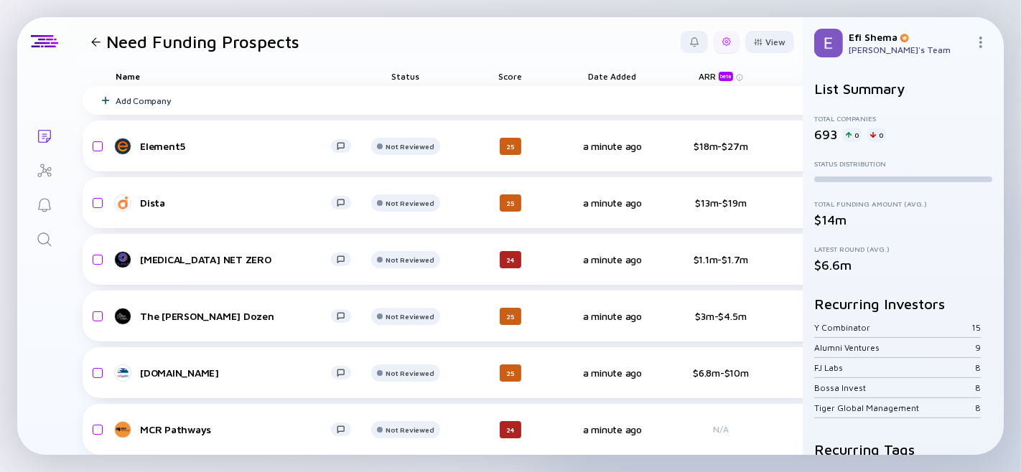
click at [717, 52] on div at bounding box center [727, 42] width 26 height 22
click at [663, 158] on div "Edit Filter" at bounding box center [683, 157] width 90 height 29
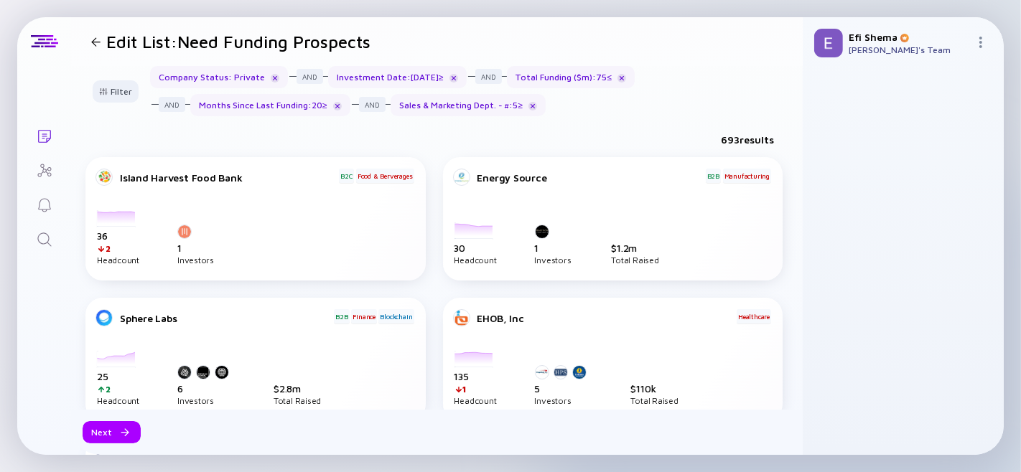
click at [419, 113] on div "Sales & Marketing Dept. - # : 5 ≥" at bounding box center [469, 105] width 156 height 22
click at [442, 113] on div "Sales & Marketing Dept. - # : 5 ≥" at bounding box center [469, 105] width 156 height 22
click at [493, 108] on div "Sales & Marketing Dept. - # : 5 ≥" at bounding box center [469, 105] width 156 height 22
click at [475, 111] on div "Sales & Marketing Dept. - # : 5 ≥" at bounding box center [469, 105] width 156 height 22
type textarea "Dept"
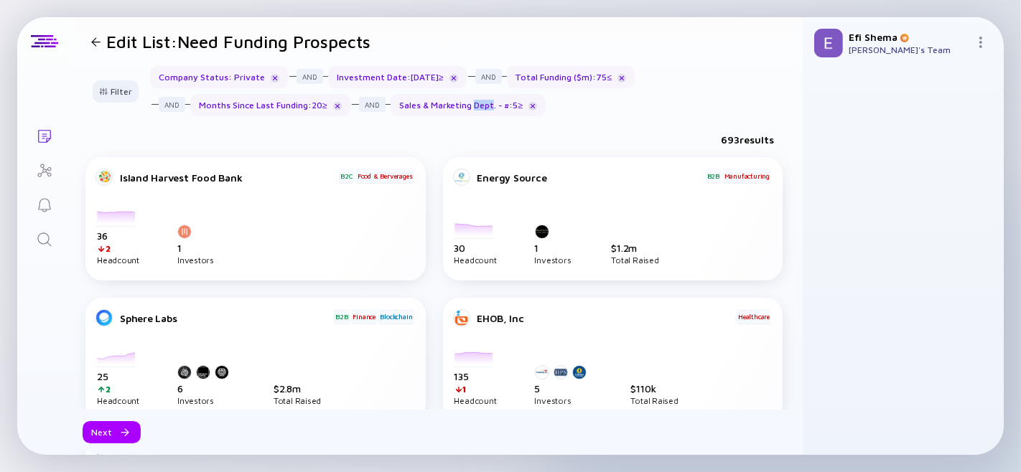
click at [475, 111] on div "Sales & Marketing Dept. - # : 5 ≥" at bounding box center [469, 105] width 156 height 22
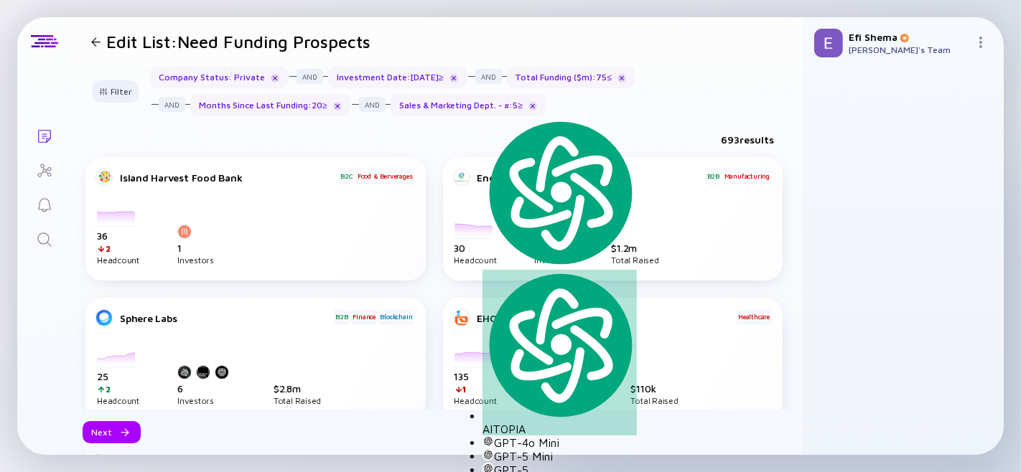
click at [494, 111] on div "Sales & Marketing Dept. - # : 5 ≥" at bounding box center [469, 105] width 156 height 22
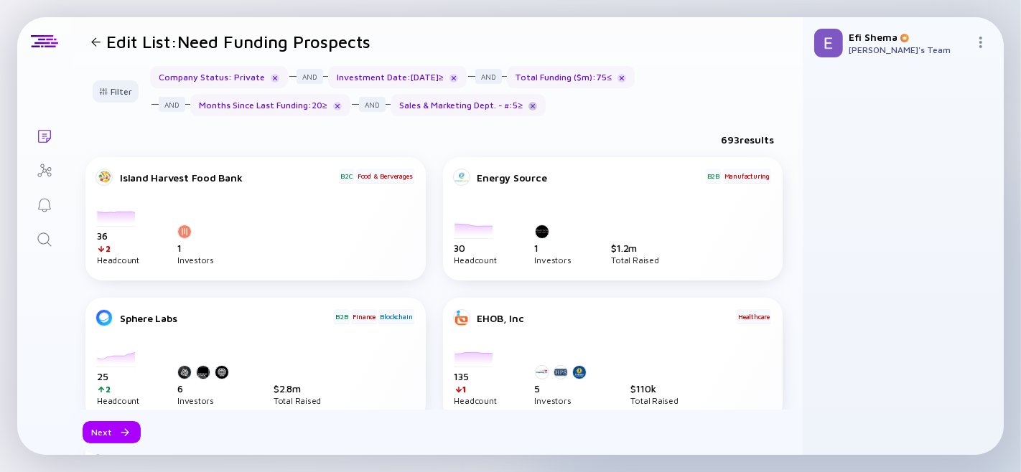
click at [530, 111] on div at bounding box center [532, 106] width 9 height 9
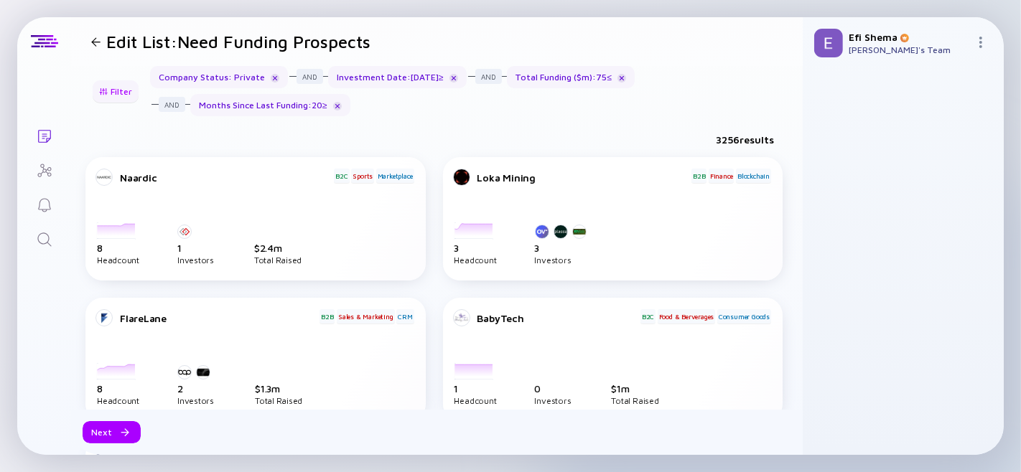
click at [108, 90] on div at bounding box center [103, 92] width 9 height 8
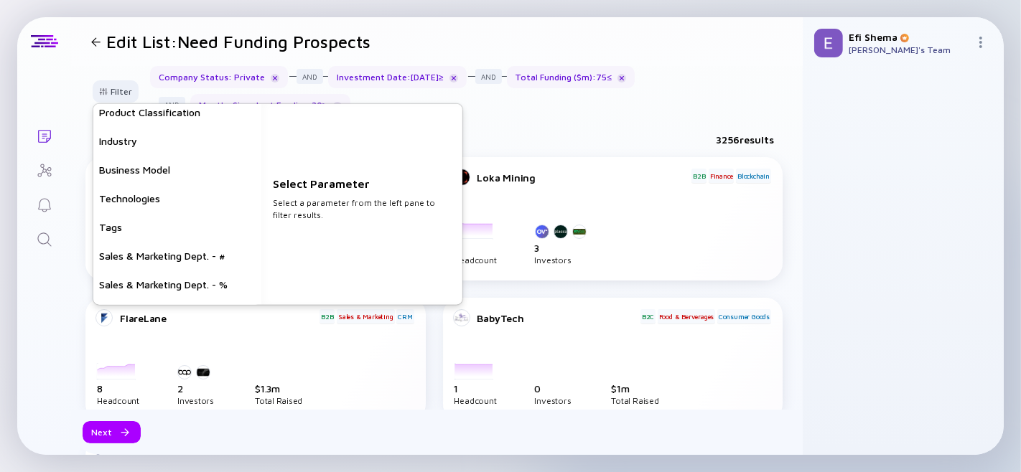
scroll to position [401, 0]
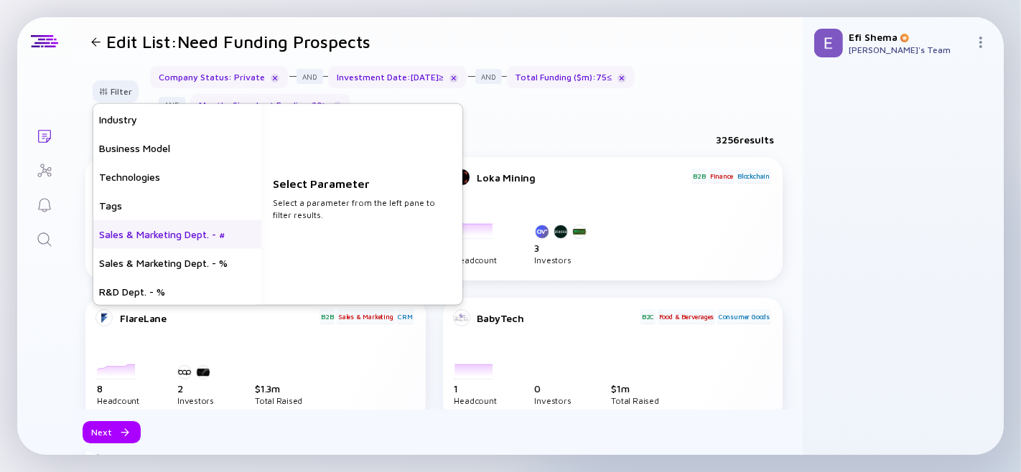
click at [183, 236] on div "Sales & Marketing Dept. - #" at bounding box center [177, 234] width 168 height 29
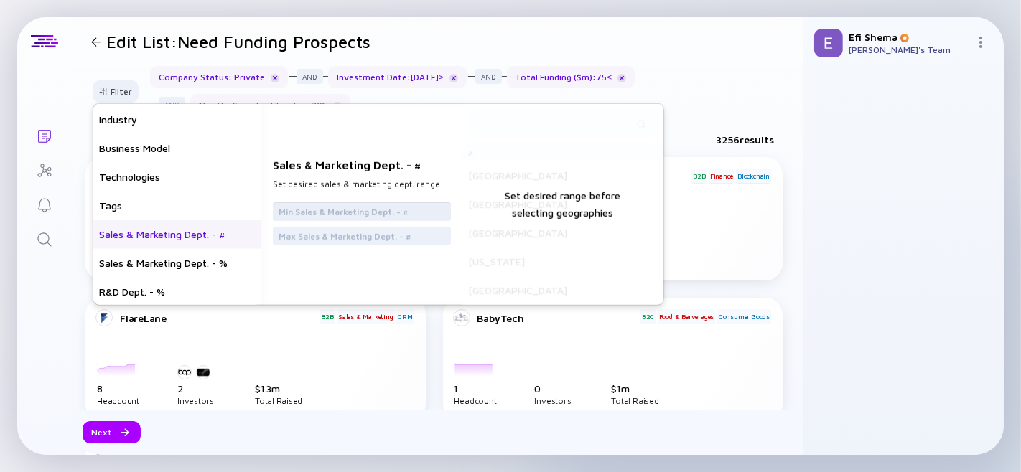
click at [304, 214] on input "text" at bounding box center [362, 212] width 167 height 14
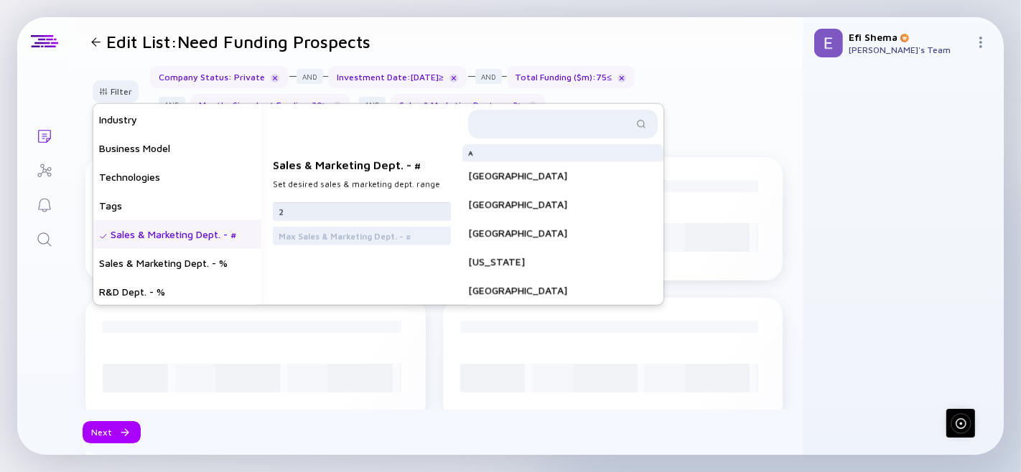
type input "2"
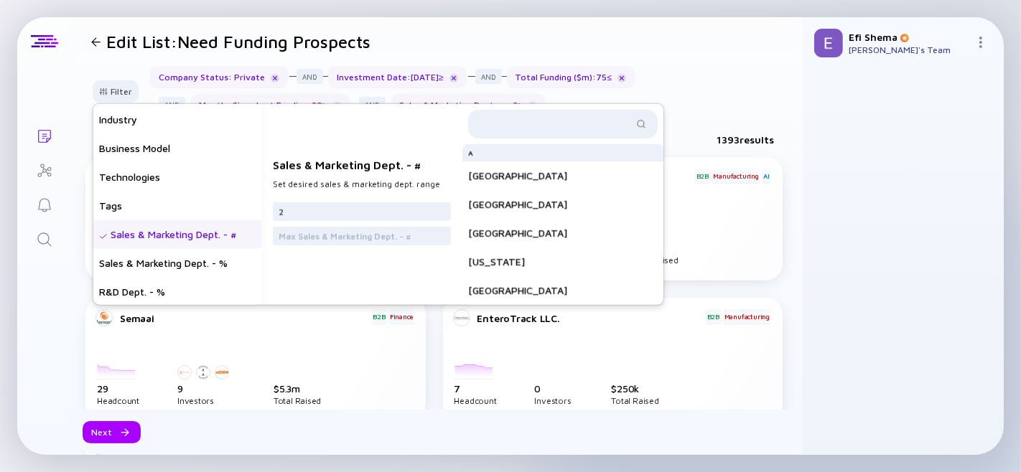
click at [705, 108] on div "Company Status : Private Investment Date : 03/12/2023 ≥ Total Funding ($m) : 75…" at bounding box center [470, 91] width 641 height 50
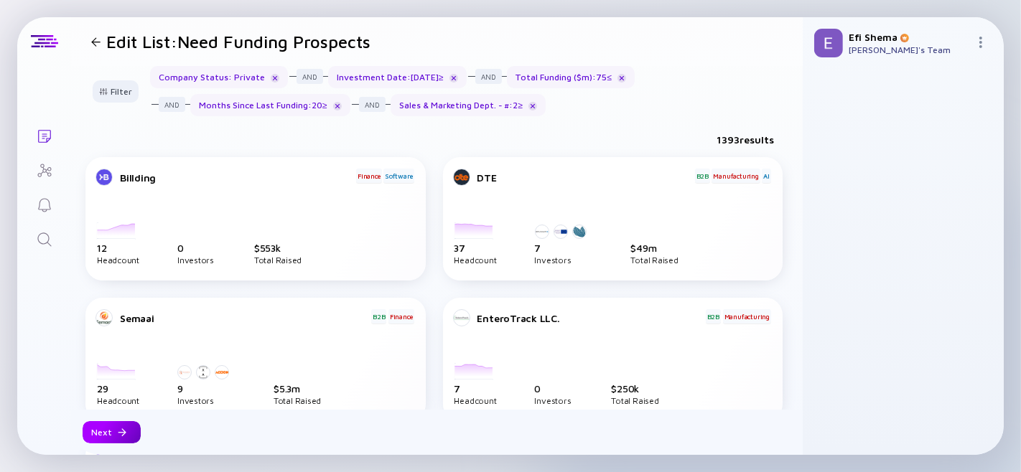
click at [118, 434] on div at bounding box center [122, 433] width 9 height 9
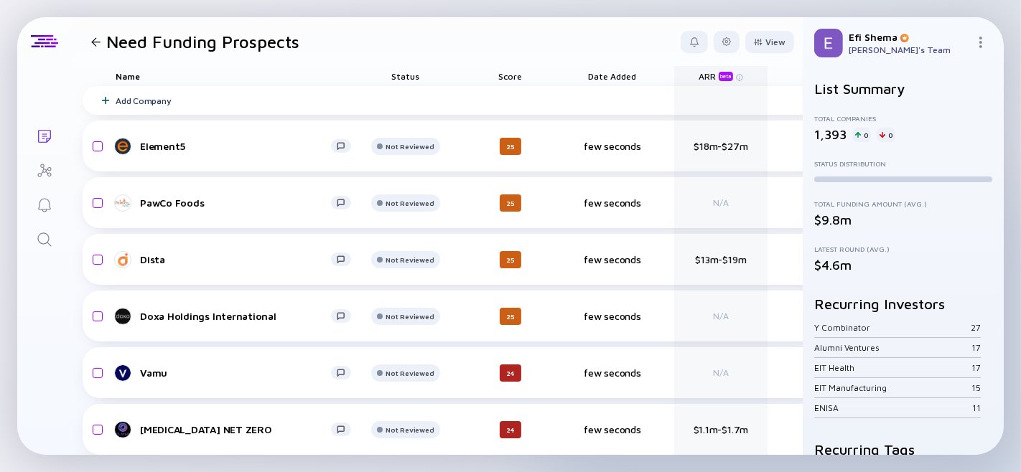
drag, startPoint x: 404, startPoint y: 75, endPoint x: 797, endPoint y: 87, distance: 393.7
click at [797, 87] on div "Need Funding Prospects View Name Status Score Date Added ARR beta Tags Headcoun…" at bounding box center [437, 236] width 732 height 438
click at [705, 85] on div "ARR beta" at bounding box center [720, 76] width 93 height 20
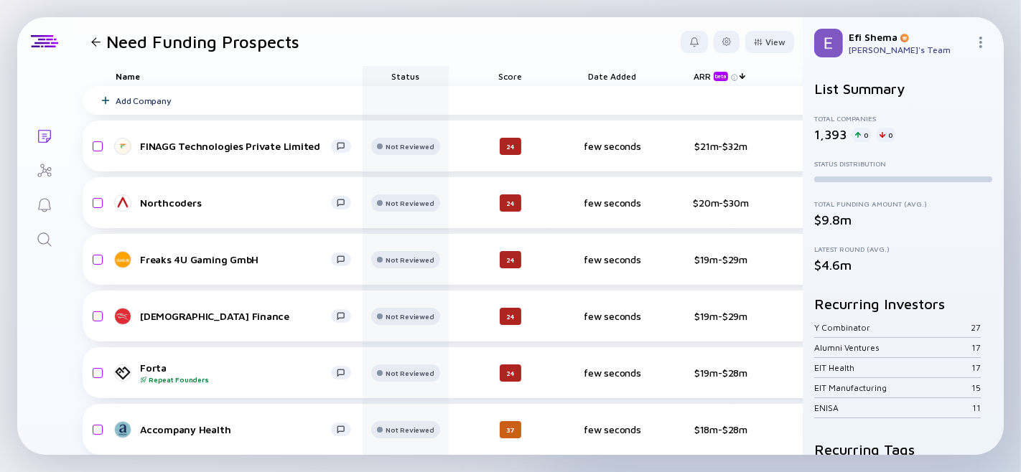
drag, startPoint x: 714, startPoint y: 75, endPoint x: 420, endPoint y: 67, distance: 293.8
click at [420, 67] on div "Name Status Score Date Added ARR beta Tags Headcount Sales Marketing Last Fundi…" at bounding box center [744, 76] width 1323 height 20
drag, startPoint x: 705, startPoint y: 77, endPoint x: 625, endPoint y: 77, distance: 80.4
click at [625, 77] on div "Name Status Score Date Added ARR beta Tags Headcount Sales Marketing Last Fundi…" at bounding box center [744, 76] width 1323 height 20
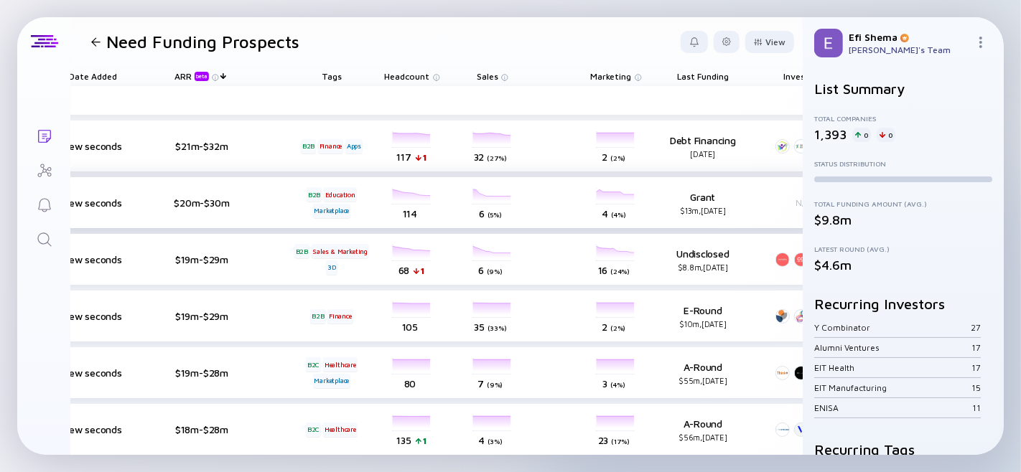
scroll to position [0, 525]
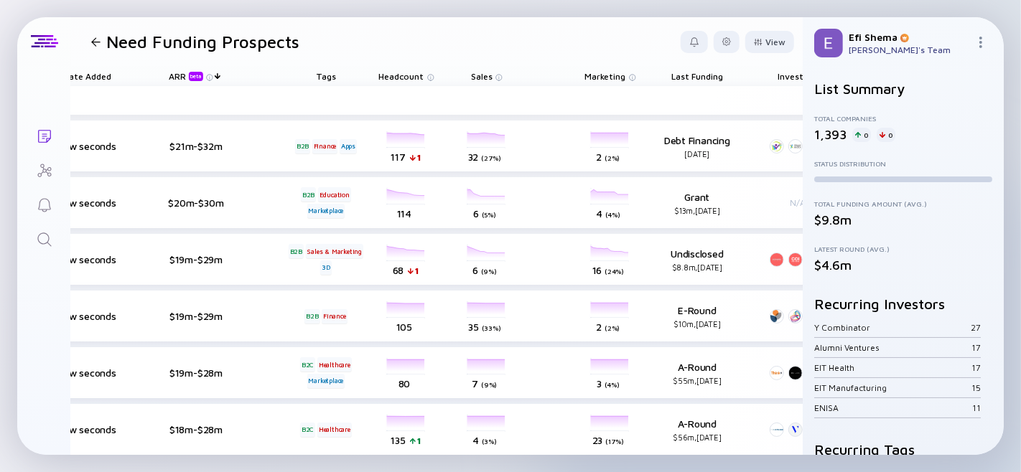
drag, startPoint x: 702, startPoint y: 72, endPoint x: 691, endPoint y: 75, distance: 11.1
click at [691, 75] on span "Last Funding" at bounding box center [697, 76] width 52 height 11
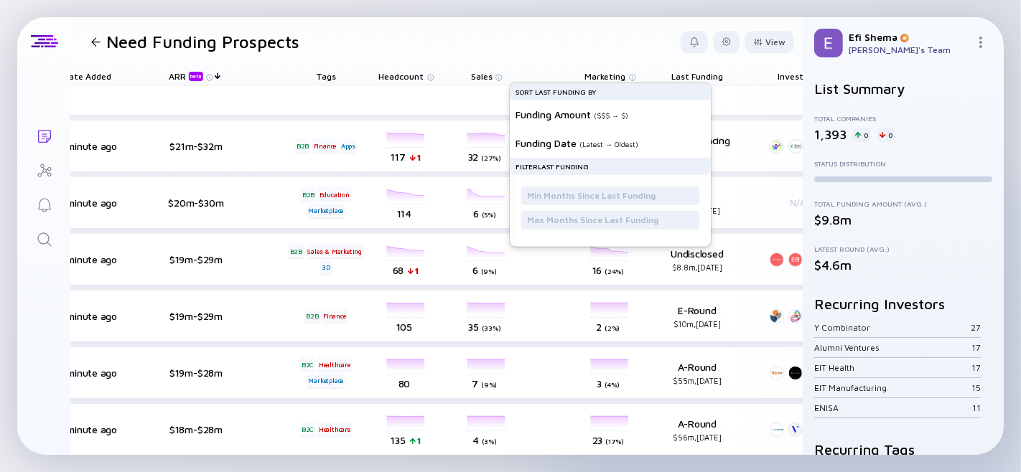
click at [691, 75] on span "Last Funding" at bounding box center [697, 76] width 52 height 11
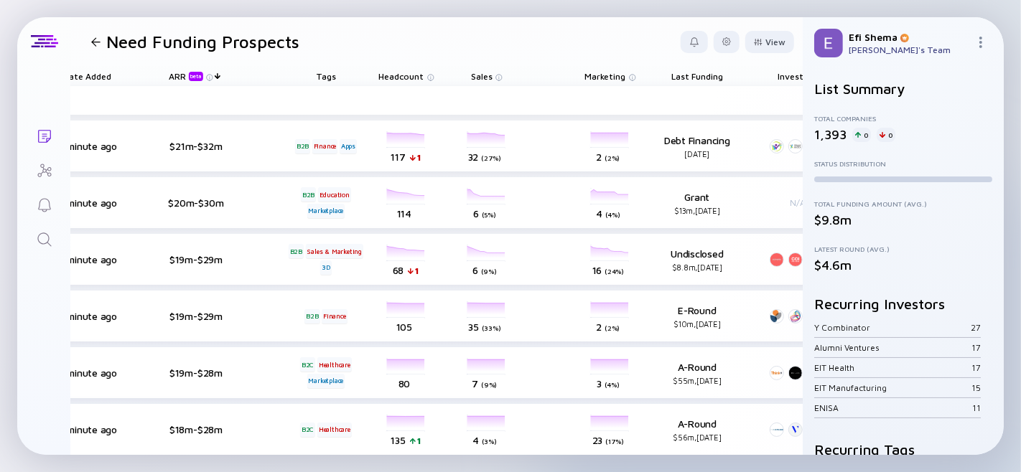
click at [691, 75] on span "Last Funding" at bounding box center [697, 76] width 52 height 11
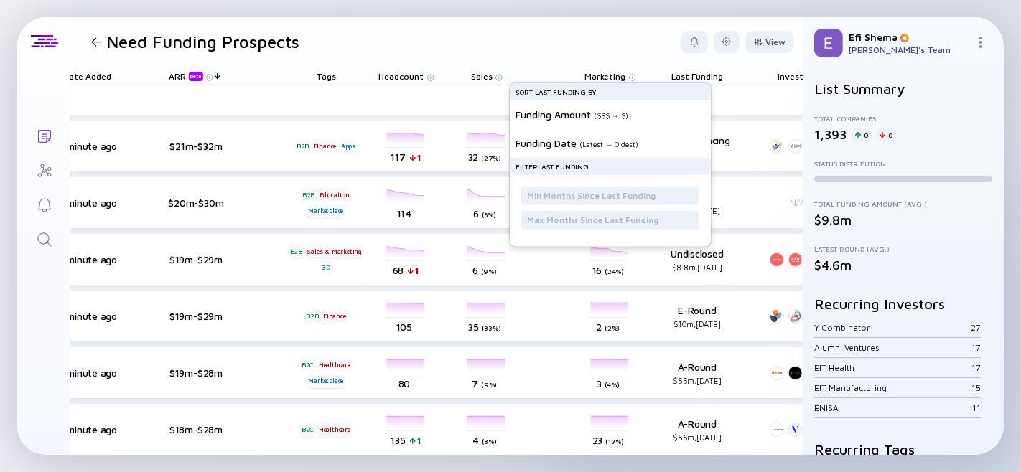
click at [691, 75] on span "Last Funding" at bounding box center [697, 76] width 52 height 11
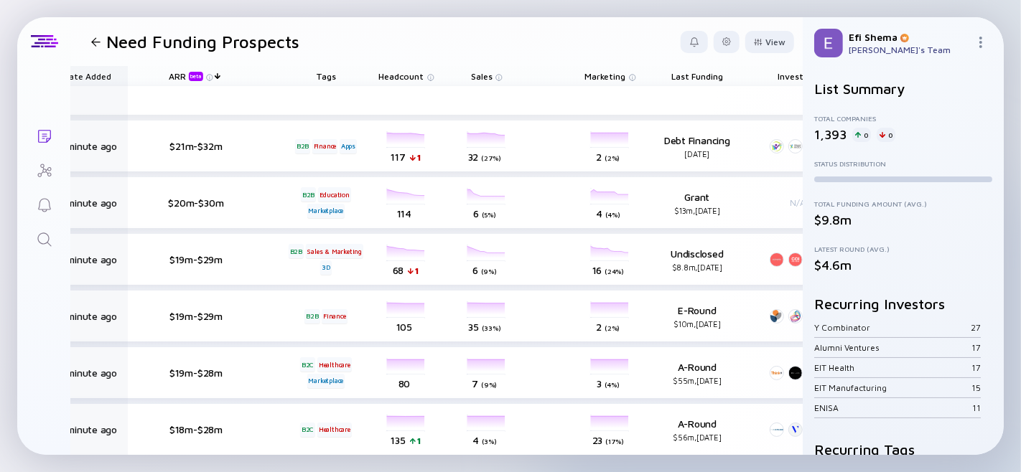
drag, startPoint x: 696, startPoint y: 72, endPoint x: 123, endPoint y: 75, distance: 573.7
click at [123, 75] on div "Name Status Score Date Added ARR beta Tags Headcount Sales Marketing Last Fundi…" at bounding box center [219, 76] width 1323 height 20
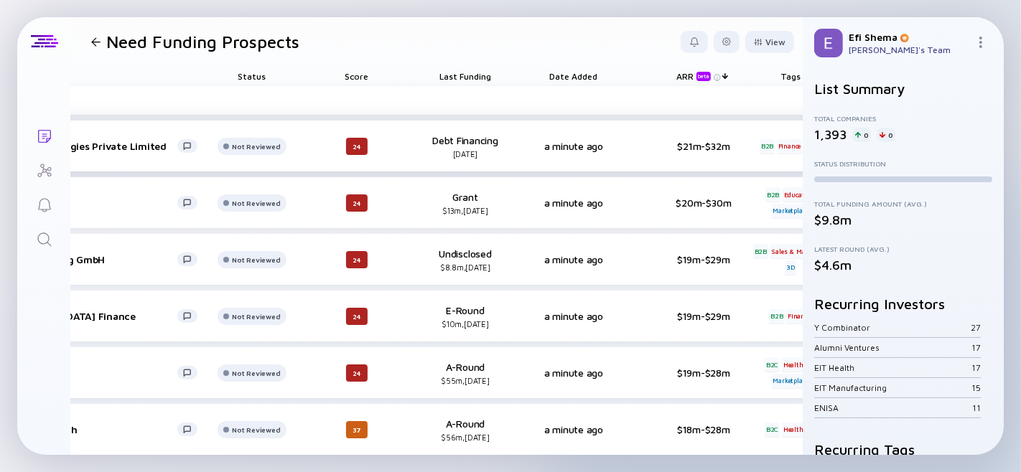
scroll to position [0, 154]
drag, startPoint x: 704, startPoint y: 73, endPoint x: 577, endPoint y: 77, distance: 127.1
click at [577, 77] on div "Name Status Score Last Funding Date Added ARR beta Tags Headcount Sales Marketi…" at bounding box center [590, 76] width 1323 height 20
drag, startPoint x: 574, startPoint y: 83, endPoint x: 591, endPoint y: 69, distance: 21.4
click at [591, 69] on div "Date Added" at bounding box center [573, 76] width 80 height 20
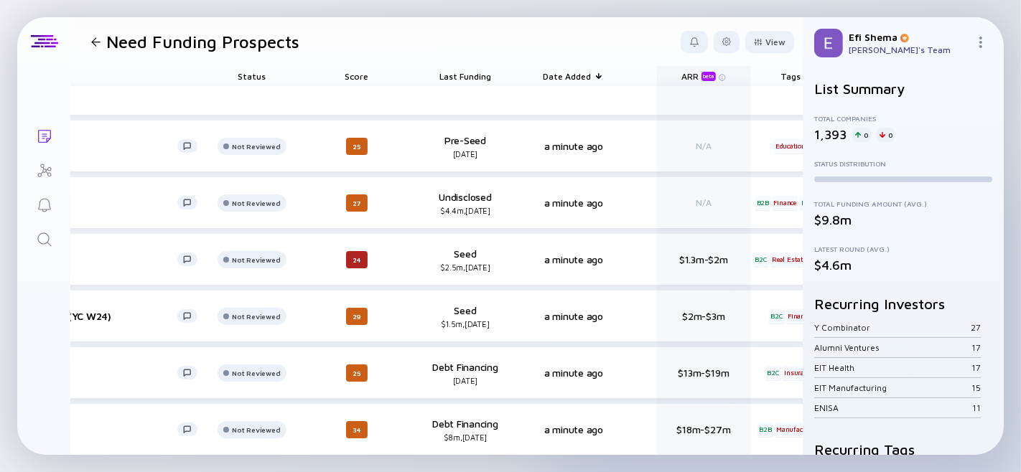
drag, startPoint x: 579, startPoint y: 73, endPoint x: 704, endPoint y: 75, distance: 125.0
click at [704, 75] on div "Name Status Score Last Funding Date Added ARR beta Tags Headcount Sales Marketi…" at bounding box center [590, 76] width 1323 height 20
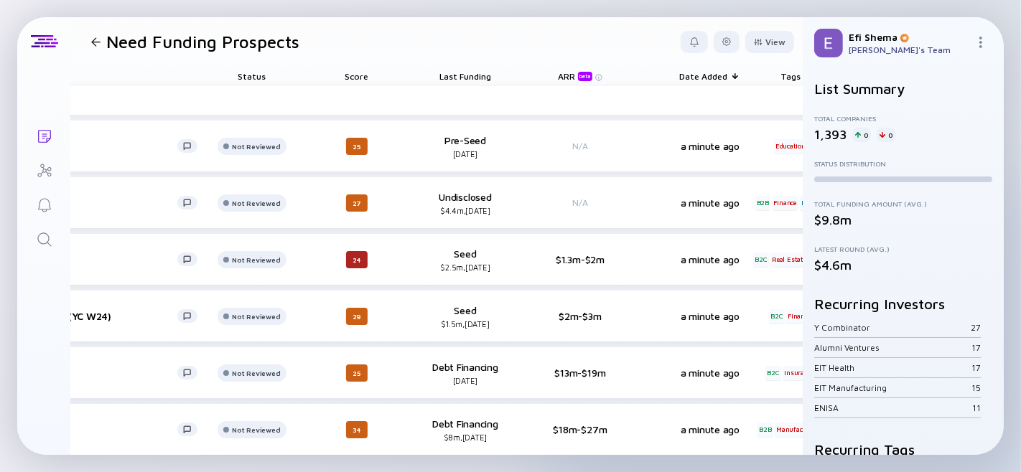
click at [363, 78] on div "Score" at bounding box center [357, 76] width 80 height 20
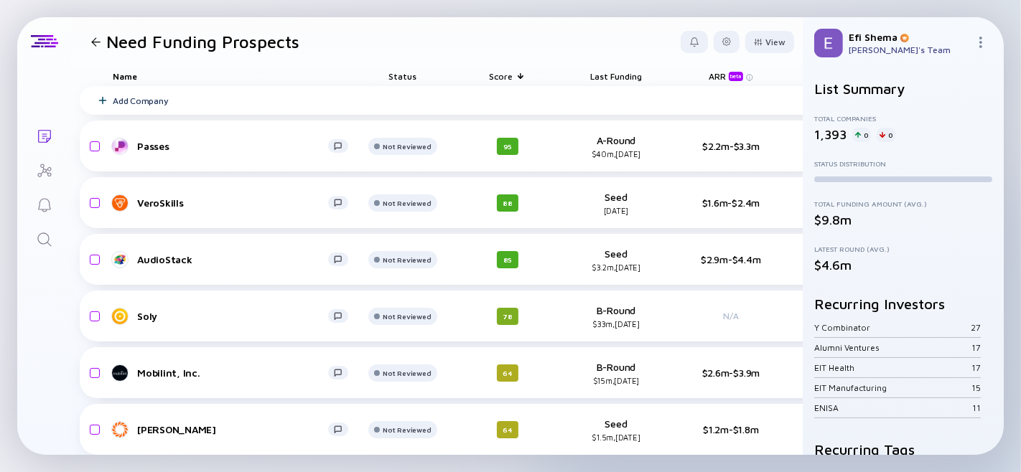
scroll to position [0, 0]
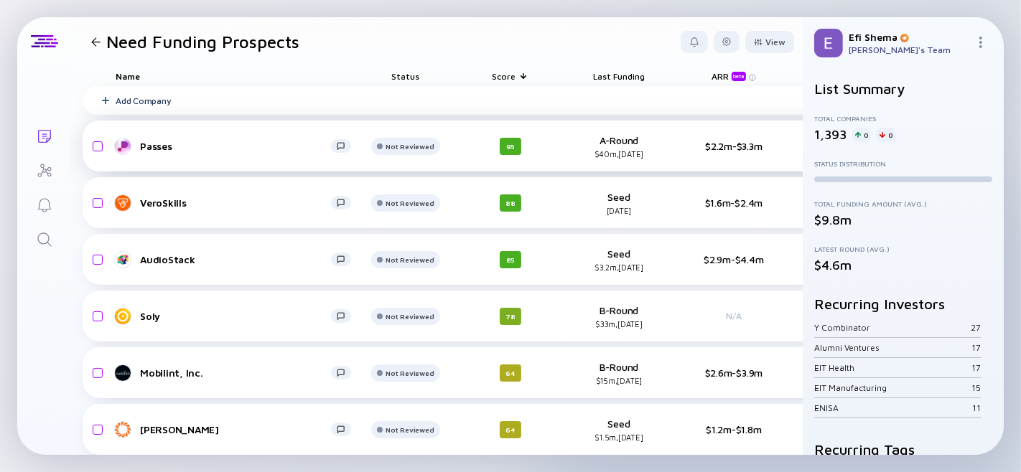
click at [160, 145] on div "Passes" at bounding box center [235, 146] width 191 height 12
click at [720, 45] on div at bounding box center [727, 42] width 26 height 22
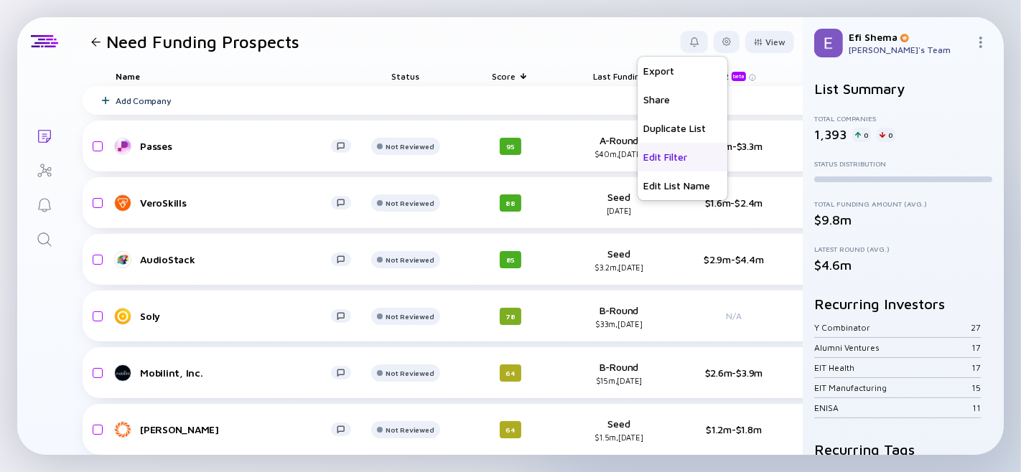
click at [666, 151] on div "Edit Filter" at bounding box center [683, 157] width 90 height 29
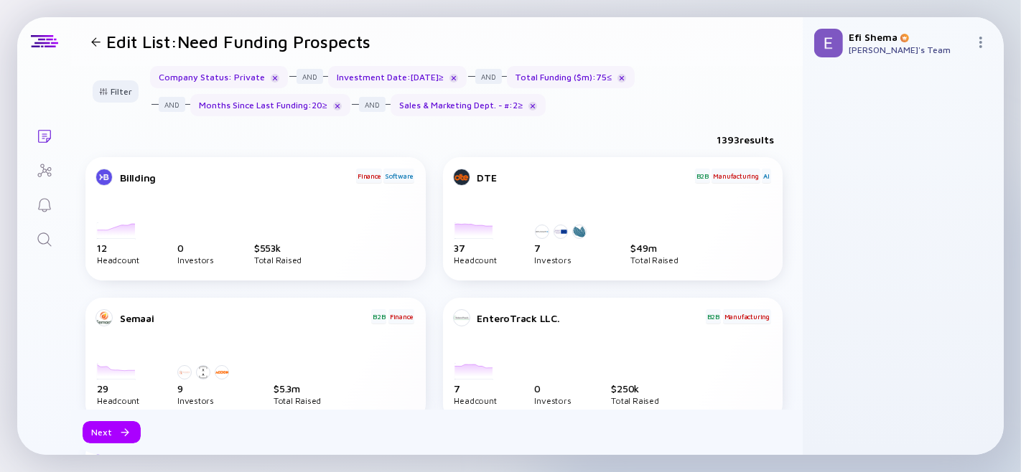
click at [287, 111] on div "Months Since Last Funding : 20 ≥" at bounding box center [270, 105] width 160 height 22
click at [111, 79] on div "Filter Company Status : Private Investment Date : 03/12/2023 ≥ Total Funding ($…" at bounding box center [437, 97] width 732 height 62
click at [111, 97] on div "Filter" at bounding box center [115, 91] width 50 height 22
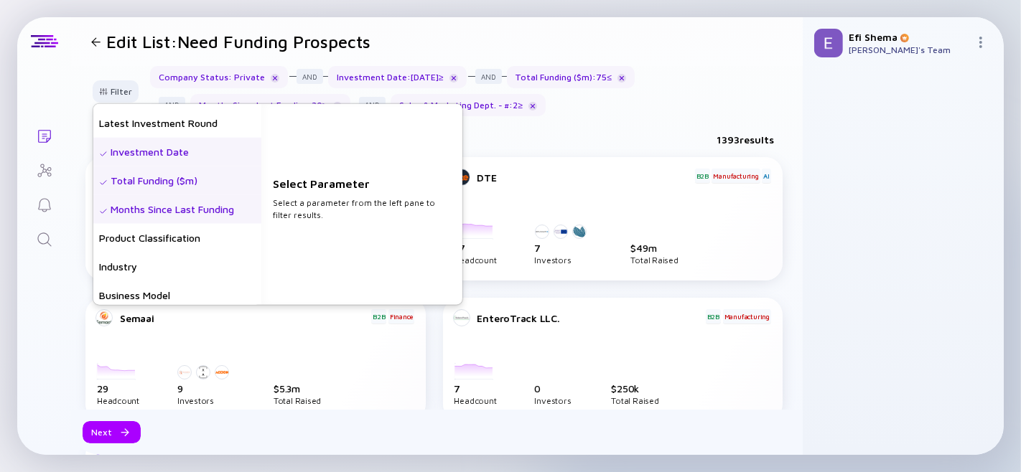
scroll to position [253, 0]
click at [146, 214] on div "Months Since Last Funding" at bounding box center [177, 209] width 168 height 29
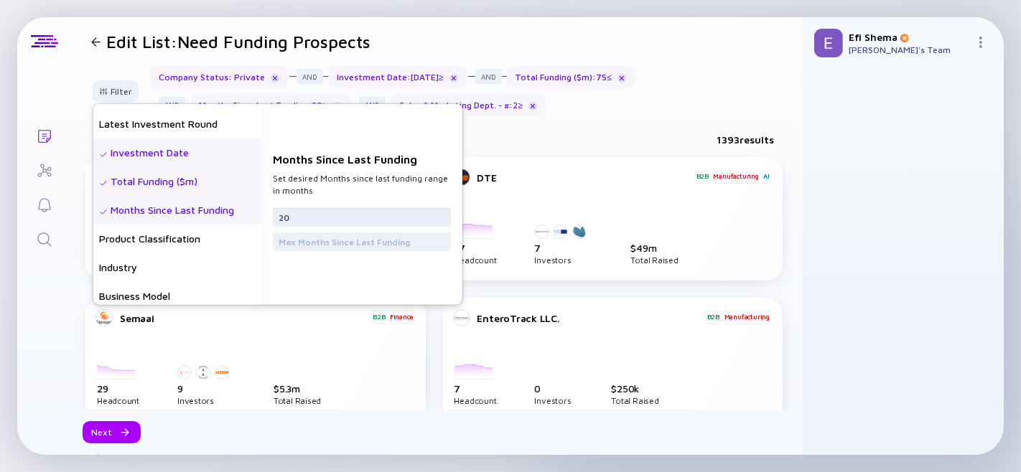
click at [296, 219] on input "20" at bounding box center [362, 217] width 167 height 14
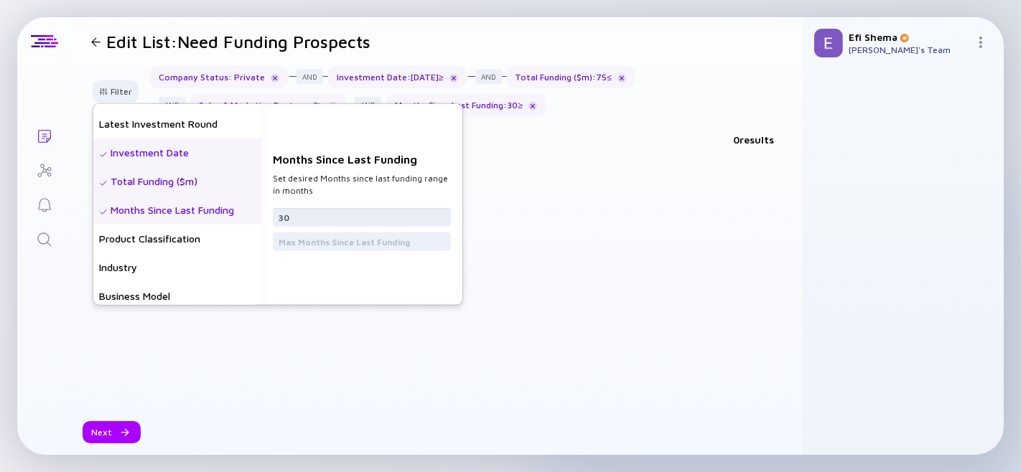
click at [296, 219] on input "30" at bounding box center [362, 217] width 167 height 14
click at [299, 221] on input "30" at bounding box center [362, 217] width 167 height 14
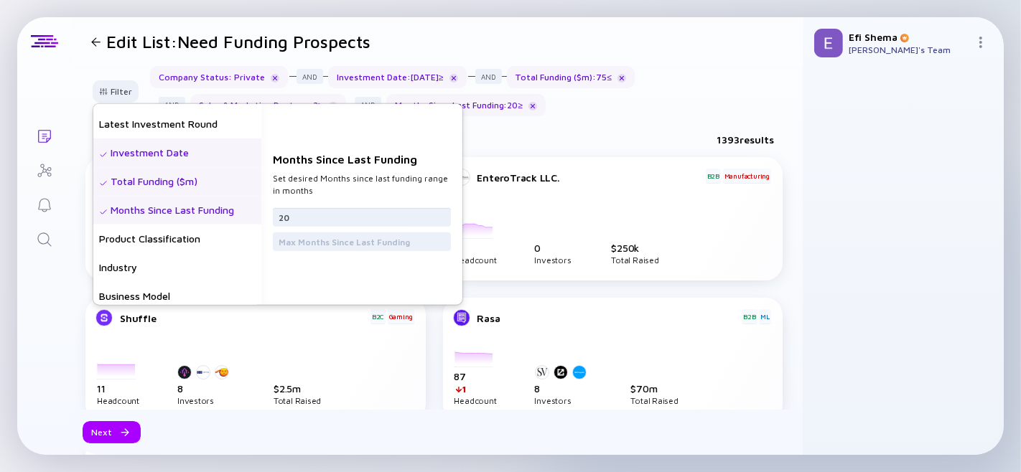
type input "20"
click at [159, 175] on div "Total Funding ($m)" at bounding box center [177, 181] width 168 height 29
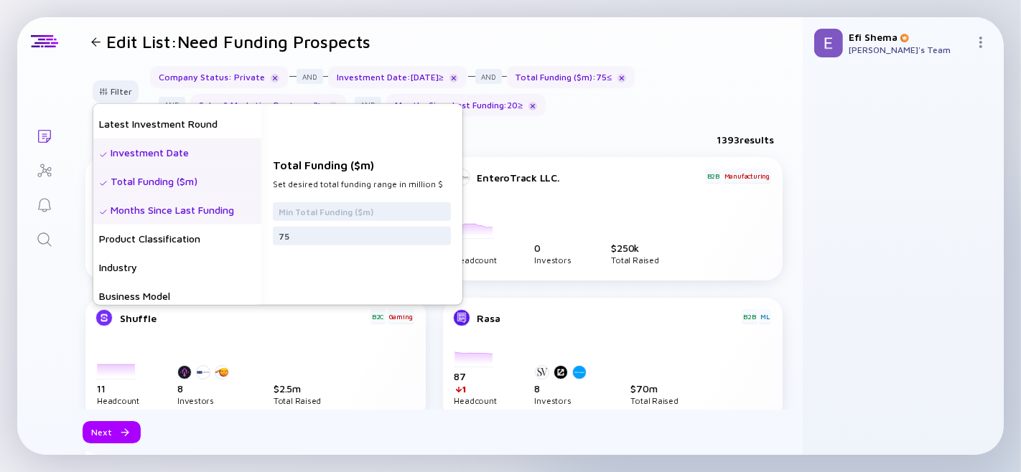
click at [154, 149] on div "Investment Date" at bounding box center [177, 152] width 168 height 29
click at [445, 214] on input "2023-12-03" at bounding box center [362, 212] width 167 height 14
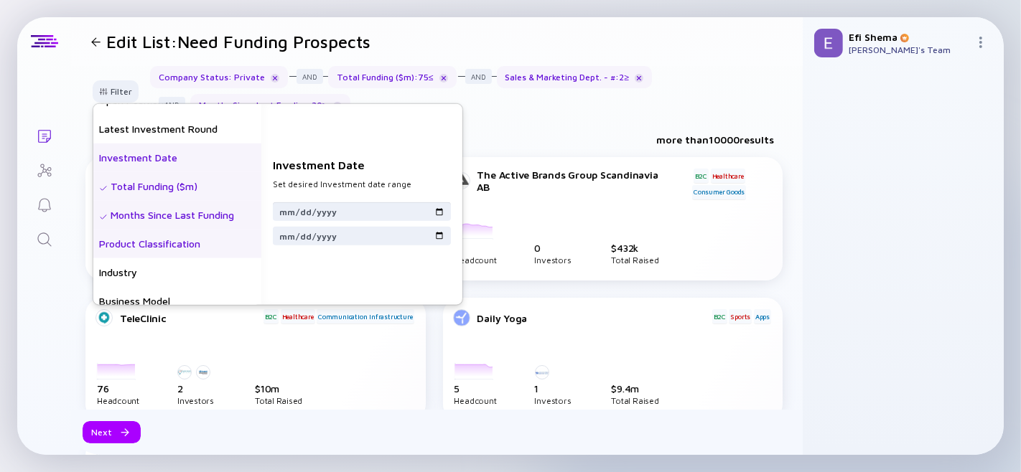
scroll to position [248, 0]
click at [173, 218] on div "Months Since Last Funding" at bounding box center [177, 214] width 168 height 29
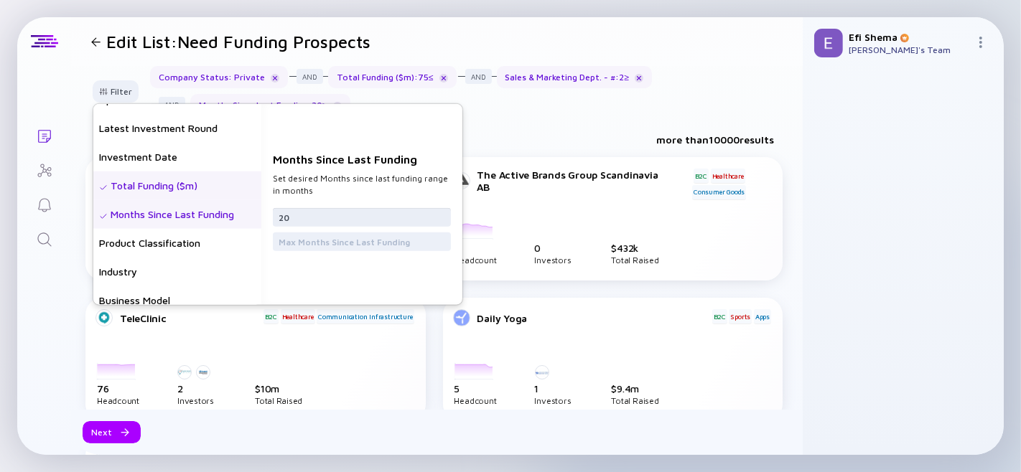
click at [294, 220] on input "20" at bounding box center [362, 217] width 167 height 14
click at [294, 220] on input "30" at bounding box center [362, 217] width 167 height 14
type input "4"
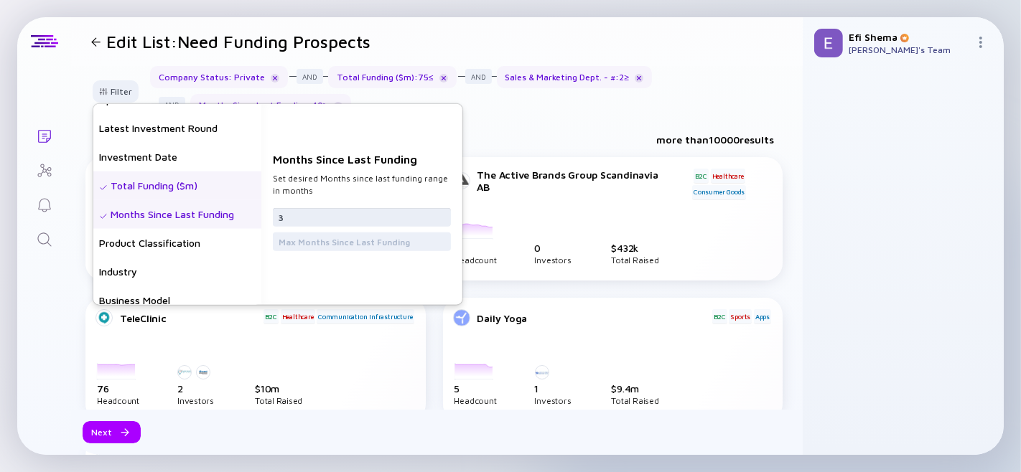
type input "30"
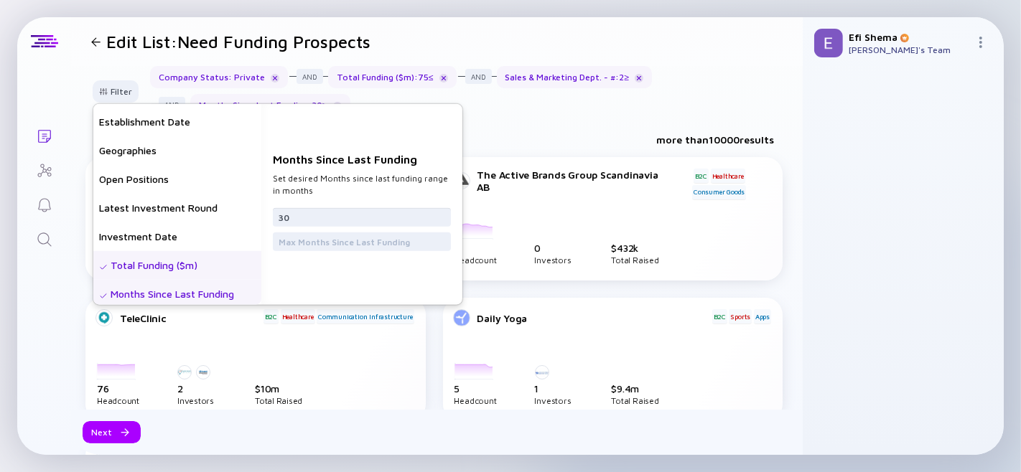
scroll to position [168, 0]
click at [159, 243] on div "Investment Date" at bounding box center [177, 237] width 168 height 29
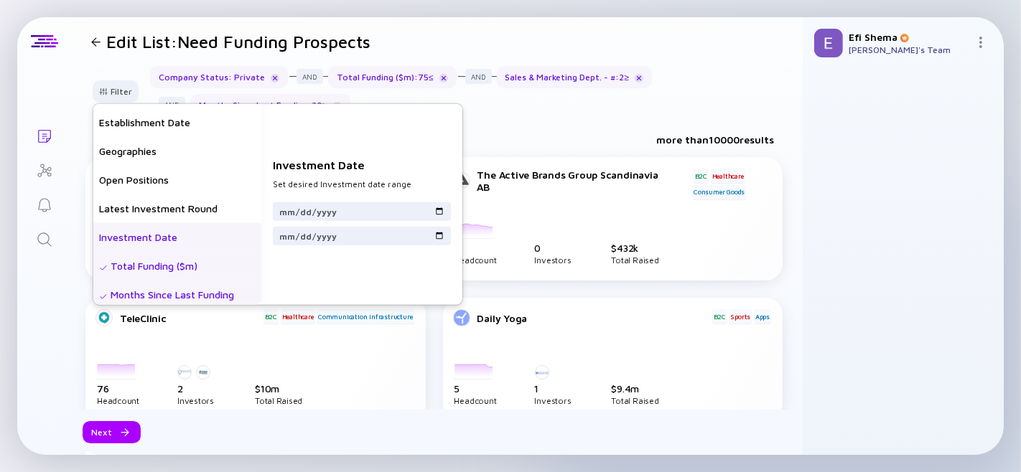
click at [629, 137] on div "more than 10000 results" at bounding box center [437, 142] width 732 height 29
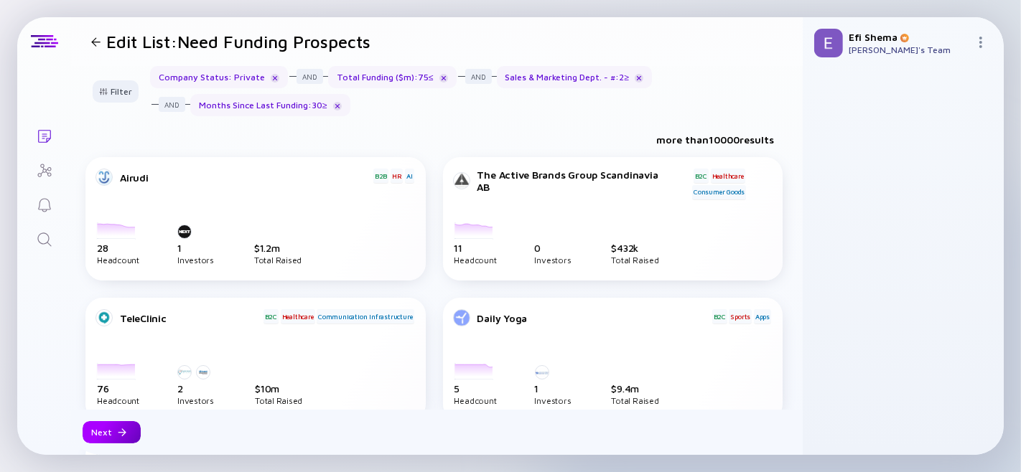
click at [119, 432] on div at bounding box center [122, 433] width 9 height 9
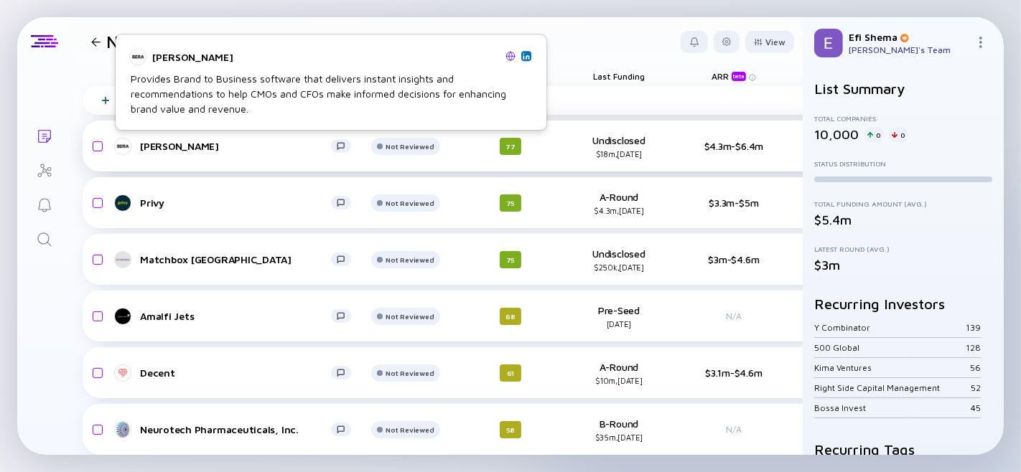
click at [151, 146] on div "BERA" at bounding box center [235, 146] width 191 height 12
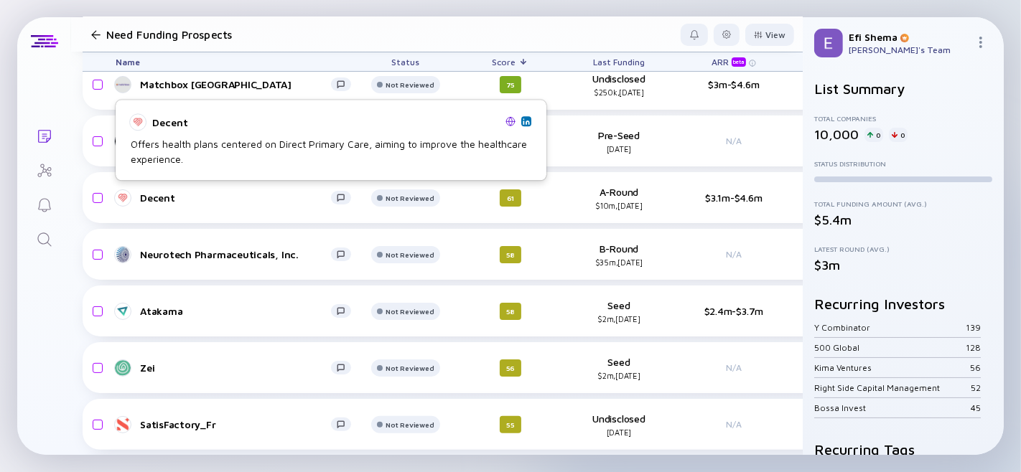
scroll to position [176, 0]
click at [159, 191] on div "Decent" at bounding box center [235, 197] width 191 height 12
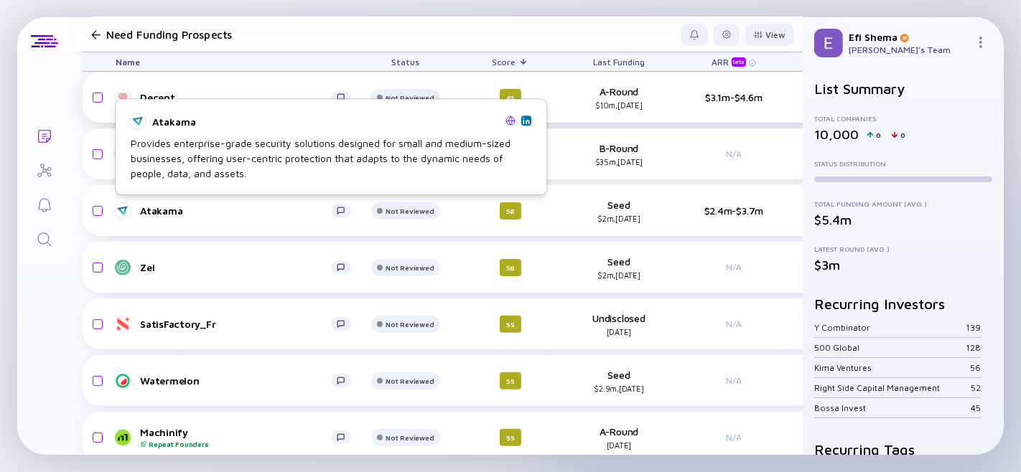
scroll to position [275, 0]
click at [165, 213] on div "Atakama" at bounding box center [235, 211] width 191 height 12
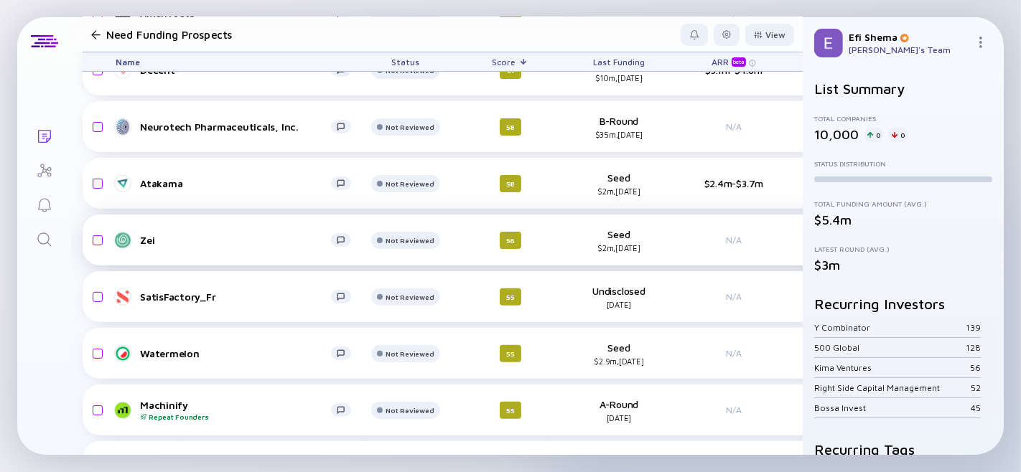
scroll to position [304, 0]
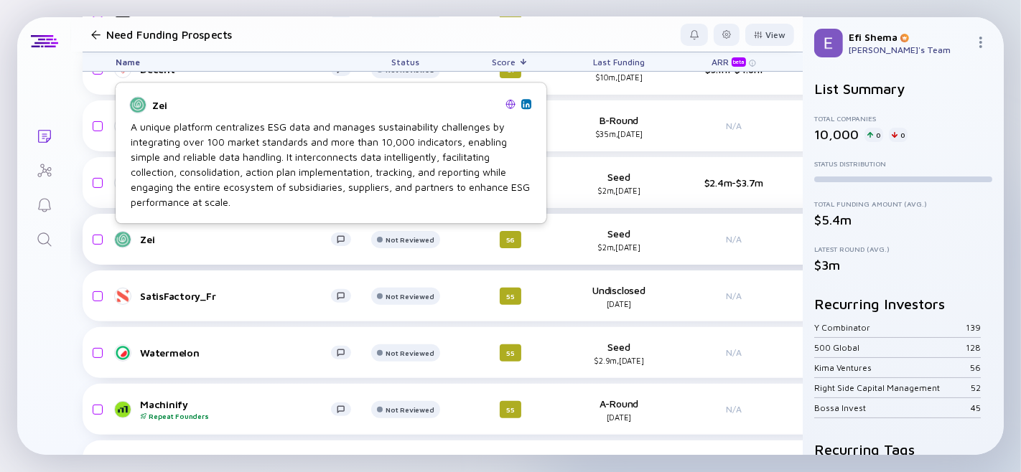
click at [148, 241] on div "Zei" at bounding box center [235, 239] width 191 height 12
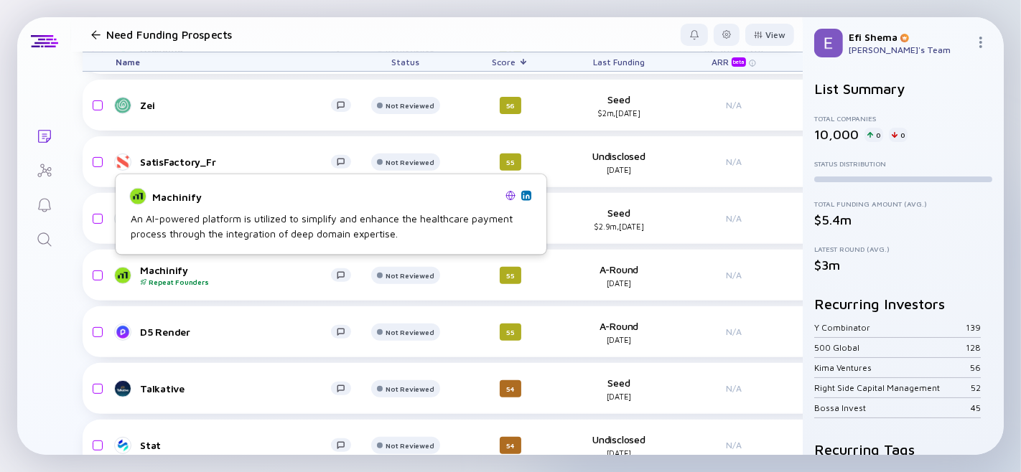
scroll to position [438, 0]
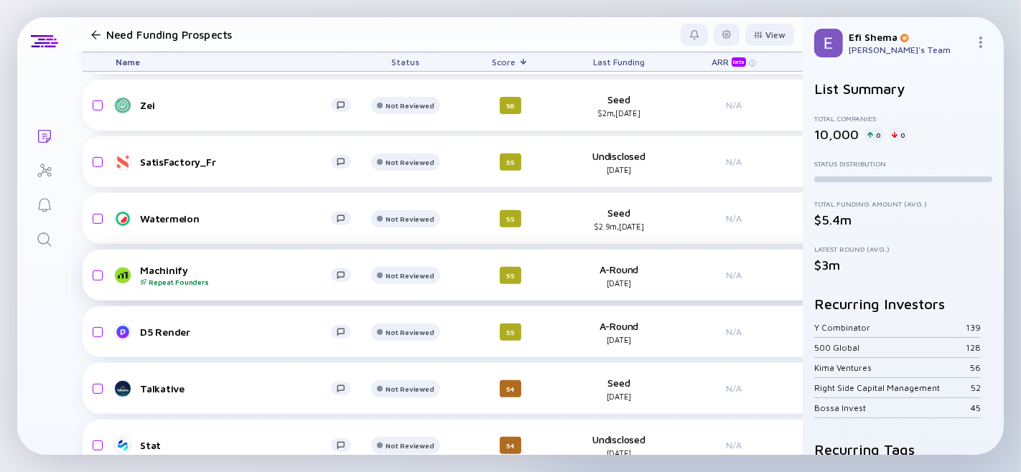
click at [166, 269] on div "Machinify Repeat Founders" at bounding box center [235, 275] width 191 height 22
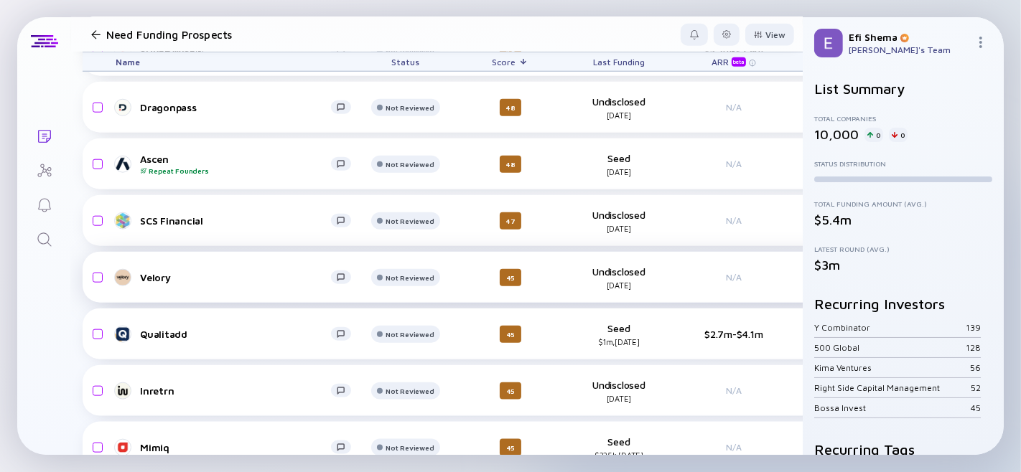
scroll to position [1345, 0]
click at [151, 330] on div "Qualitadd" at bounding box center [235, 333] width 191 height 12
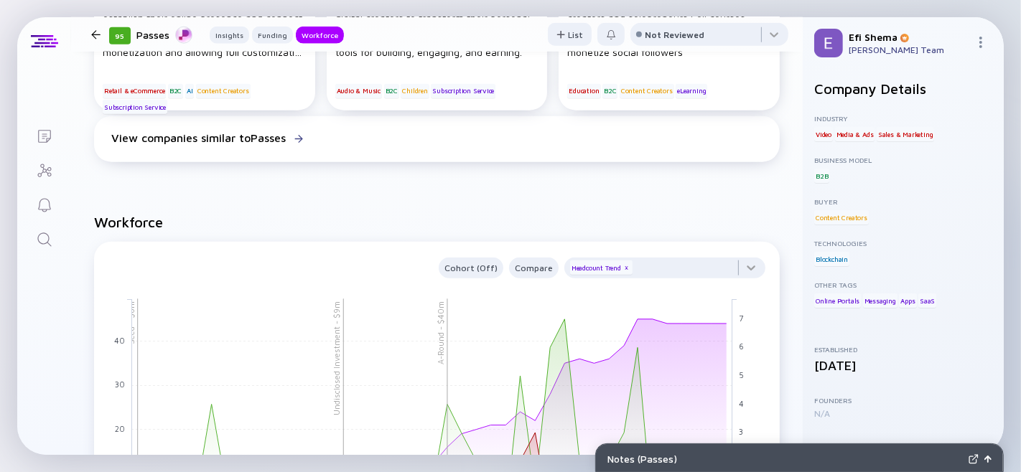
scroll to position [1356, 0]
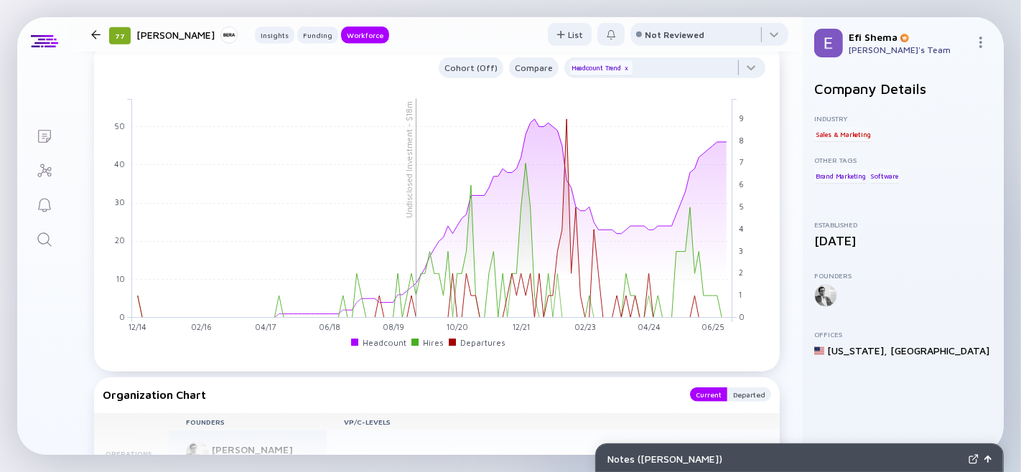
scroll to position [1104, 0]
click at [735, 88] on div at bounding box center [664, 74] width 201 height 29
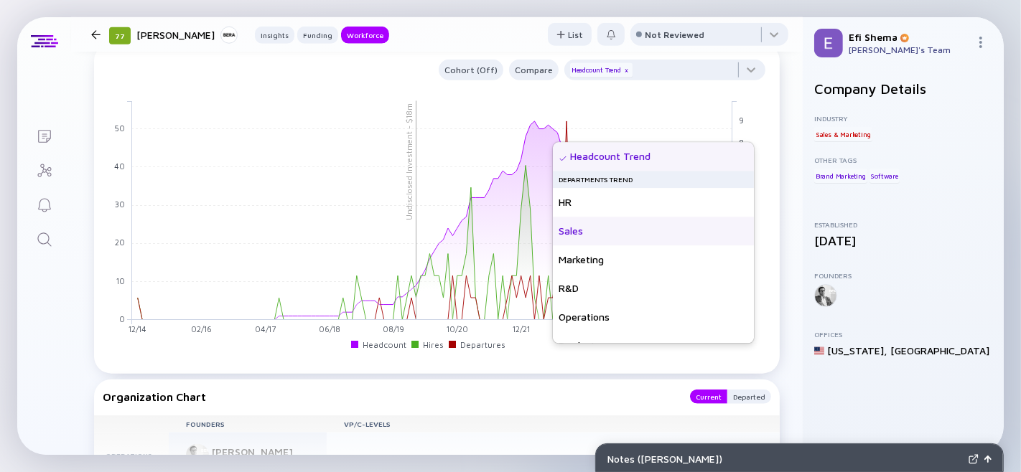
click at [615, 226] on div "Sales" at bounding box center [653, 231] width 201 height 29
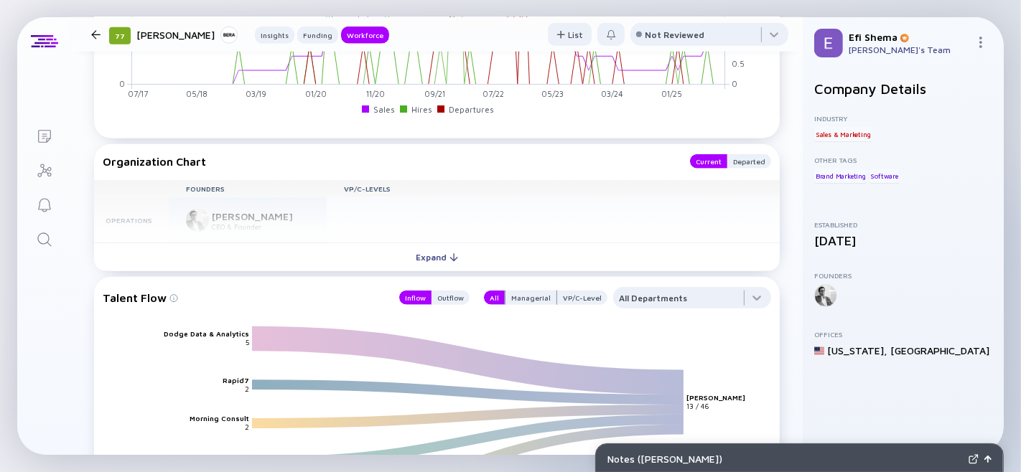
scroll to position [1340, 0]
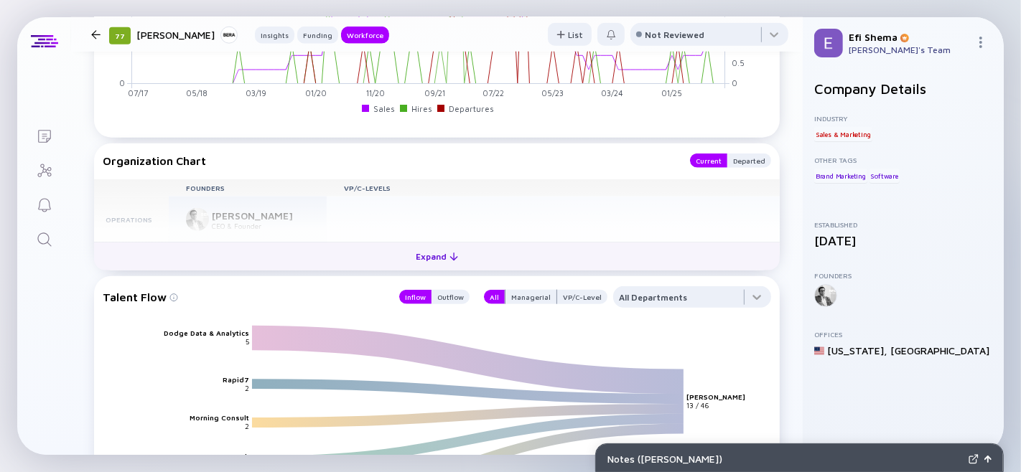
click at [429, 268] on div "Expand" at bounding box center [437, 257] width 60 height 22
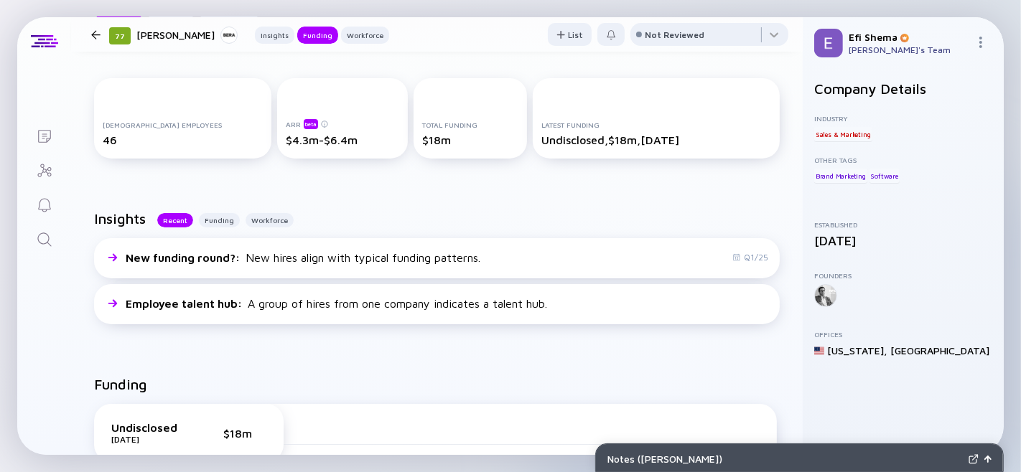
scroll to position [0, 0]
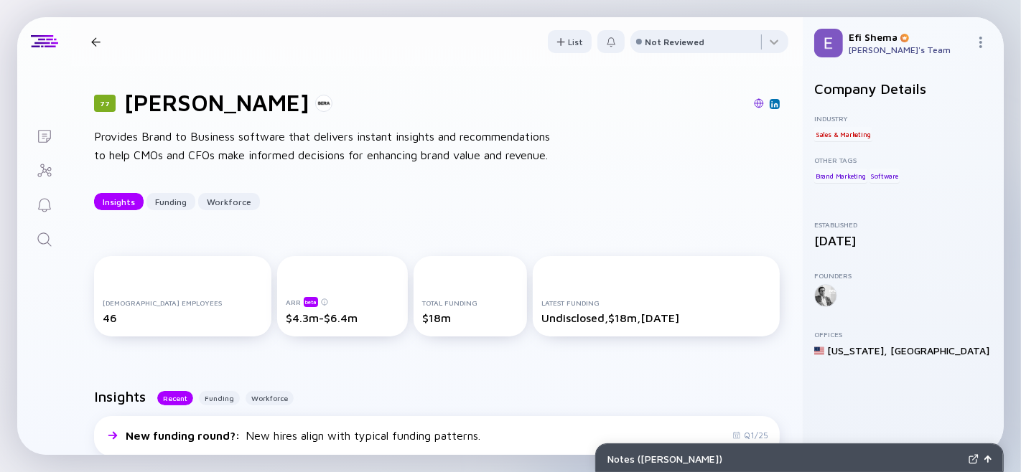
click at [128, 113] on h1 "BERA" at bounding box center [216, 102] width 185 height 27
type textarea "BERA"
click at [128, 113] on h1 "BERA" at bounding box center [216, 102] width 185 height 27
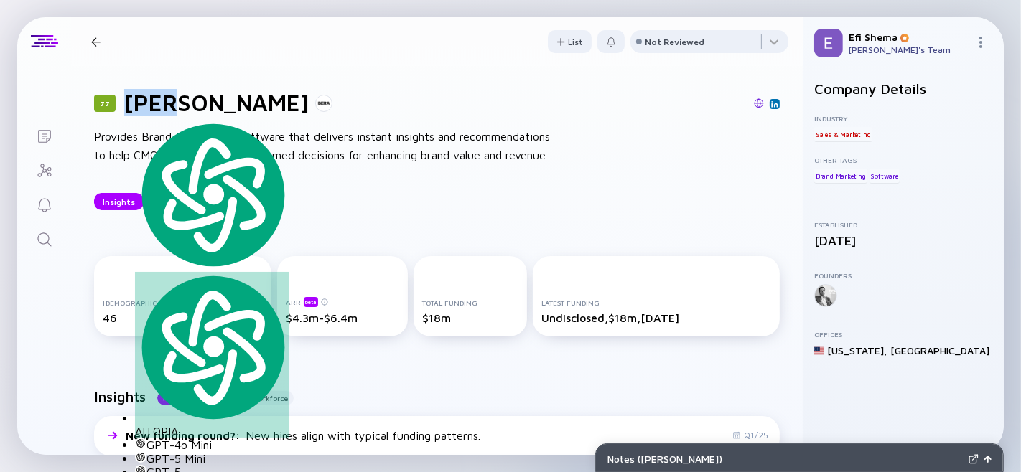
copy h1 "BERA"
click at [149, 154] on div "Provides Brand to Business software that delivers instant insights and recommen…" at bounding box center [324, 146] width 460 height 37
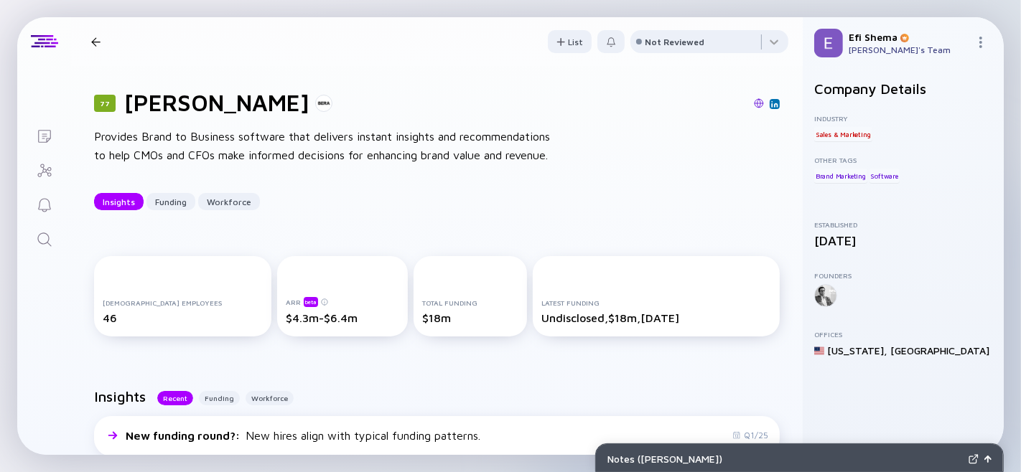
click at [145, 109] on h1 "BERA" at bounding box center [216, 102] width 185 height 27
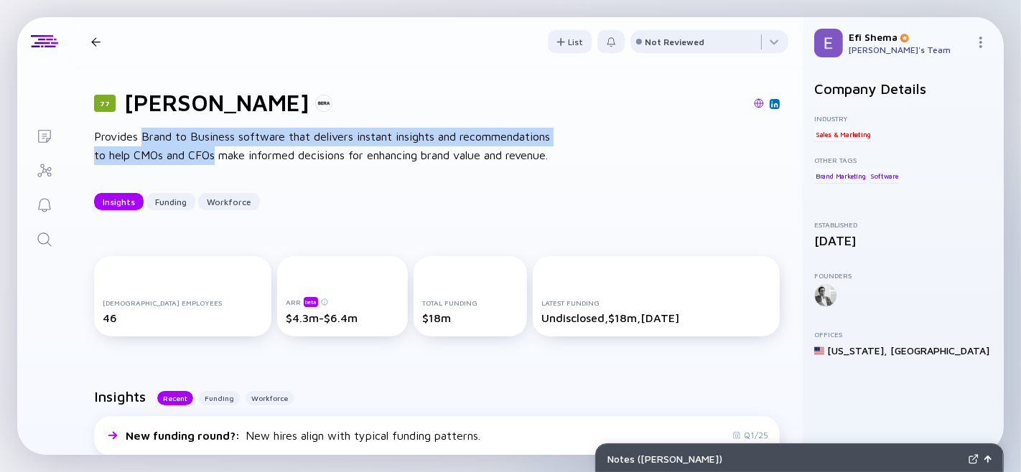
drag, startPoint x: 142, startPoint y: 144, endPoint x: 311, endPoint y: 162, distance: 169.7
click at [311, 162] on div "Provides Brand to Business software that delivers instant insights and recommen…" at bounding box center [324, 146] width 460 height 37
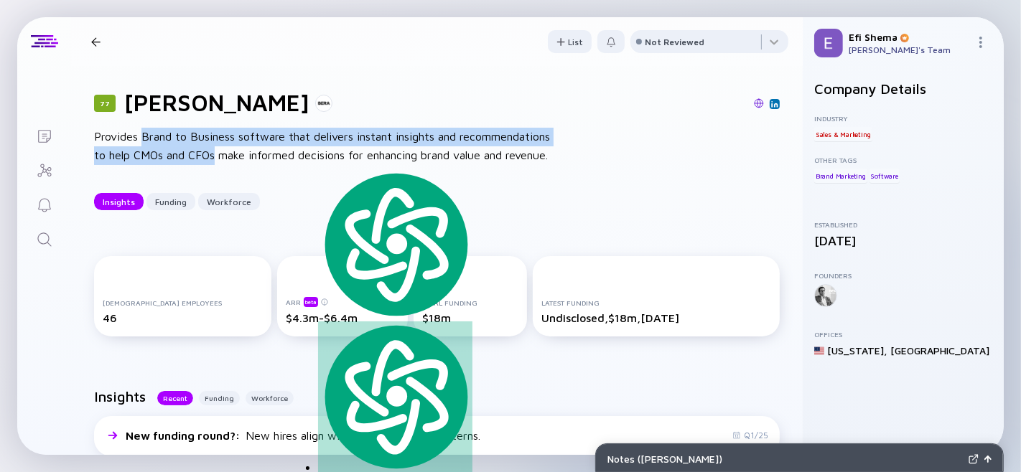
copy div "Brand to Business software that delivers instant insights and recommendations t…"
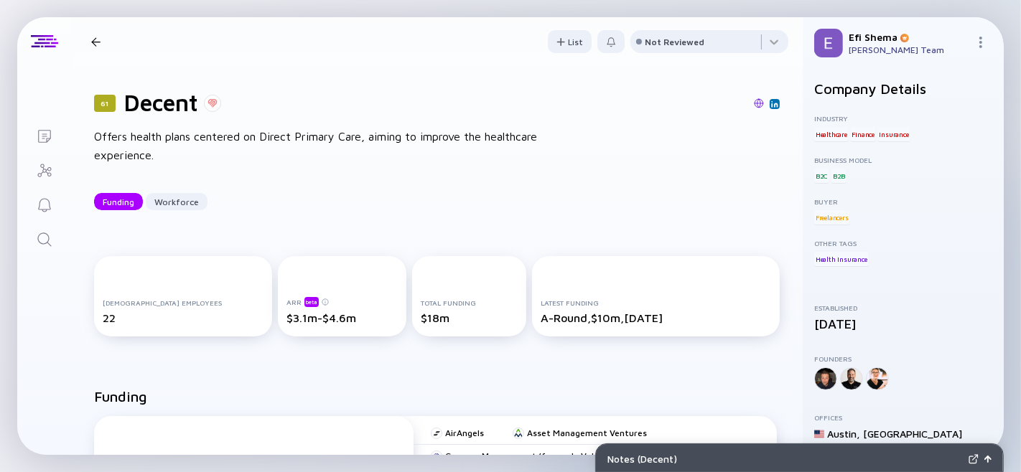
click at [139, 108] on h1 "Decent" at bounding box center [161, 102] width 74 height 27
type textarea "Decent"
click at [139, 106] on h1 "Decent" at bounding box center [161, 102] width 74 height 27
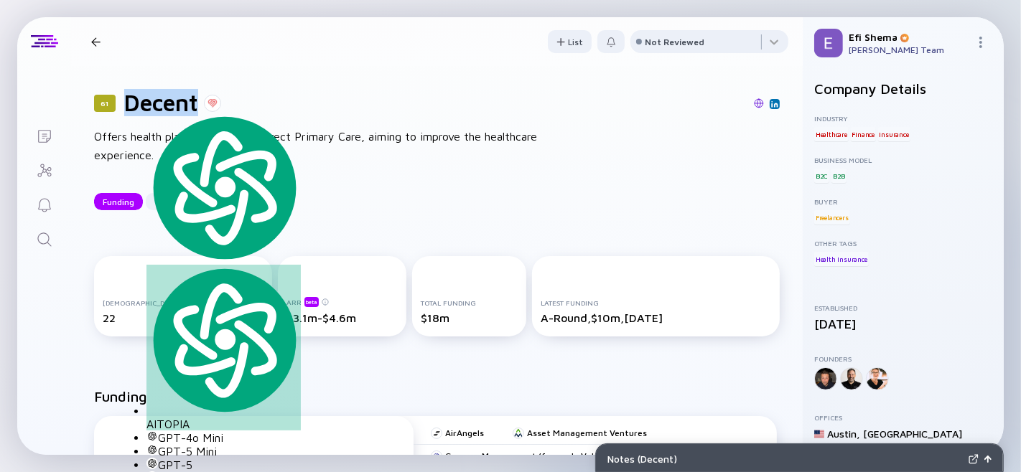
copy h1 "Decent"
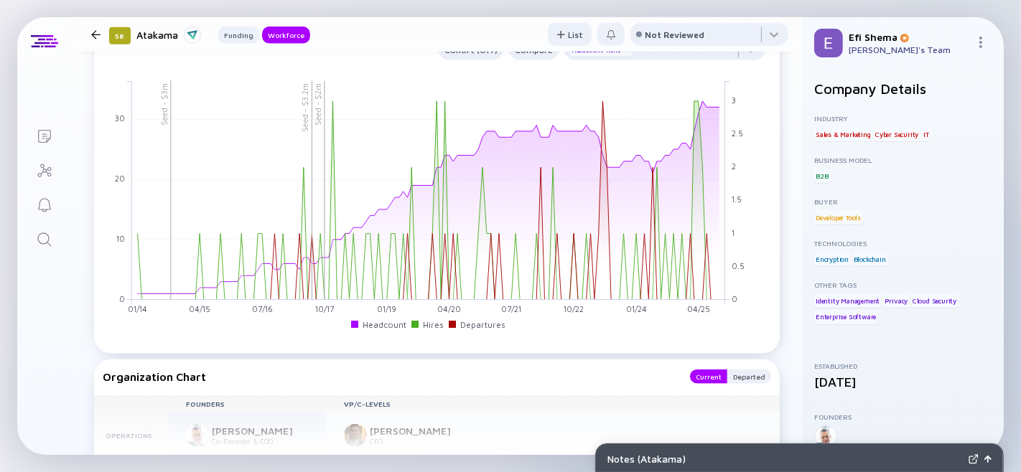
scroll to position [1109, 0]
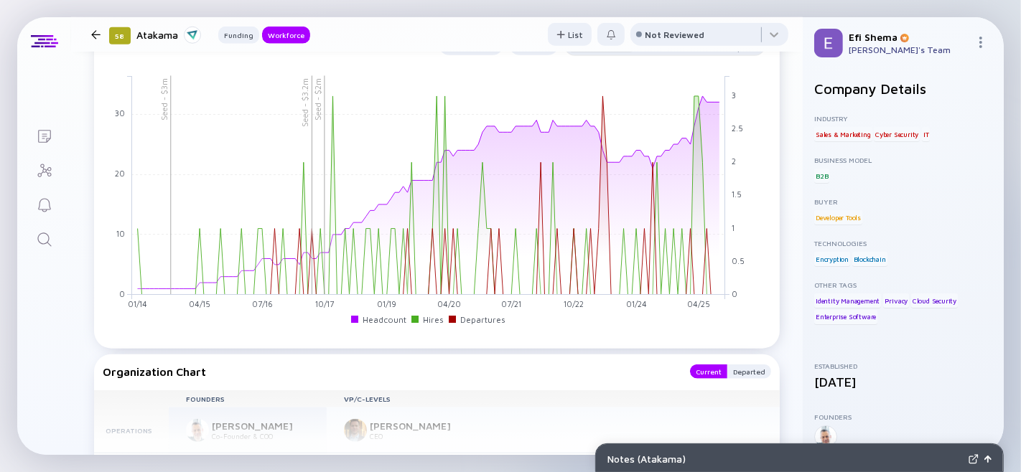
click at [737, 63] on div at bounding box center [664, 48] width 201 height 29
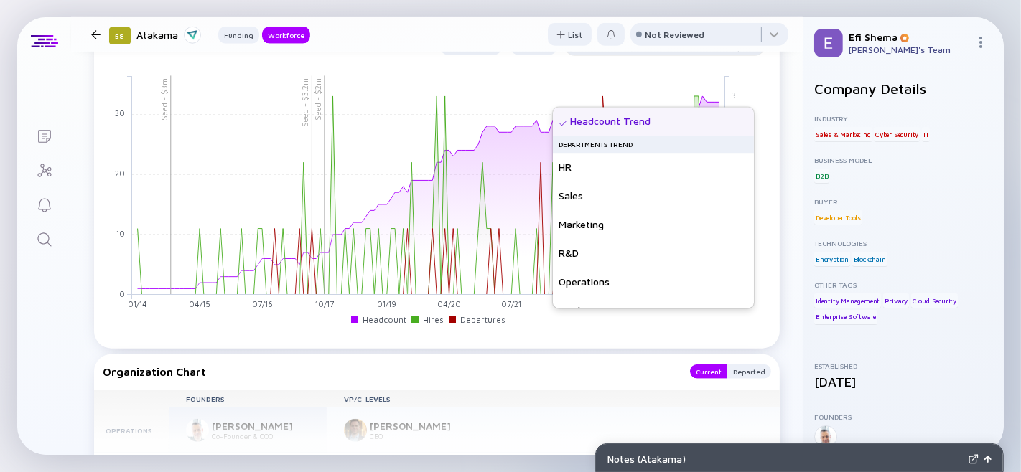
type textarea "Seed - $3.2m Seed - $2m Seed - $3m 01/14 04/15 07/16 10/17 01/19 04/20 07/21 10…"
click at [737, 63] on div at bounding box center [664, 48] width 201 height 29
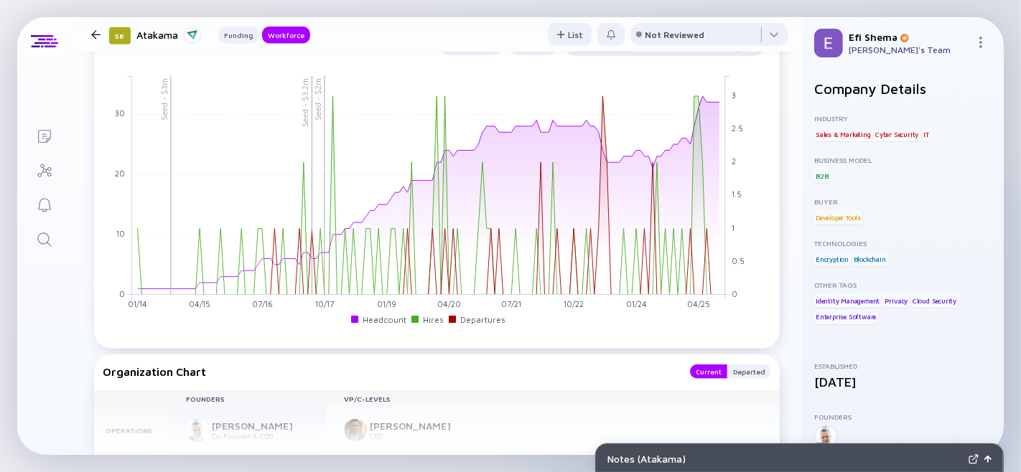
click at [737, 63] on div at bounding box center [664, 48] width 201 height 29
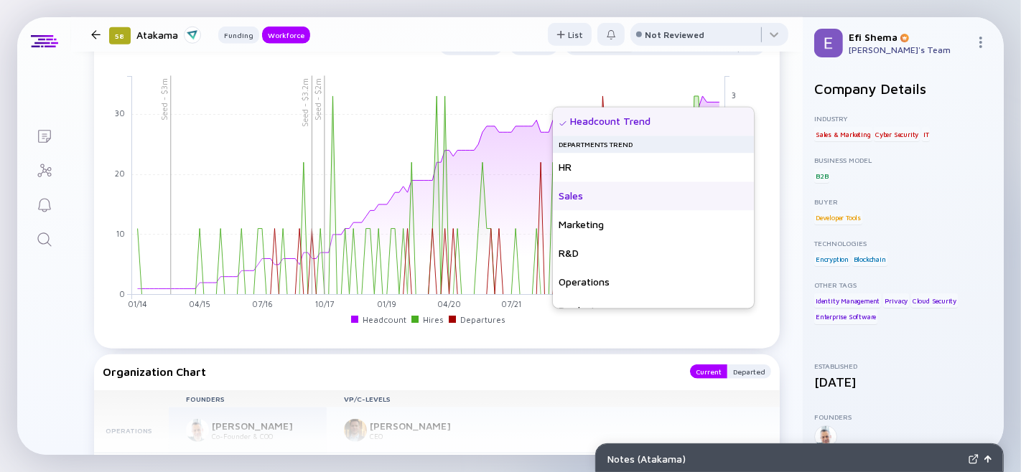
click at [610, 204] on div "Sales" at bounding box center [653, 196] width 201 height 29
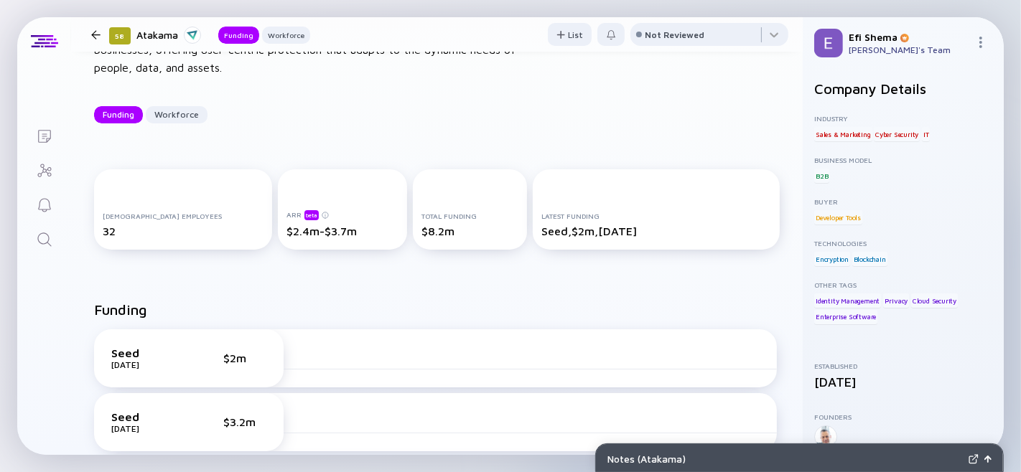
scroll to position [0, 0]
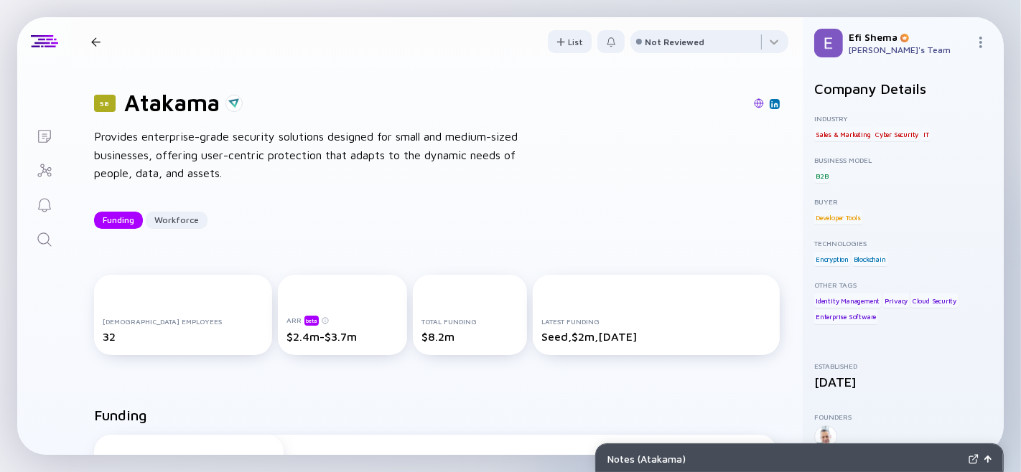
click at [151, 113] on h1 "Atakama" at bounding box center [171, 102] width 95 height 27
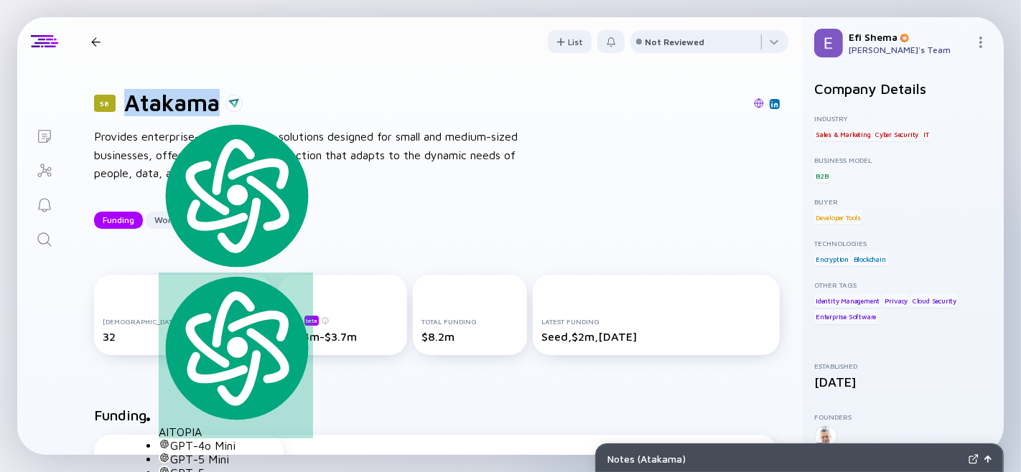
copy h1 "Atakama"
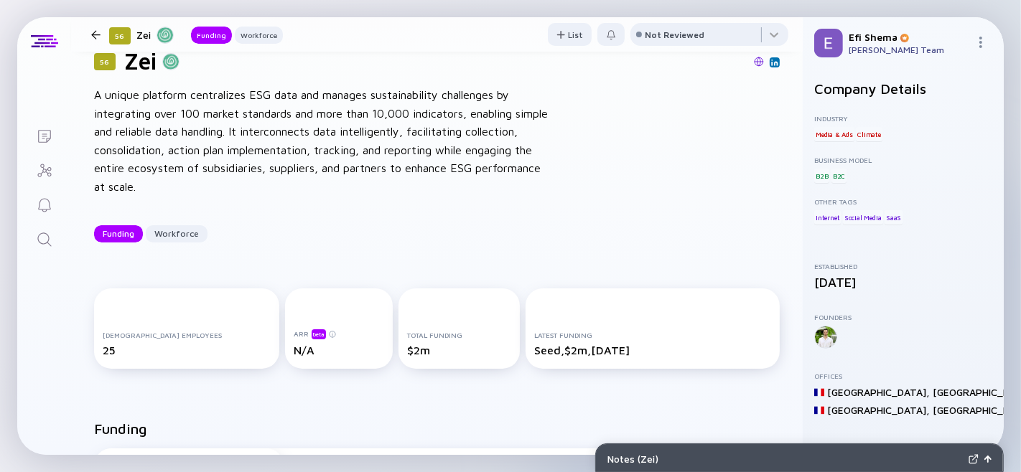
scroll to position [99, 0]
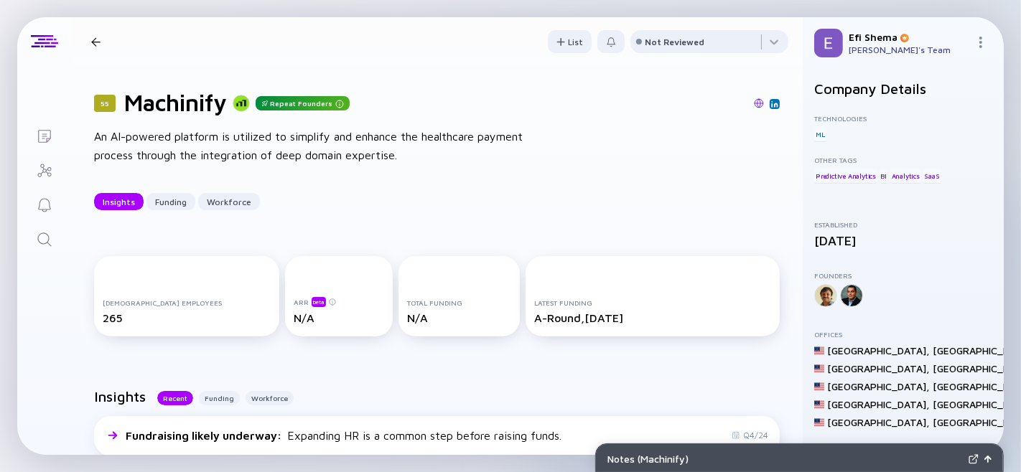
click at [168, 108] on h1 "Machinify" at bounding box center [175, 102] width 103 height 27
type textarea "Machinify"
click at [168, 108] on h1 "Machinify" at bounding box center [175, 102] width 103 height 27
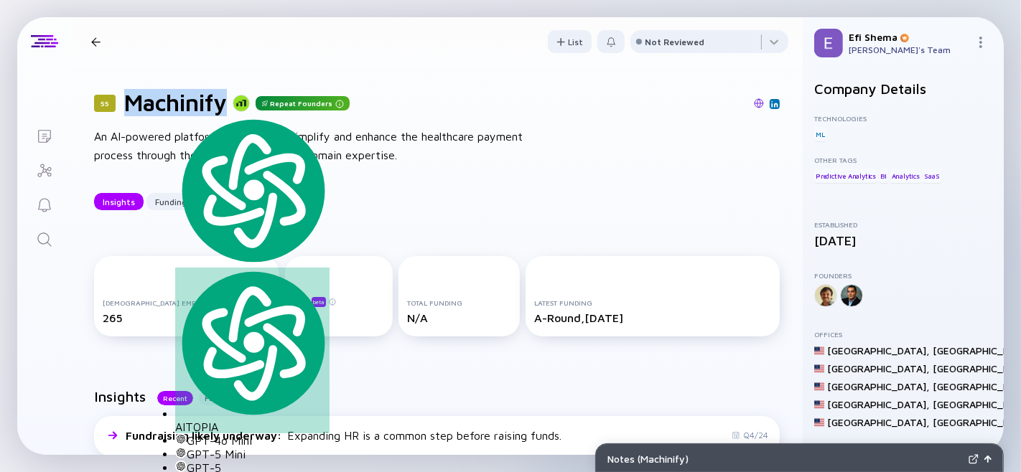
copy h1 "Machinify"
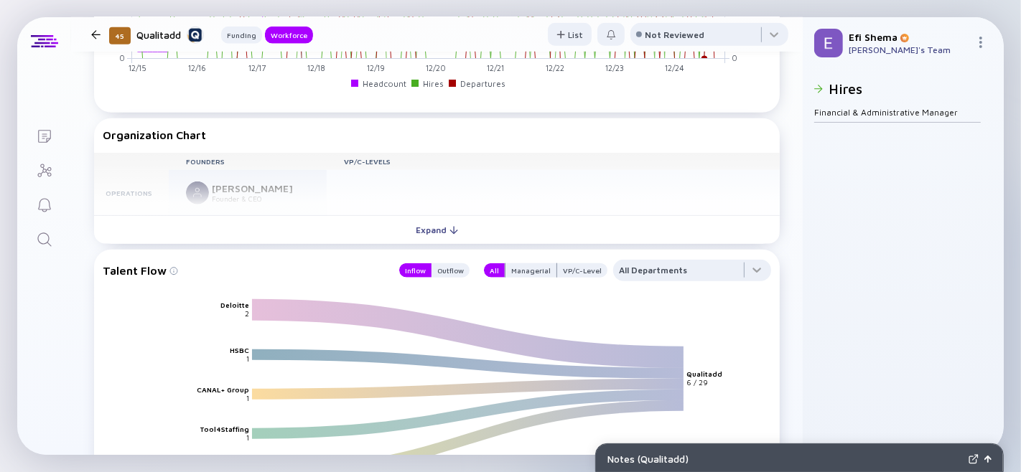
scroll to position [1221, 0]
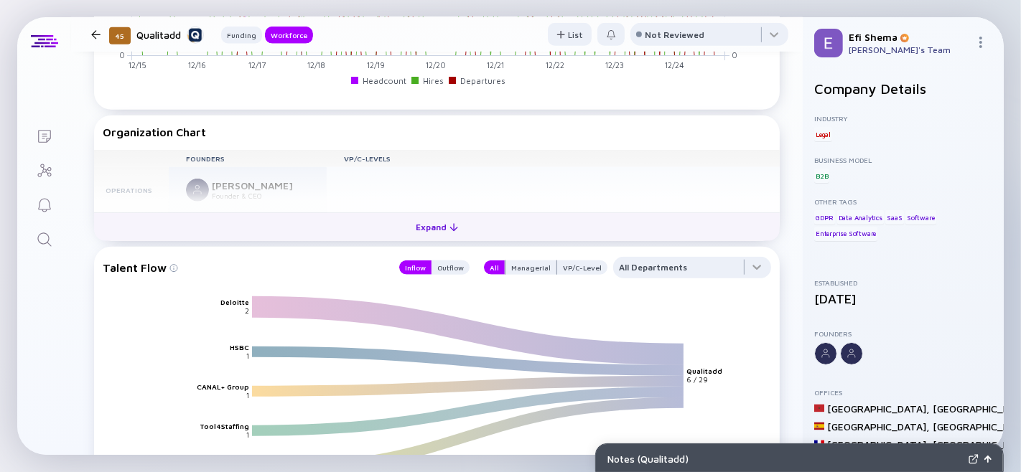
click at [424, 238] on div "Expand" at bounding box center [437, 227] width 60 height 22
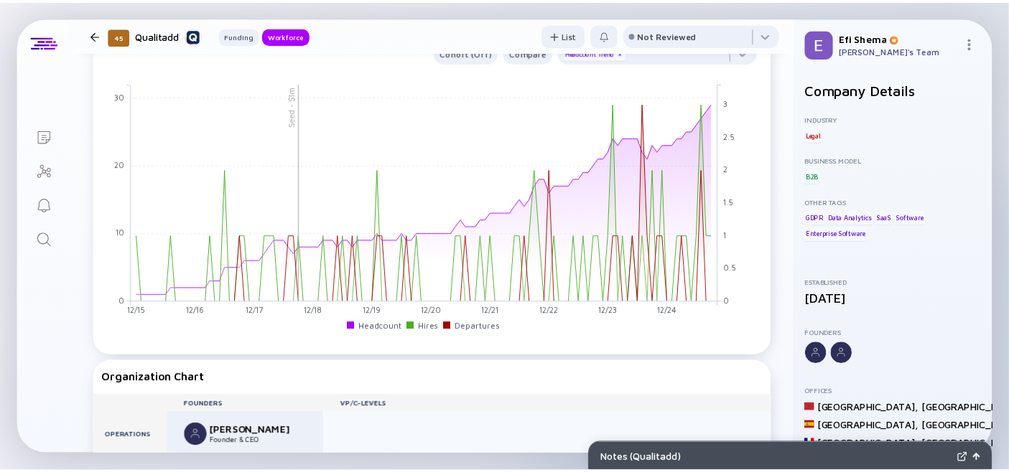
scroll to position [948, 0]
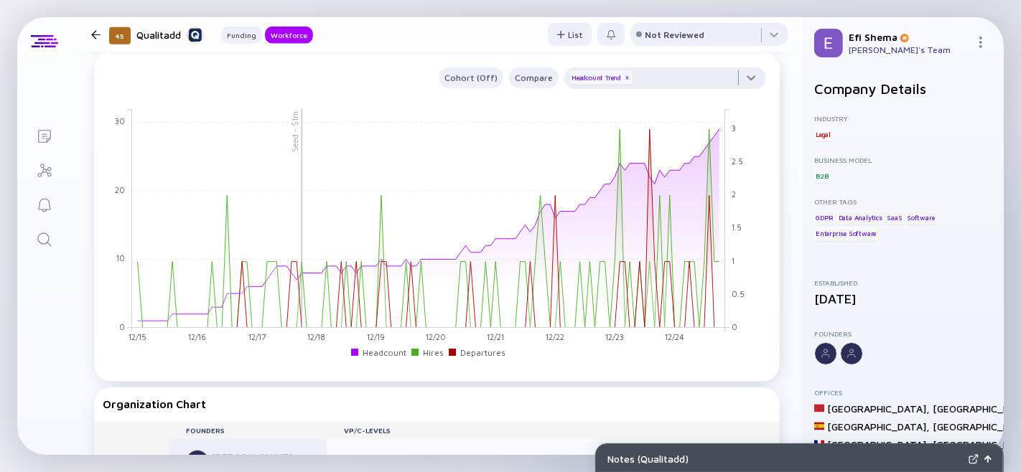
click at [740, 96] on div at bounding box center [664, 81] width 201 height 29
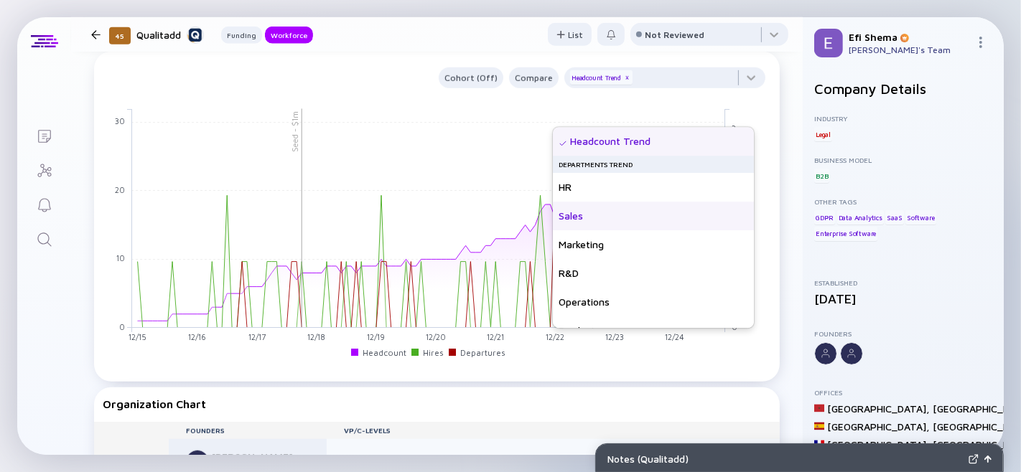
click at [606, 224] on div "Sales" at bounding box center [653, 216] width 201 height 29
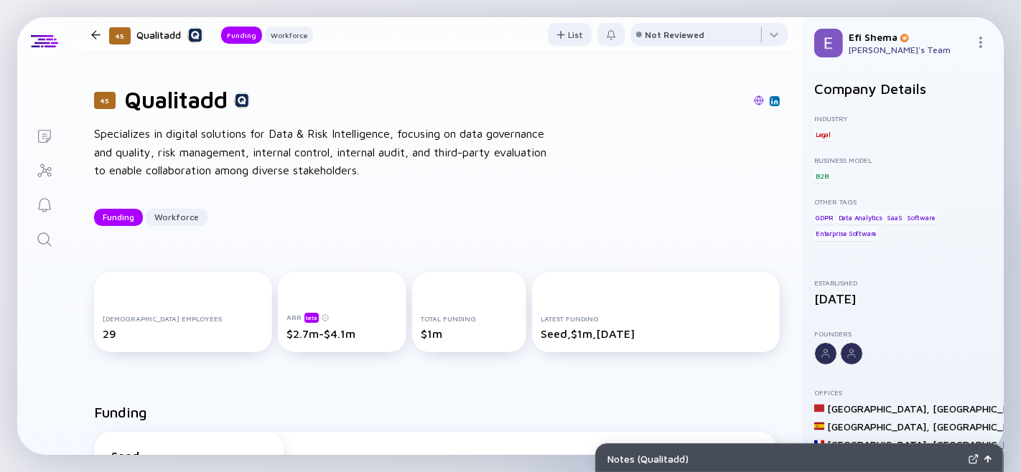
scroll to position [2, 0]
click at [162, 103] on h1 "Qualitadd" at bounding box center [175, 100] width 103 height 27
type textarea "Qualitadd"
click at [162, 103] on h1 "Qualitadd" at bounding box center [175, 100] width 103 height 27
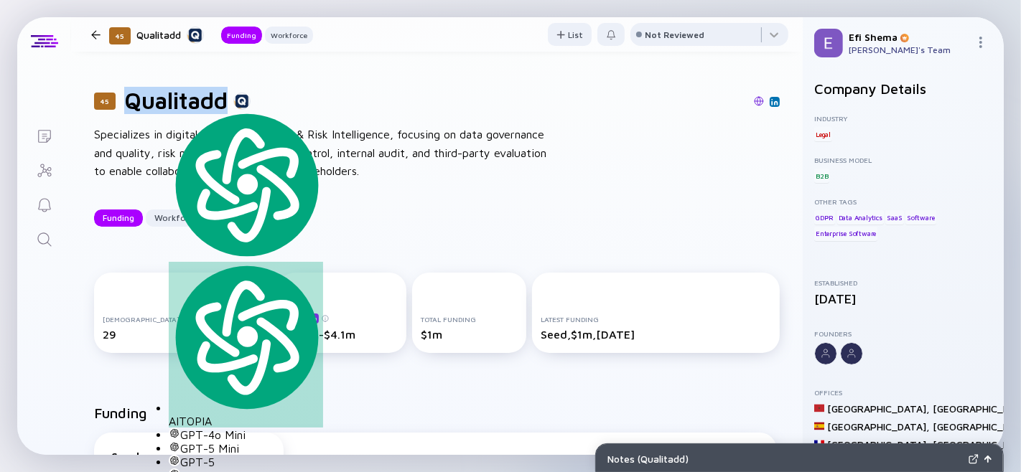
copy h1 "Qualitadd"
